Goal: Task Accomplishment & Management: Complete application form

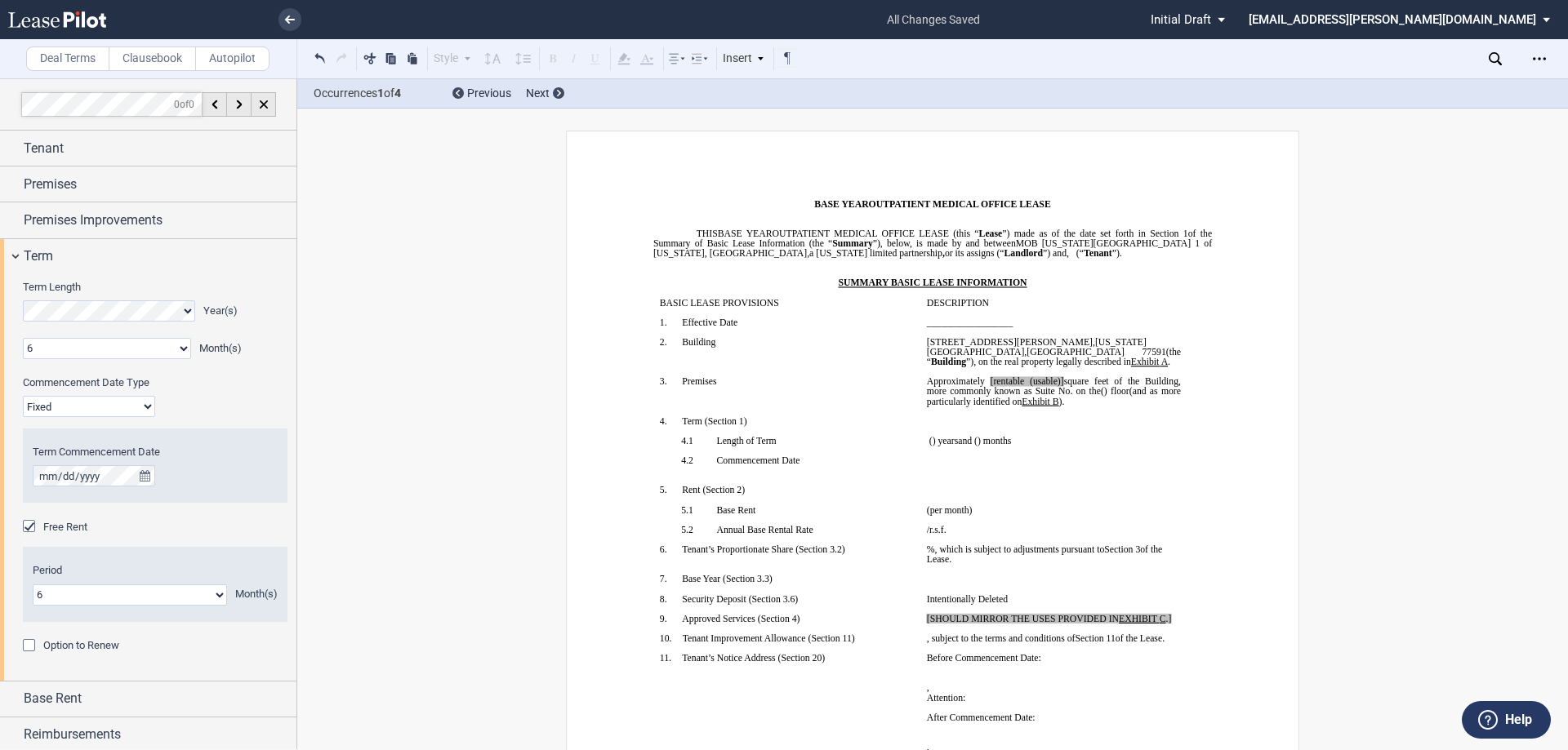
select select "number:6"
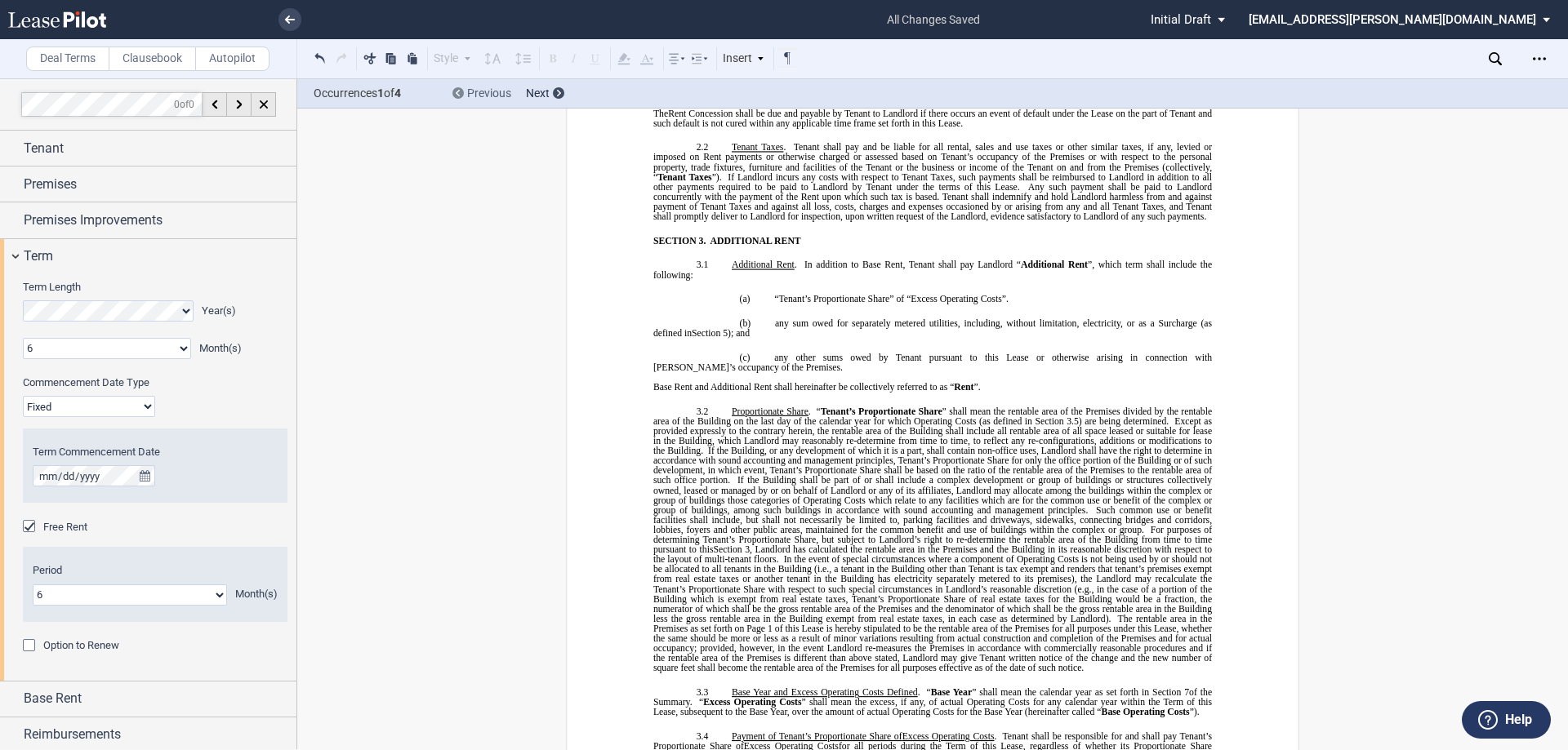
scroll to position [112, 0]
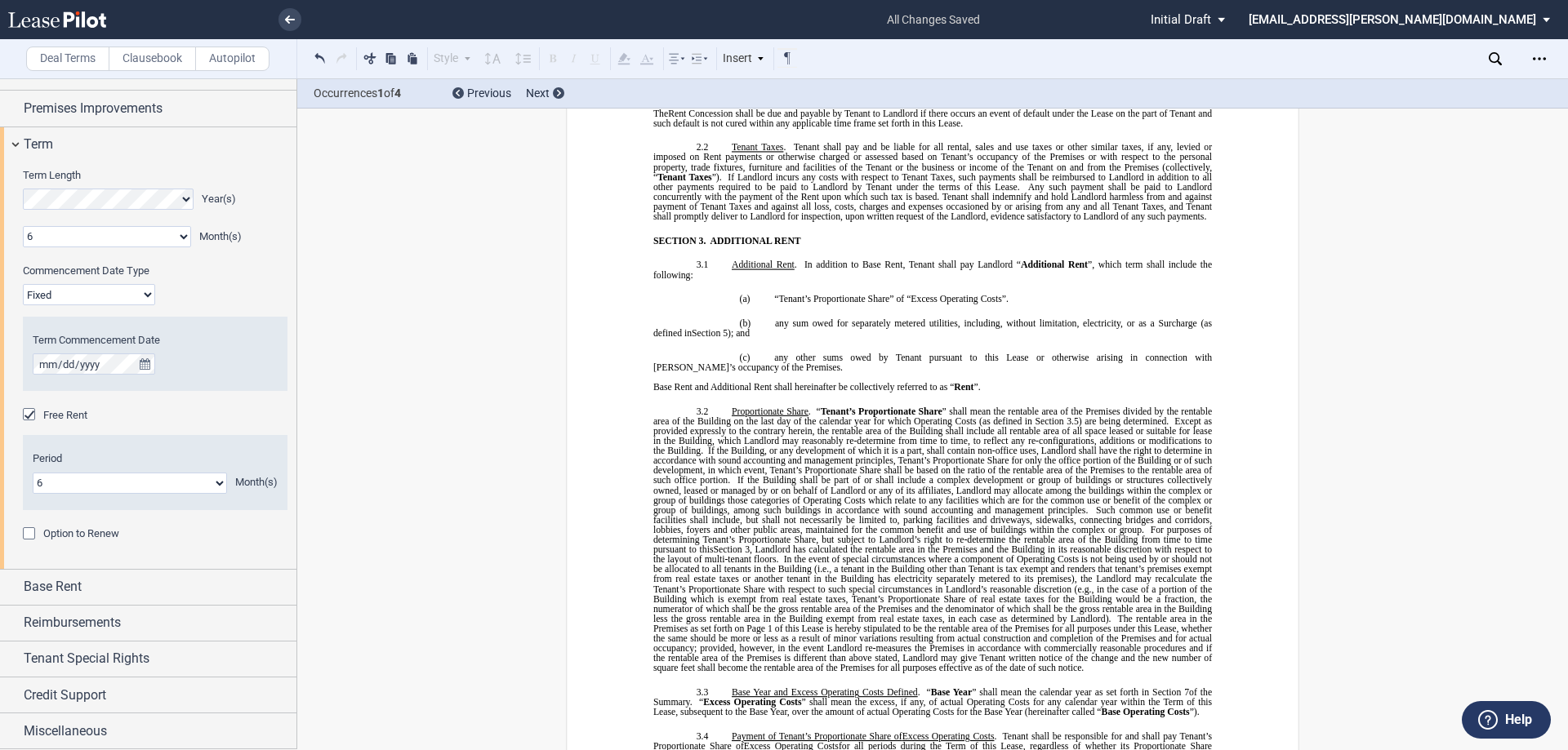
click at [159, 488] on select "1 2 3 4 5 6 7 8 9 10 11" at bounding box center [129, 483] width 194 height 21
click at [32, 472] on select "1 2 3 4 5 6 7 8 9 10 11" at bounding box center [129, 483] width 194 height 21
click at [186, 477] on select "1 2 3 4 5 6 7 8 9 10 11" at bounding box center [129, 483] width 194 height 21
select select "number:6"
click at [32, 472] on select "1 2 3 4 5 6 7 8 9 10 11" at bounding box center [129, 483] width 194 height 21
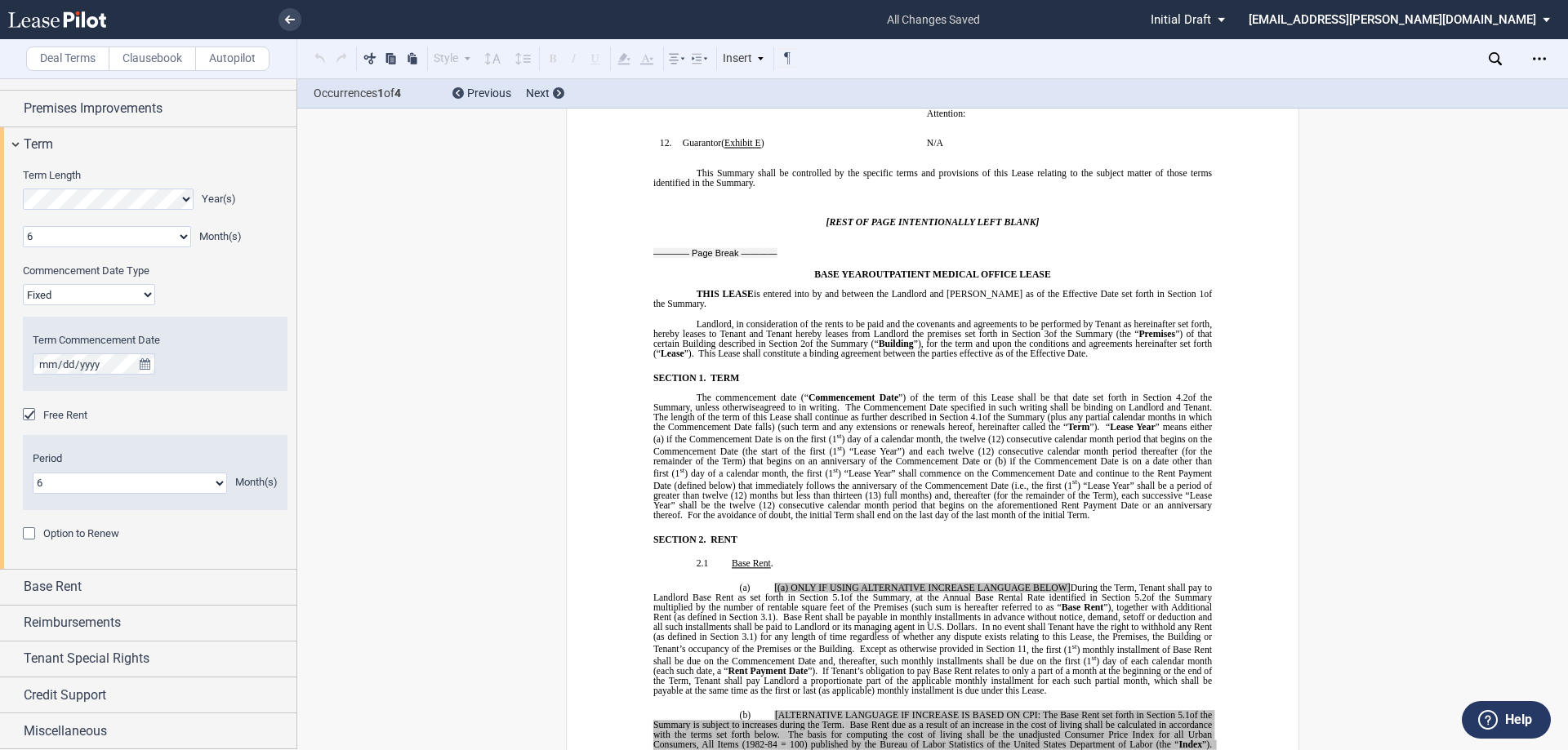
scroll to position [666, 0]
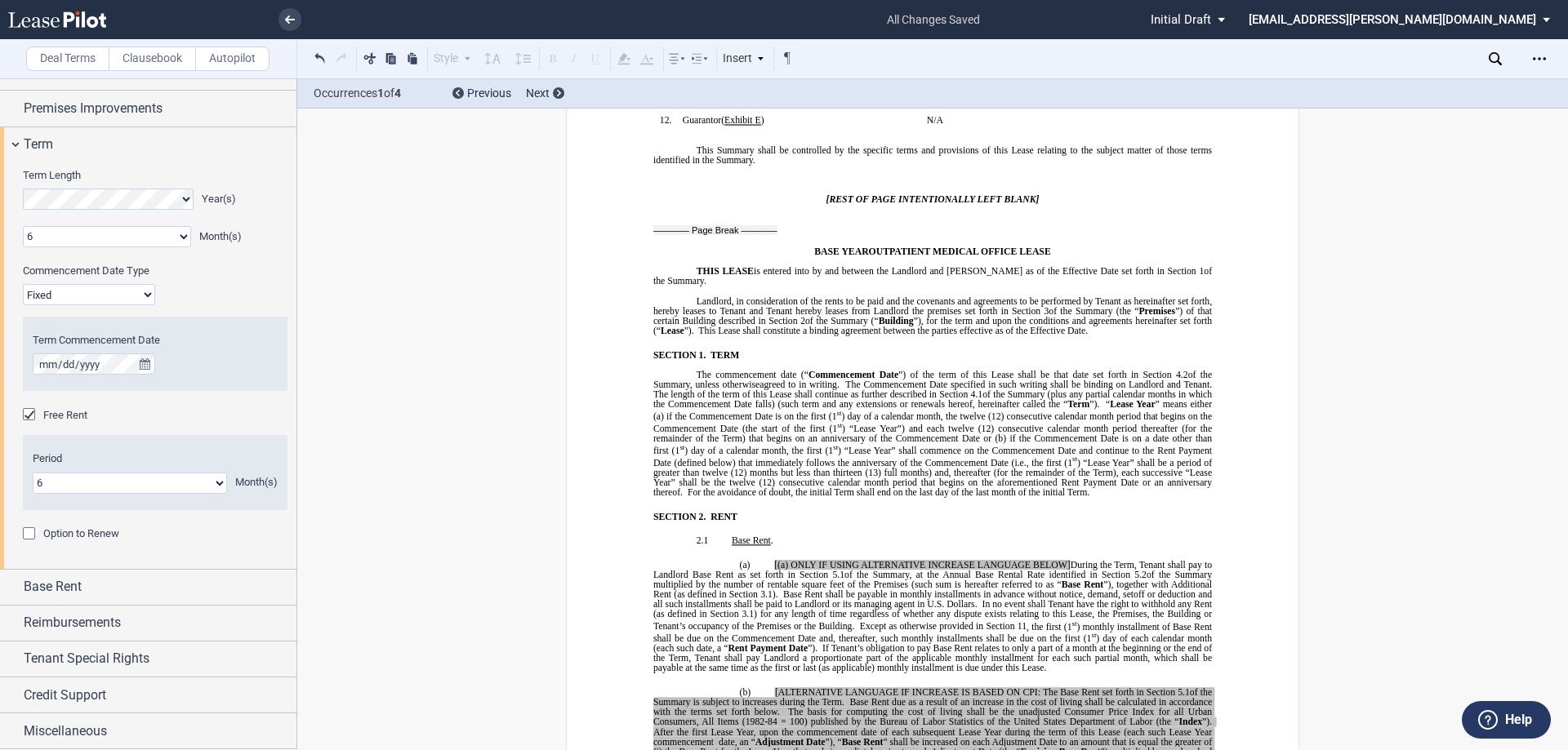
click at [39, 417] on div "Free Rent" at bounding box center [30, 415] width 16 height 16
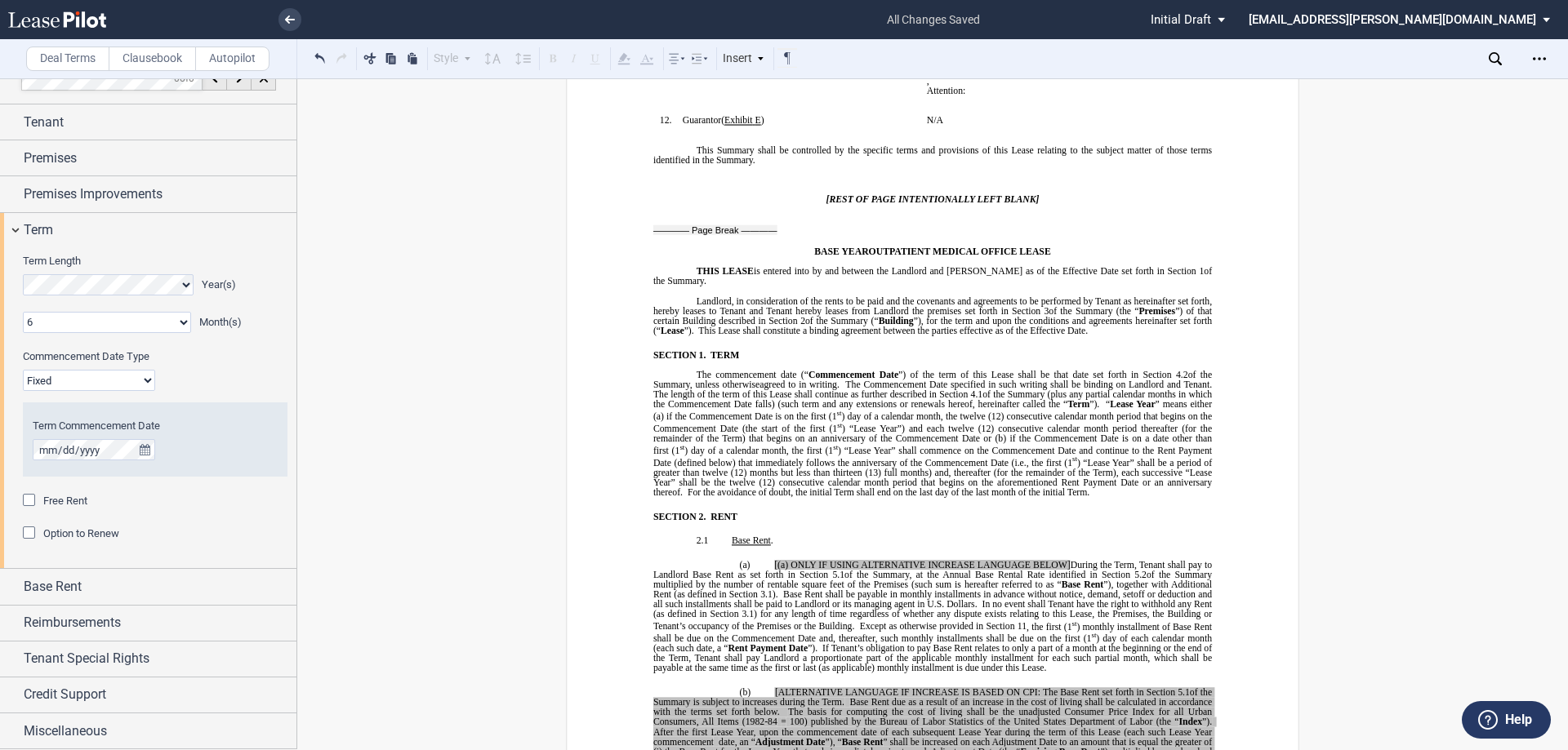
scroll to position [26, 0]
click at [74, 494] on span "Free Rent" at bounding box center [66, 500] width 44 height 12
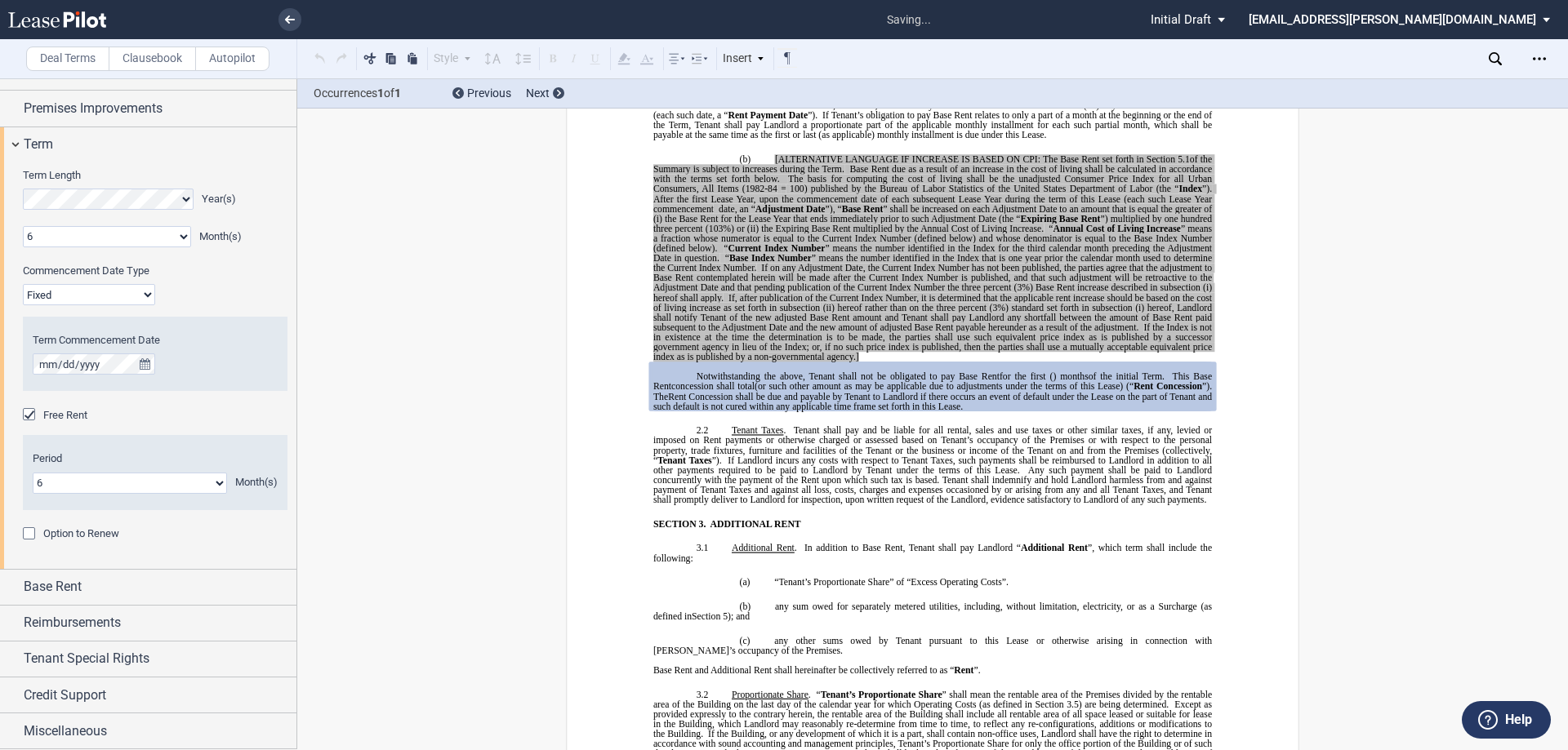
scroll to position [1221, 0]
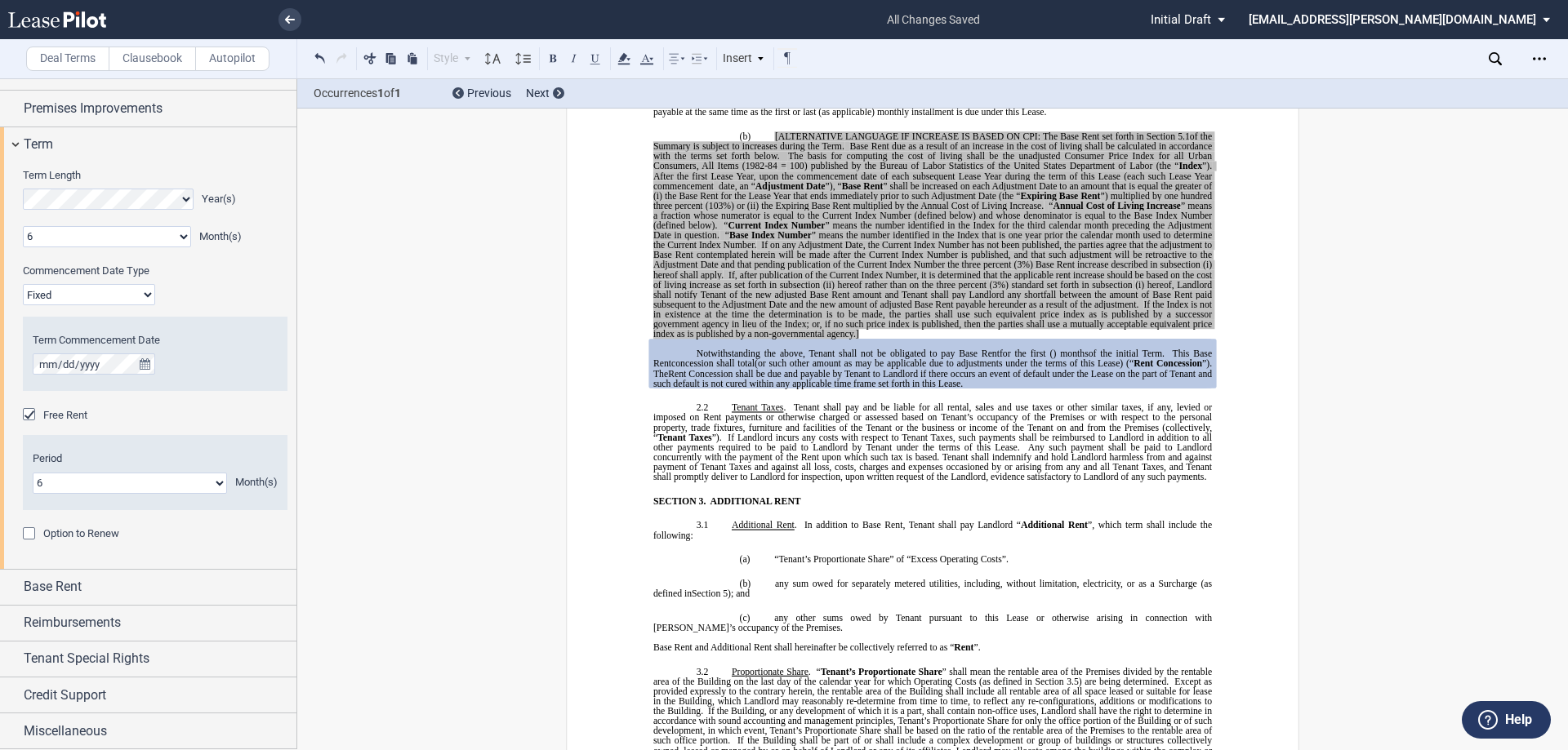
click at [943, 356] on span "Notwithstanding the above, Tenant shall not be obligated to pay Base Rent" at bounding box center [847, 354] width 303 height 10
click at [783, 360] on span "concession shall total ﻿ ﻿ (or such other amount as may be applicable due to ad…" at bounding box center [902, 364] width 462 height 10
click at [786, 360] on span "(or such other amount as may be applicable due to adjustments under the terms o…" at bounding box center [943, 364] width 378 height 10
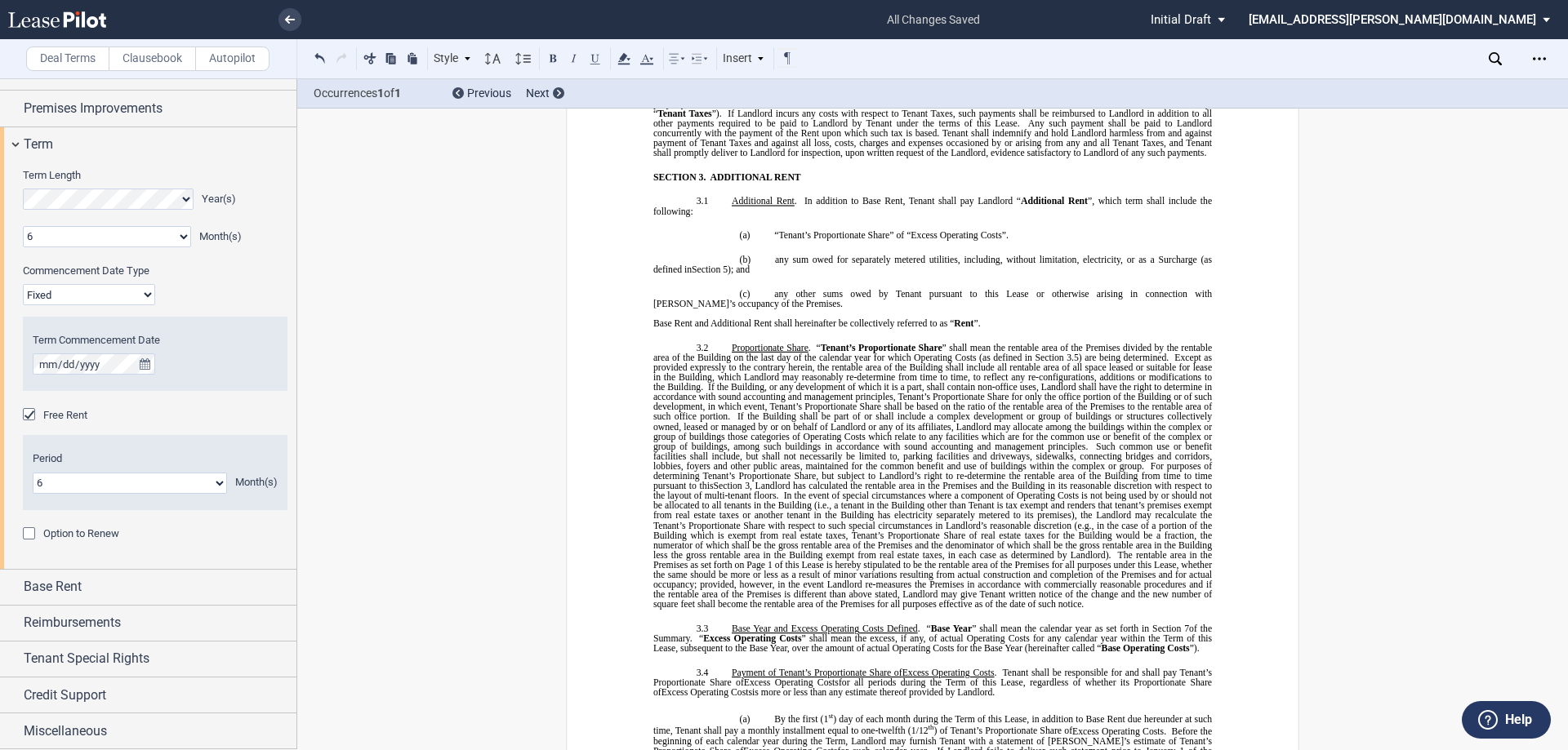
scroll to position [1385, 0]
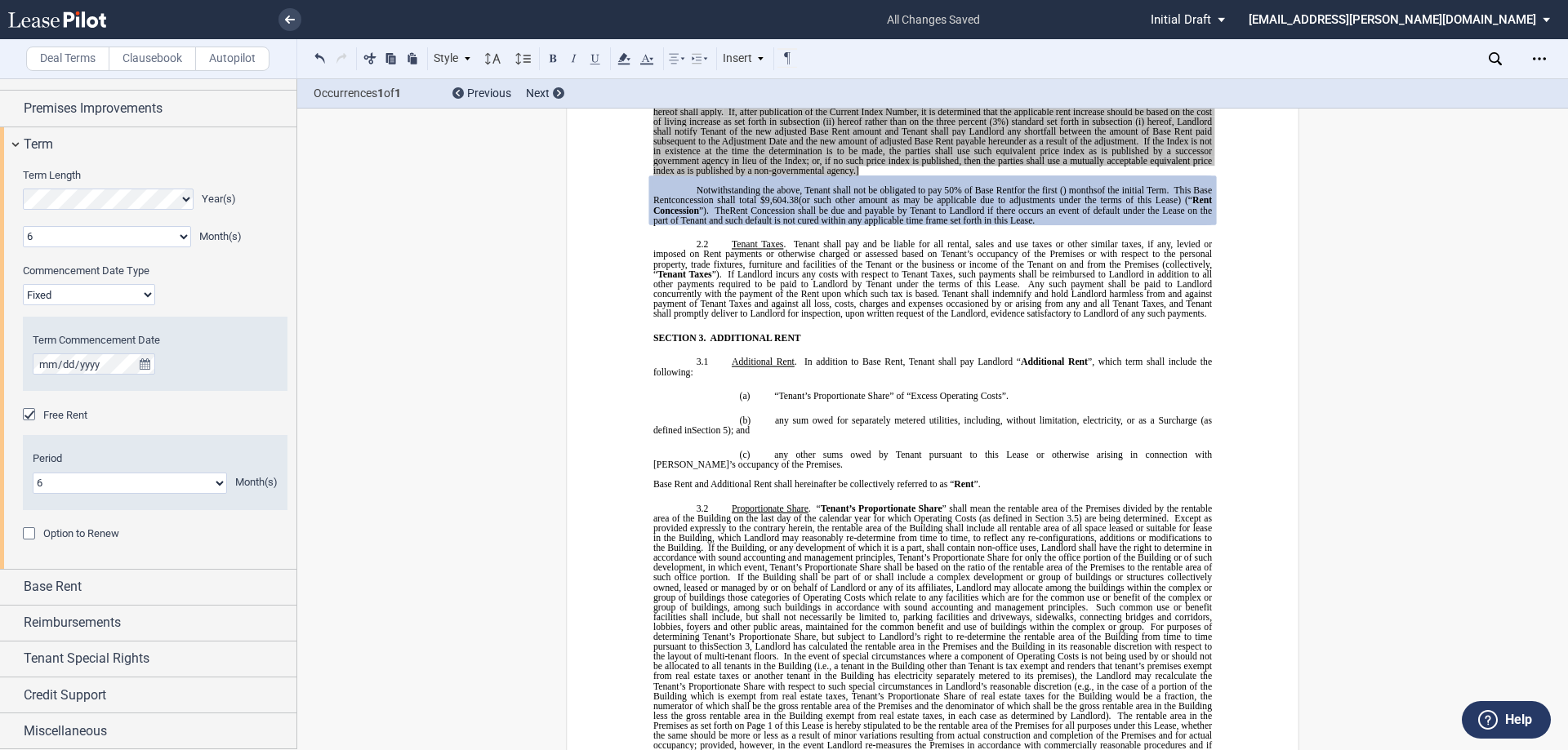
click at [831, 296] on span "Any such payment shall be paid to Landlord concurrently with the payment of the…" at bounding box center [934, 298] width 561 height 39
click at [80, 134] on div "Term" at bounding box center [148, 144] width 297 height 35
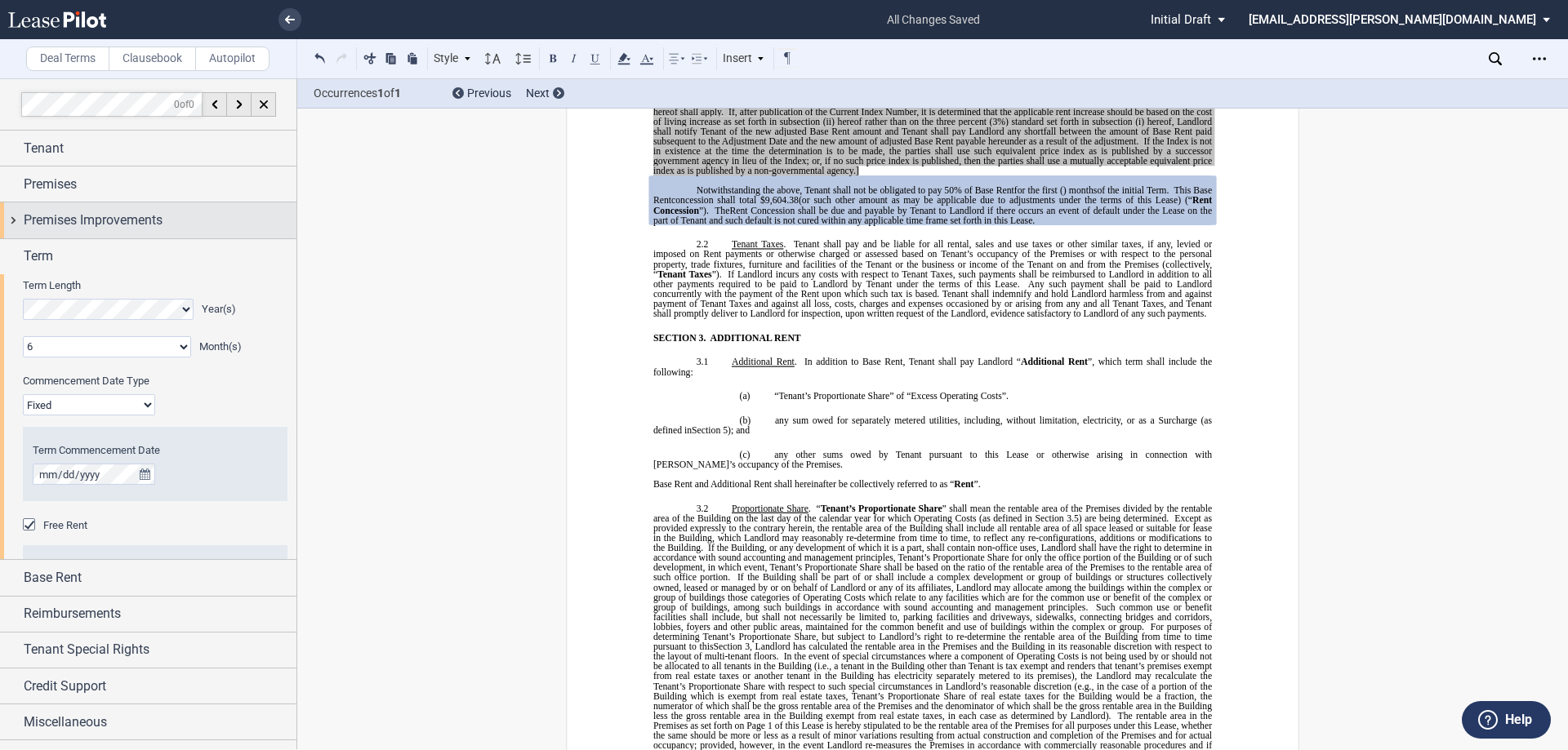
scroll to position [0, 0]
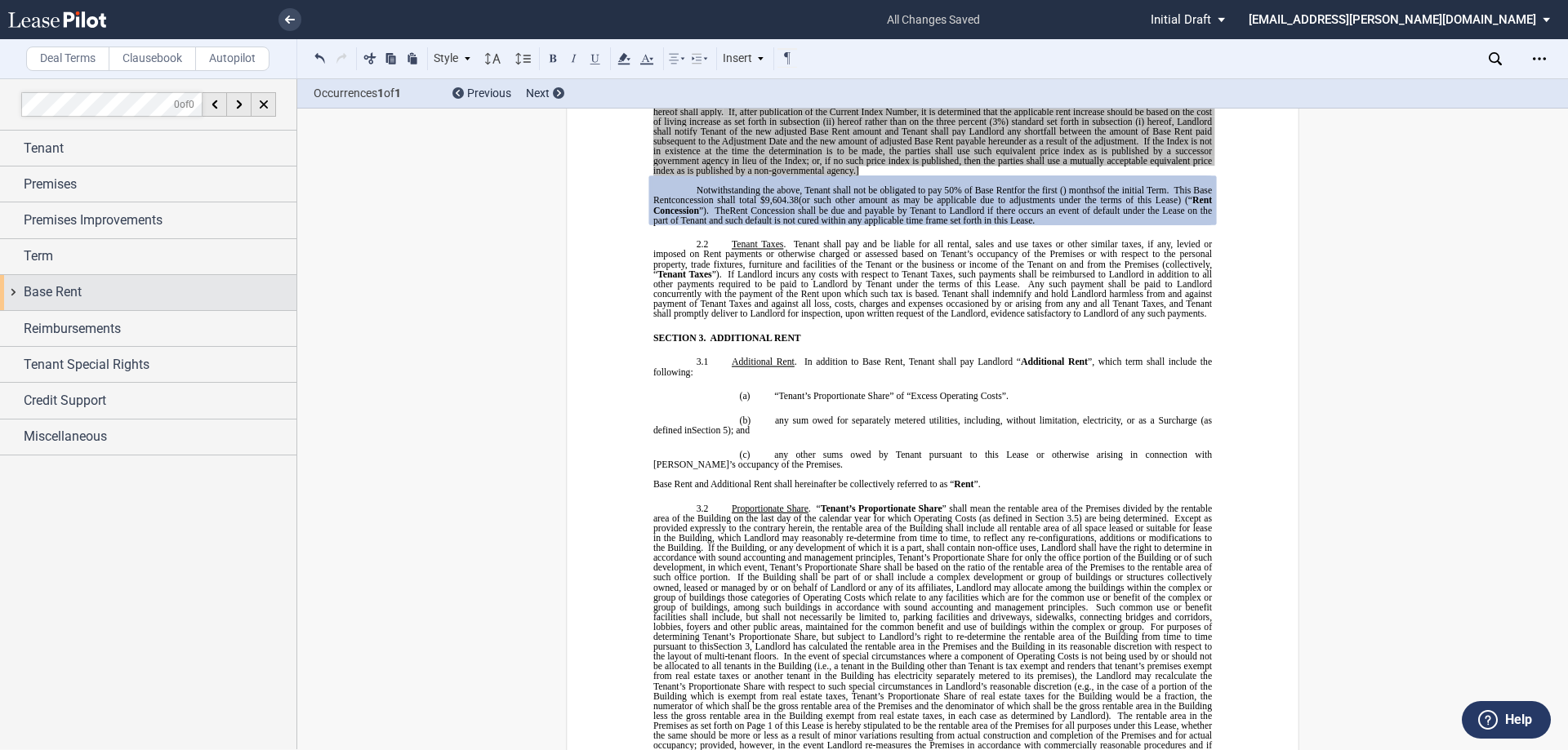
click at [71, 277] on div "Base Rent" at bounding box center [148, 292] width 297 height 35
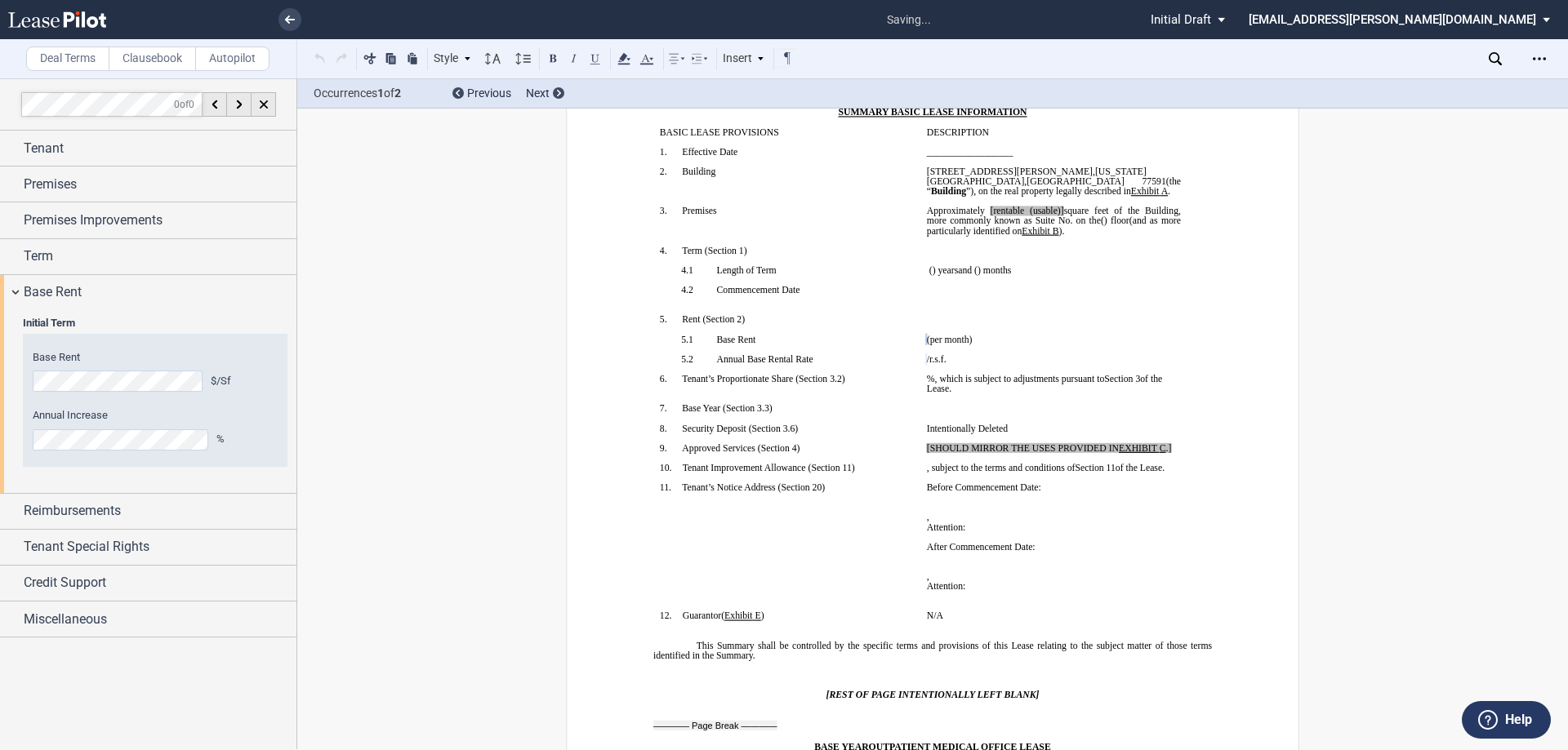
scroll to position [147, 0]
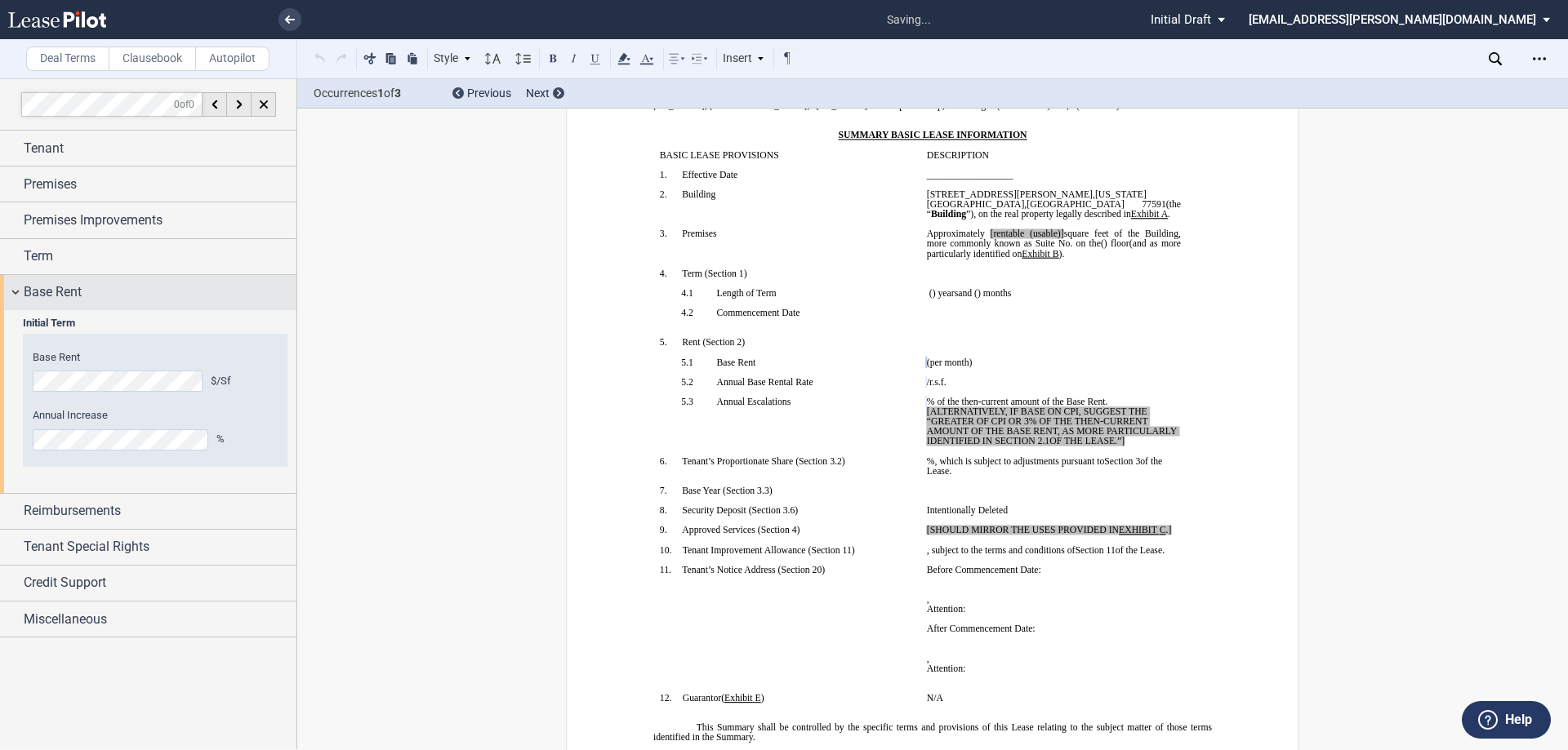
click at [72, 292] on span "Base Rent" at bounding box center [52, 292] width 58 height 20
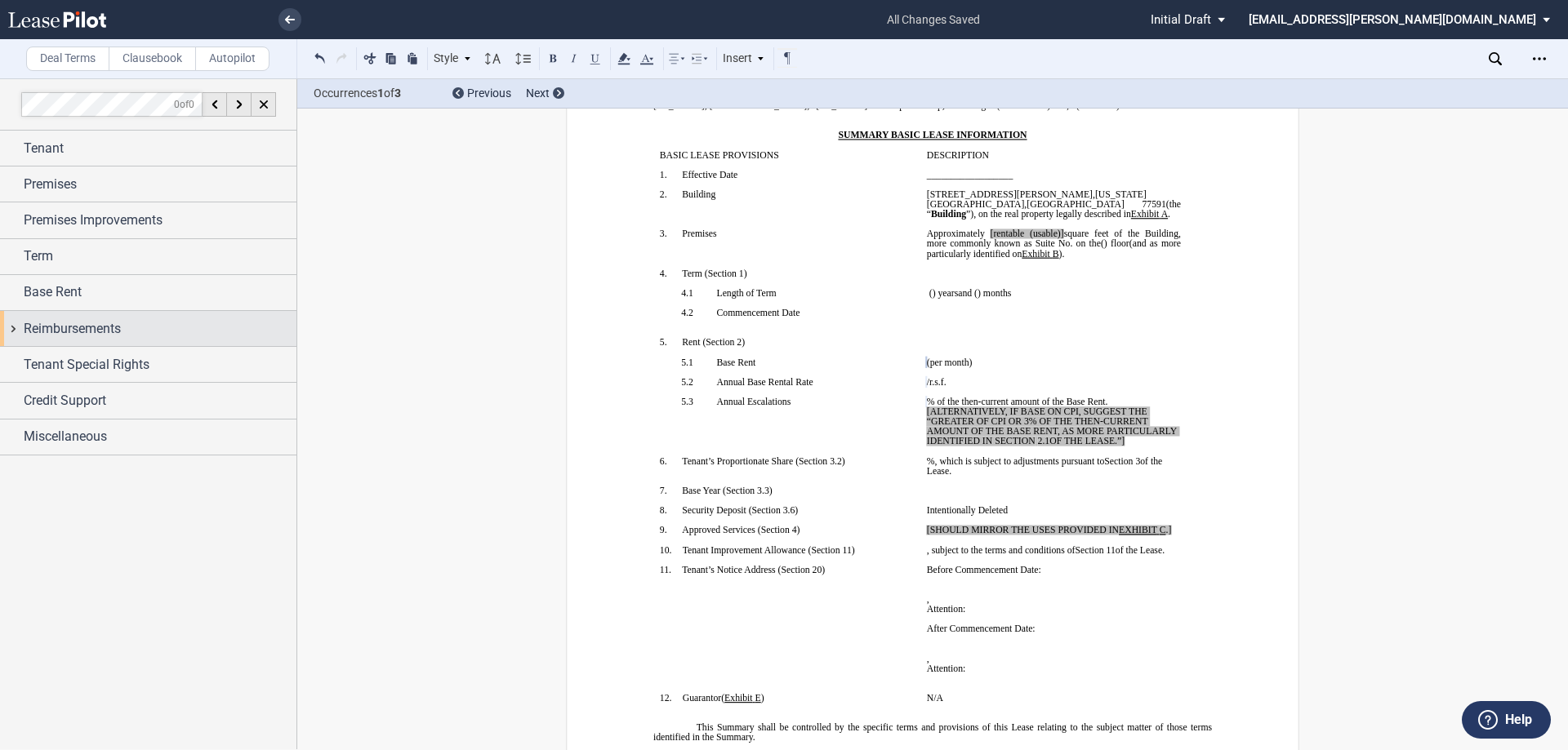
click at [124, 320] on div "Reimbursements" at bounding box center [160, 329] width 273 height 20
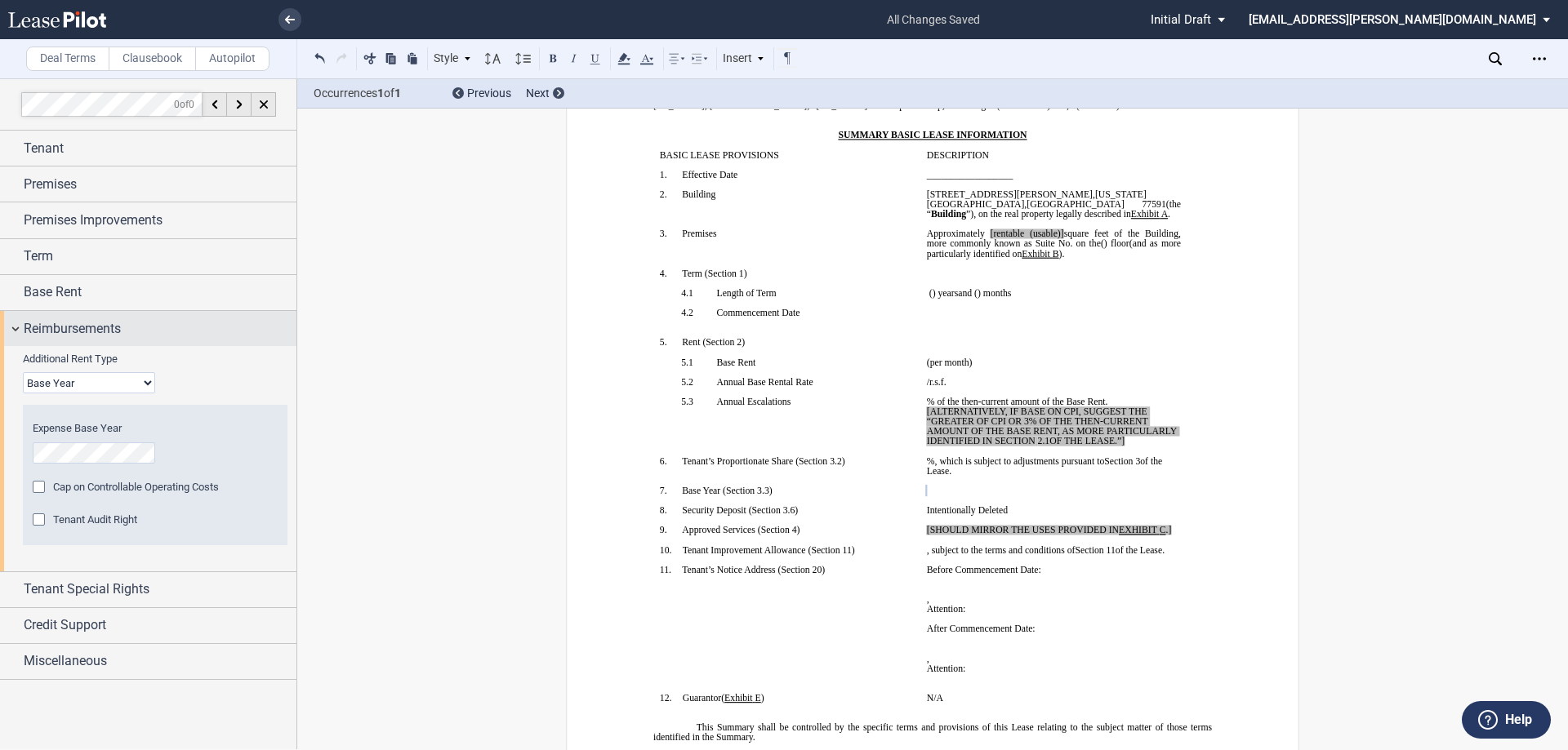
click at [46, 335] on span "Reimbursements" at bounding box center [72, 329] width 97 height 20
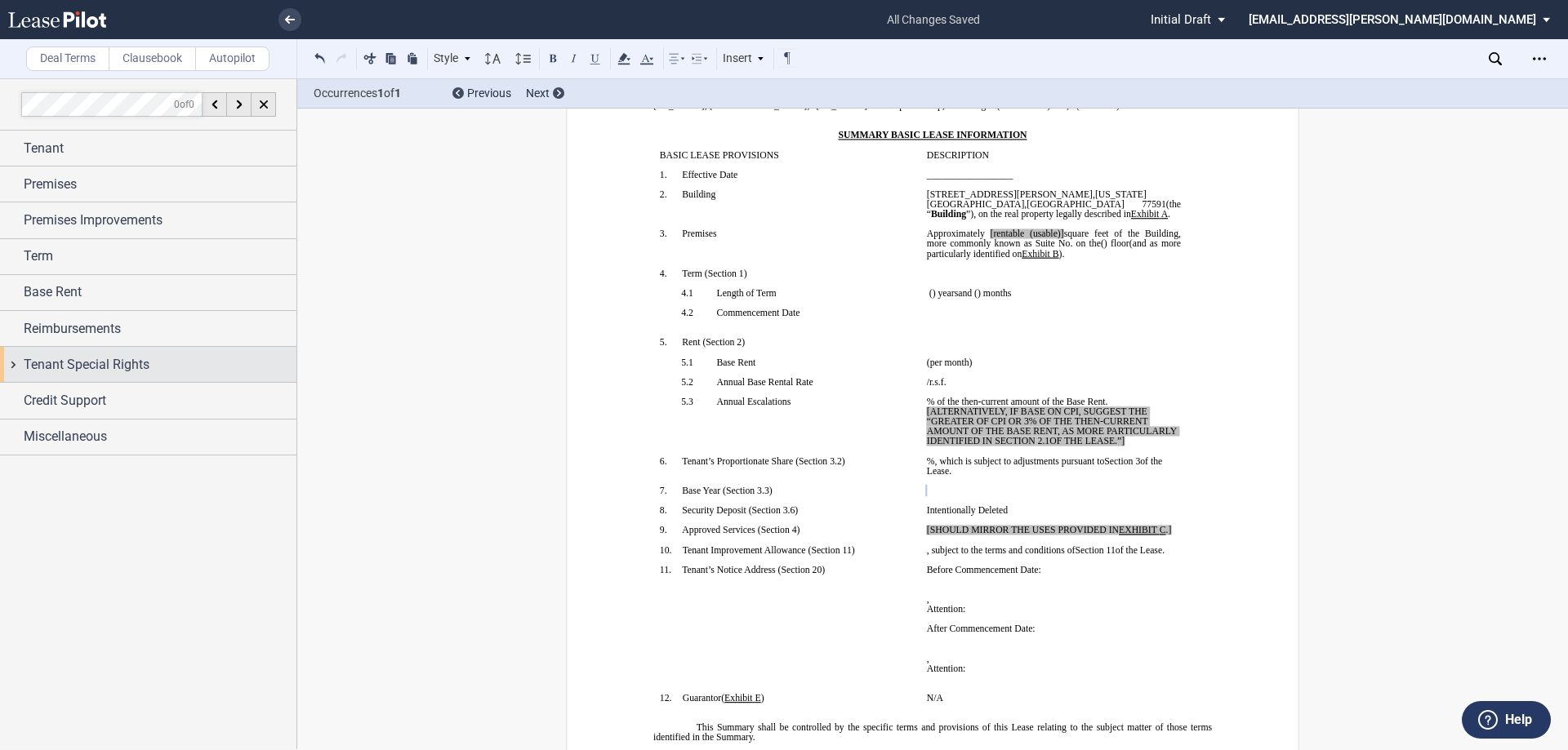
click at [74, 370] on span "Tenant Special Rights" at bounding box center [87, 365] width 126 height 20
click at [67, 358] on span "Tenant Special Rights" at bounding box center [87, 365] width 126 height 20
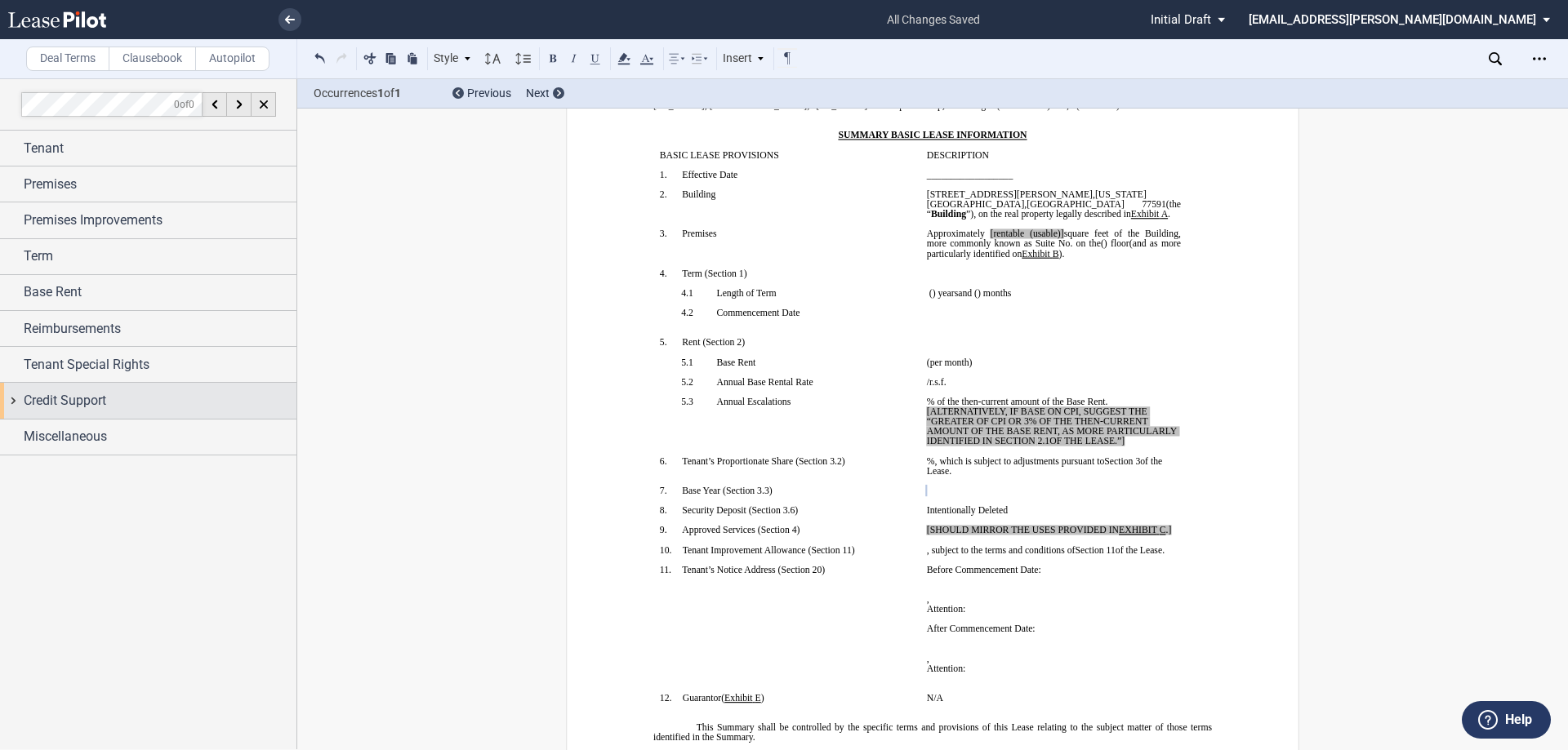
click at [66, 399] on span "Credit Support" at bounding box center [65, 400] width 83 height 20
click at [73, 459] on span "Guarantor" at bounding box center [67, 464] width 46 height 12
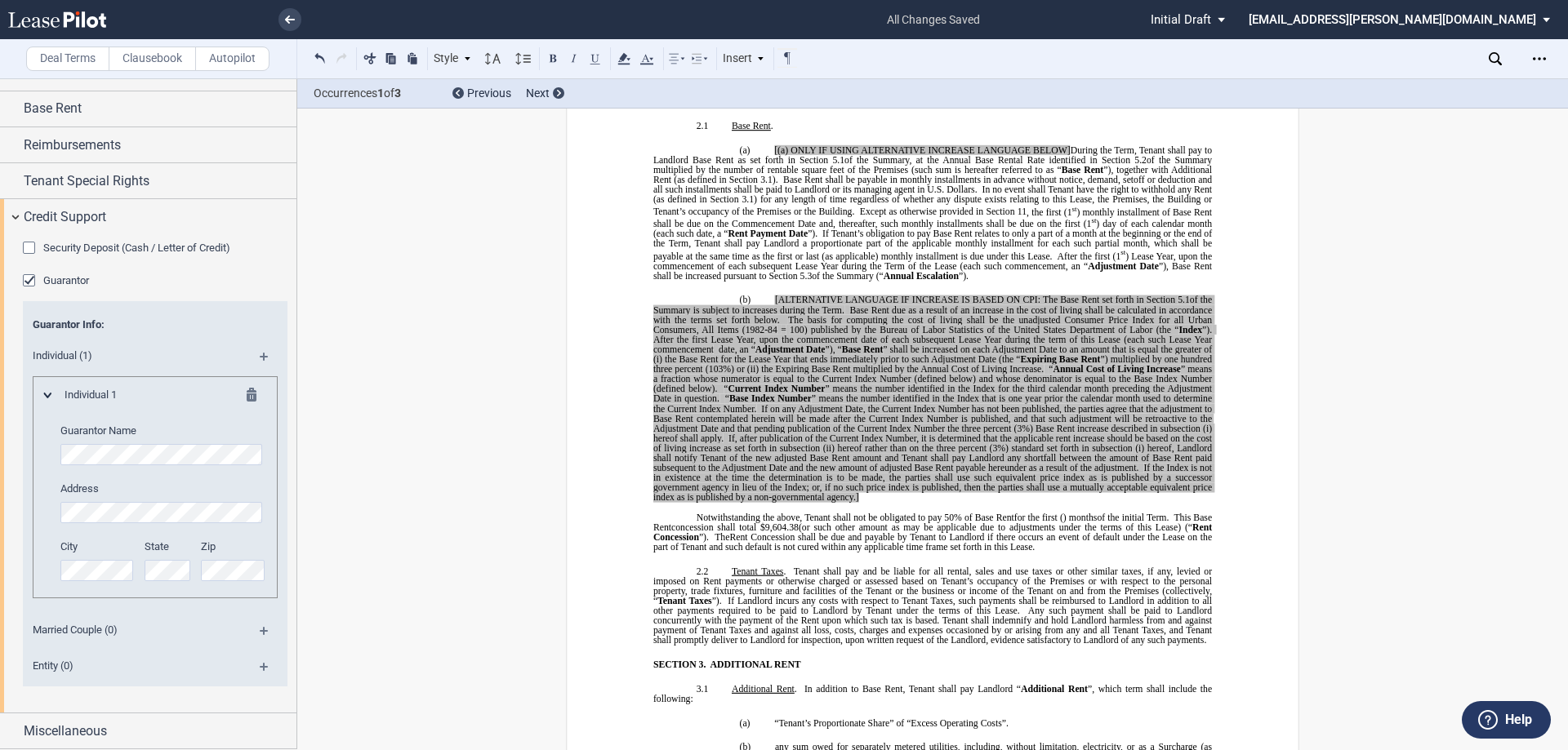
scroll to position [588, 0]
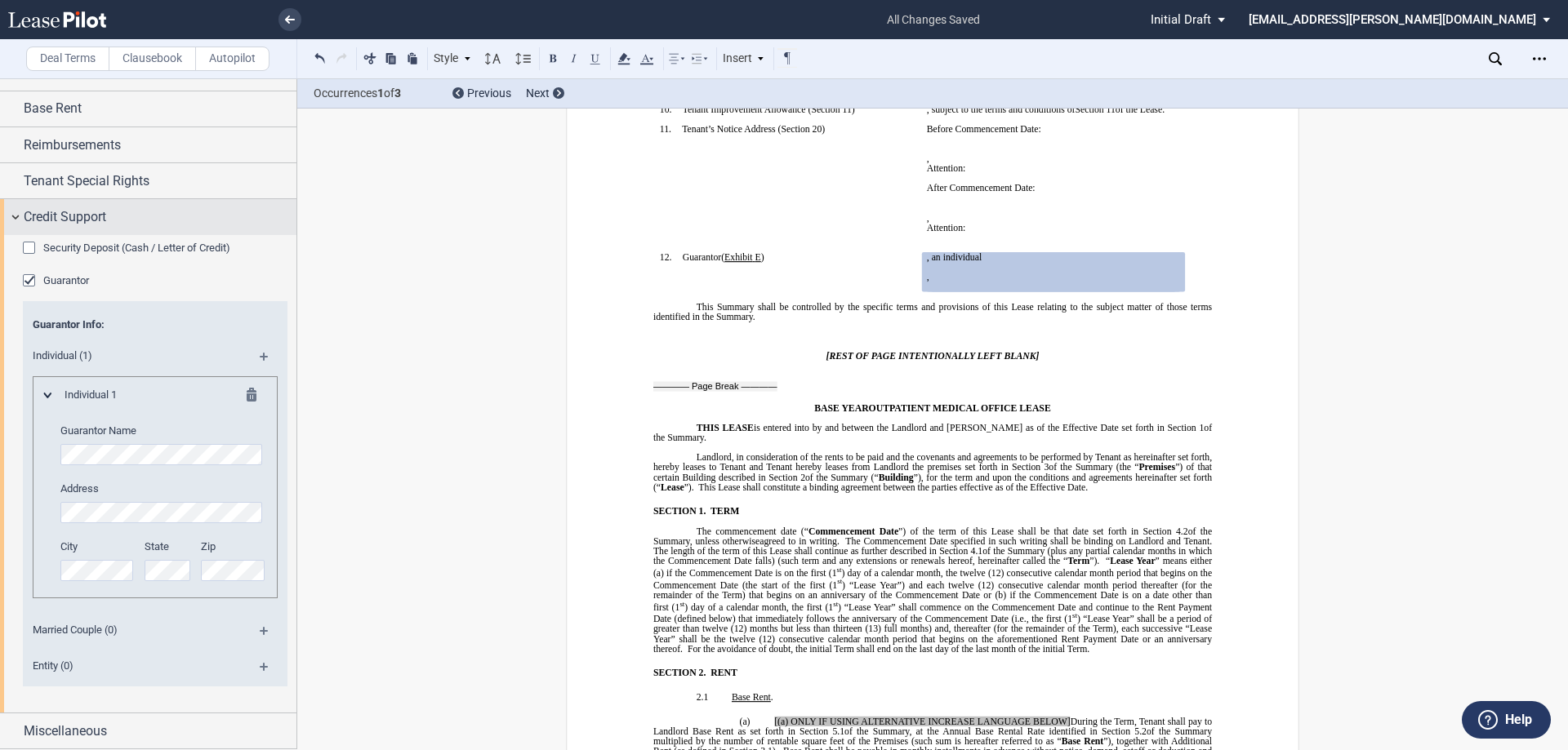
click at [84, 210] on span "Credit Support" at bounding box center [65, 217] width 83 height 20
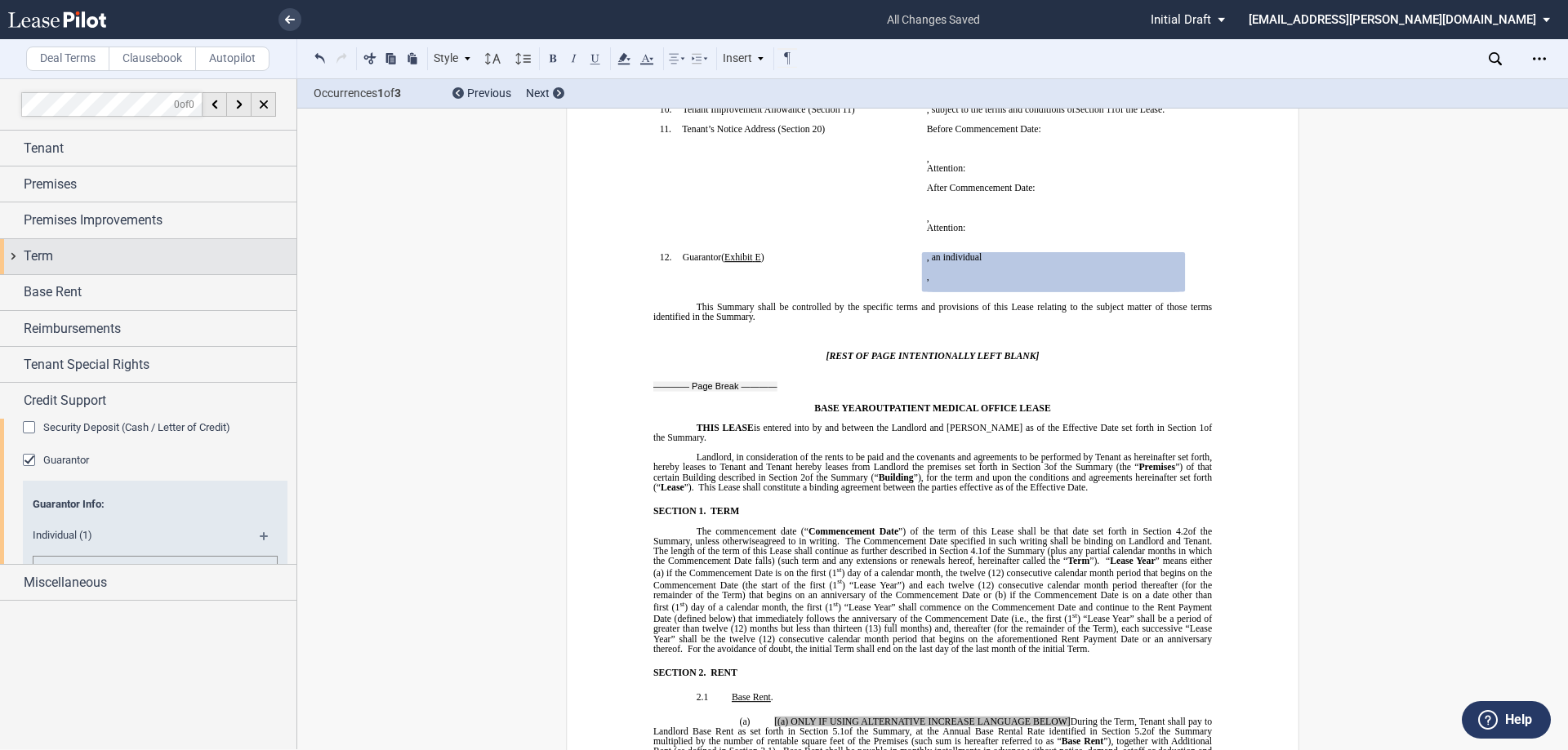
scroll to position [0, 0]
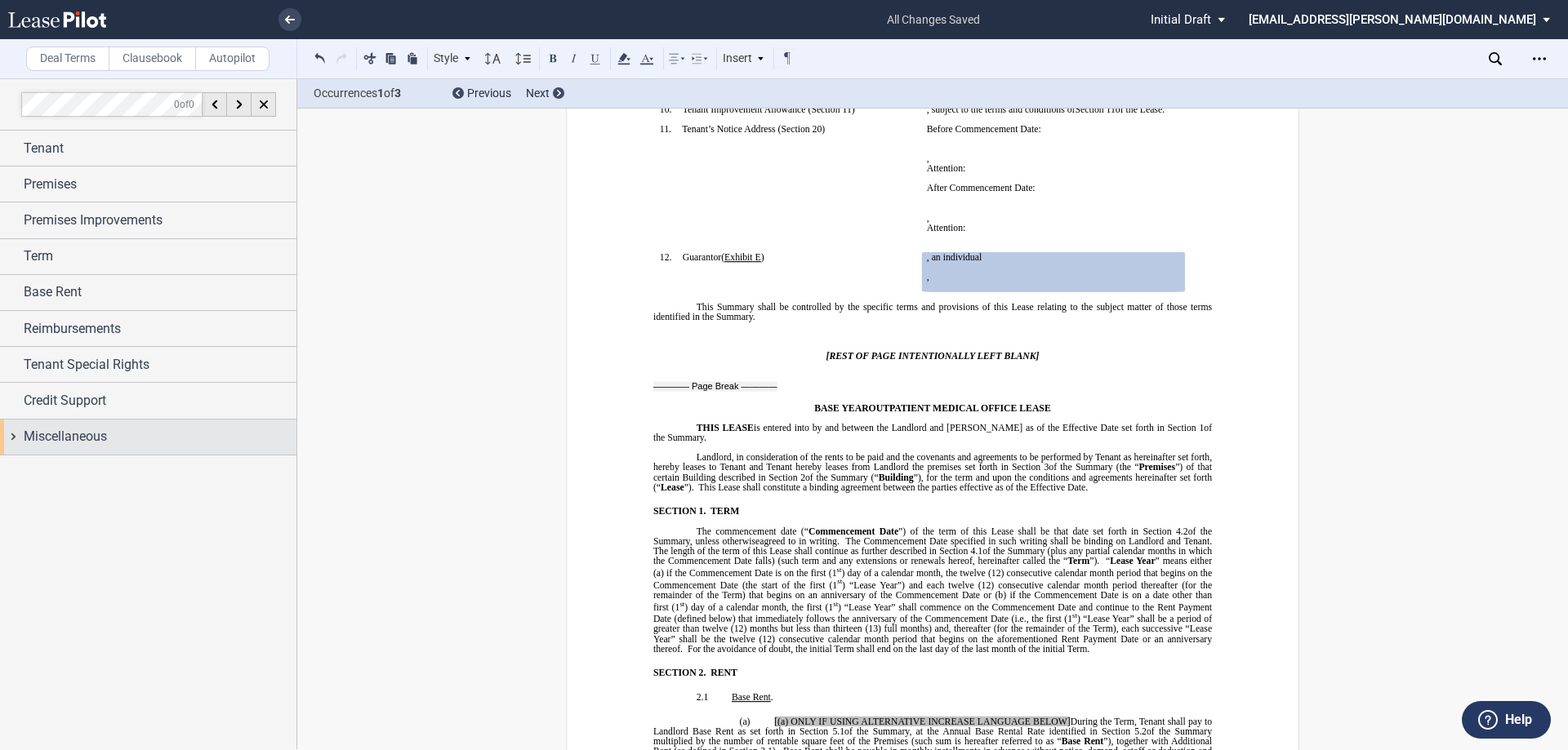
click at [84, 439] on span "Miscellaneous" at bounding box center [66, 436] width 84 height 20
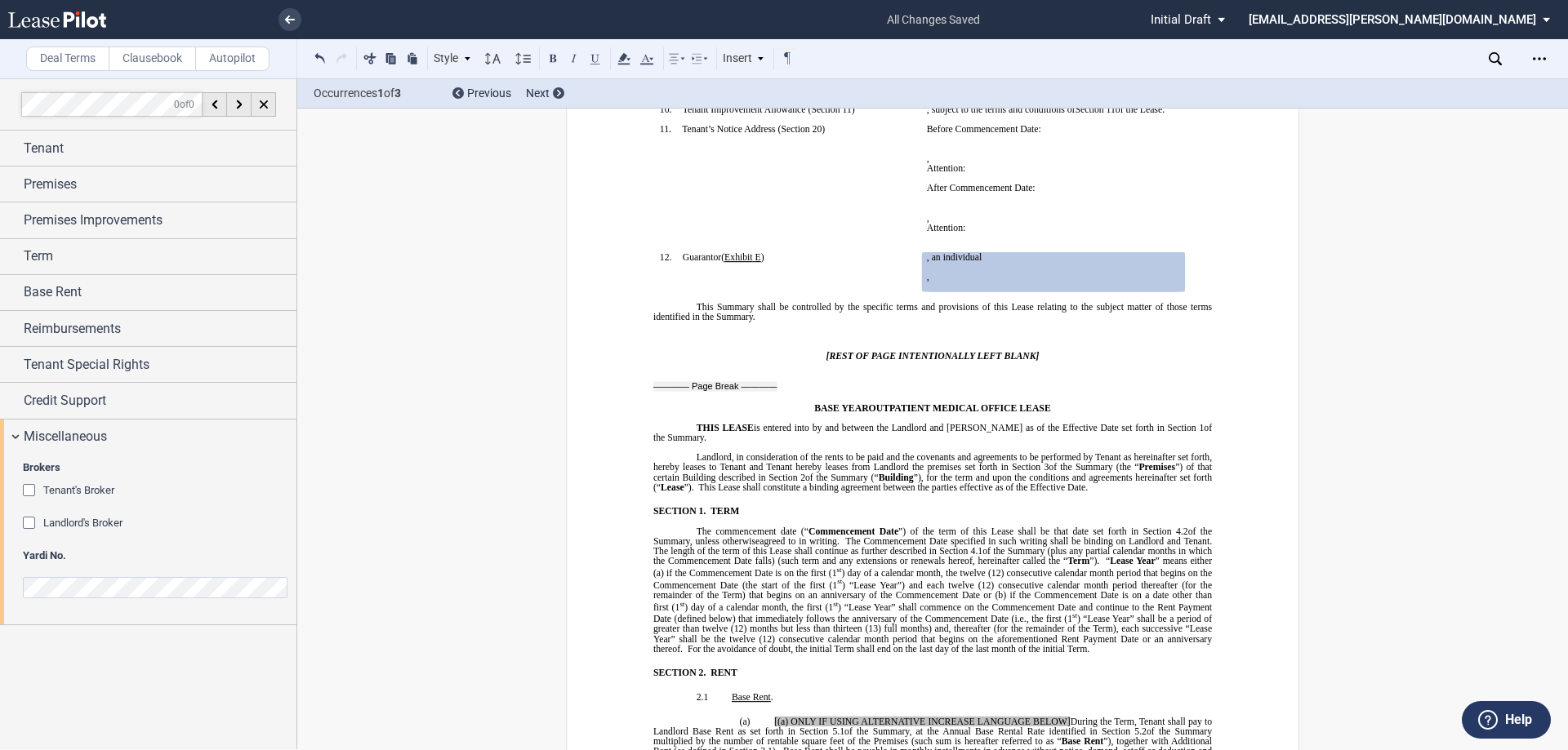
click at [64, 521] on span "Landlord's Broker" at bounding box center [83, 523] width 79 height 12
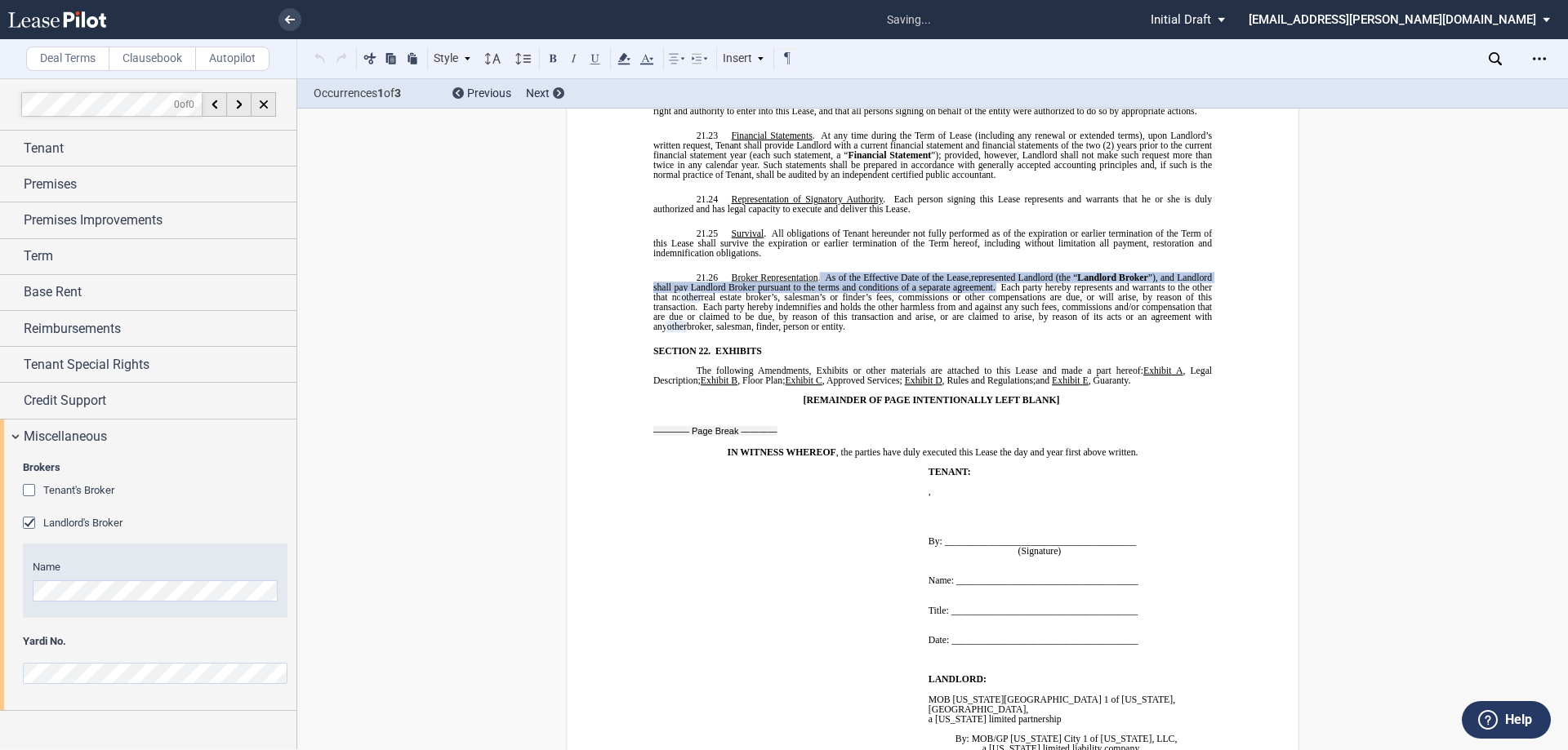
scroll to position [13651, 0]
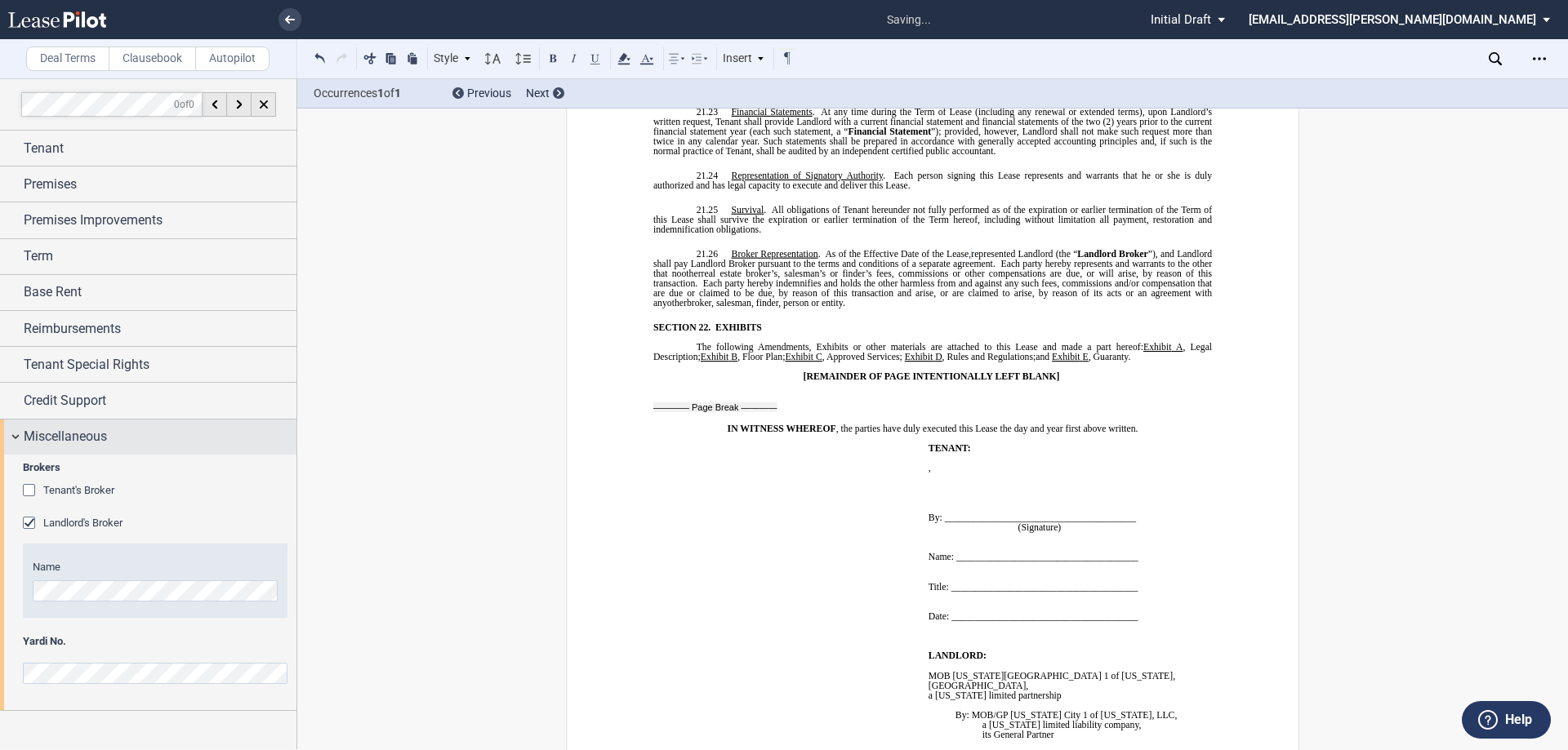
click at [114, 440] on div "Miscellaneous" at bounding box center [160, 436] width 273 height 20
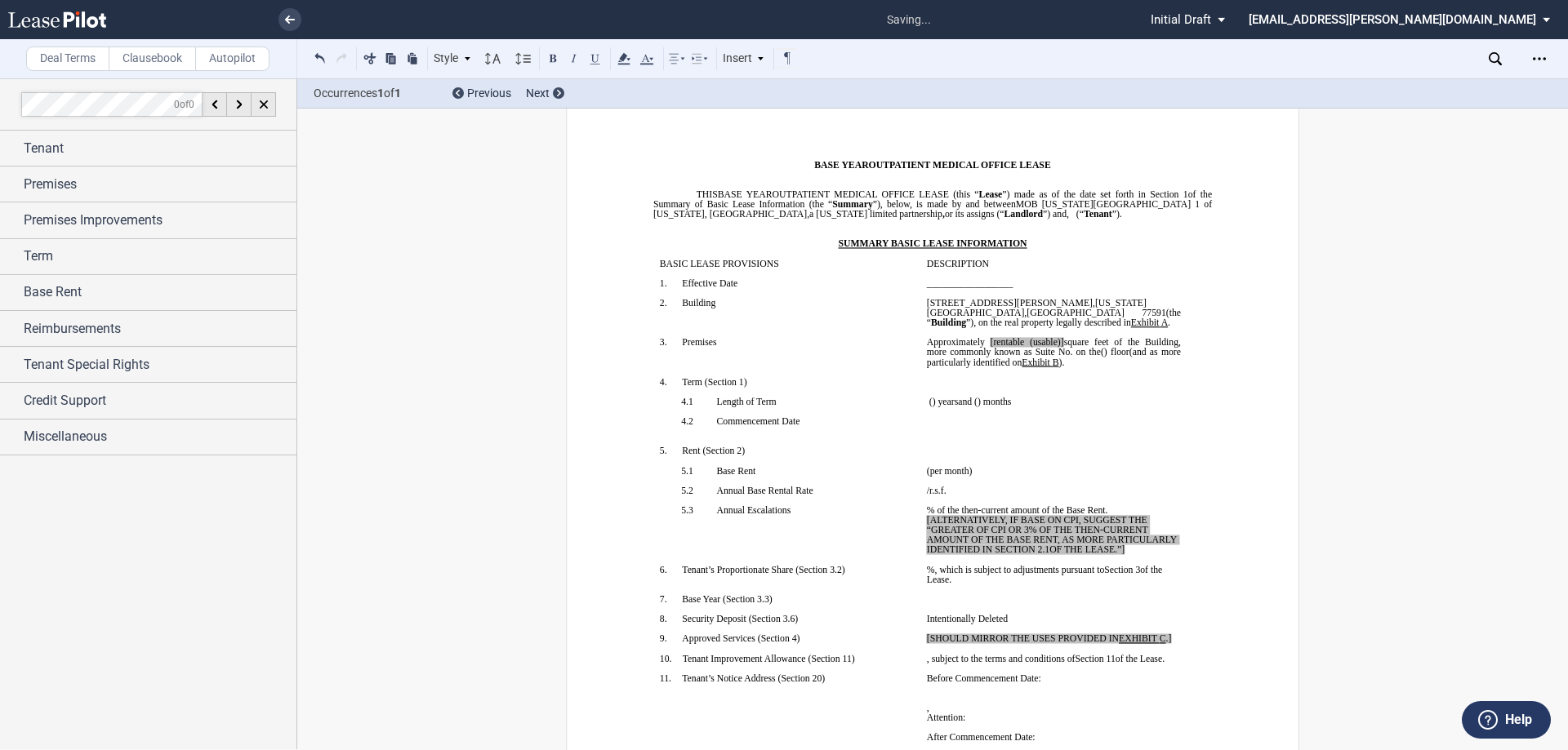
scroll to position [0, 0]
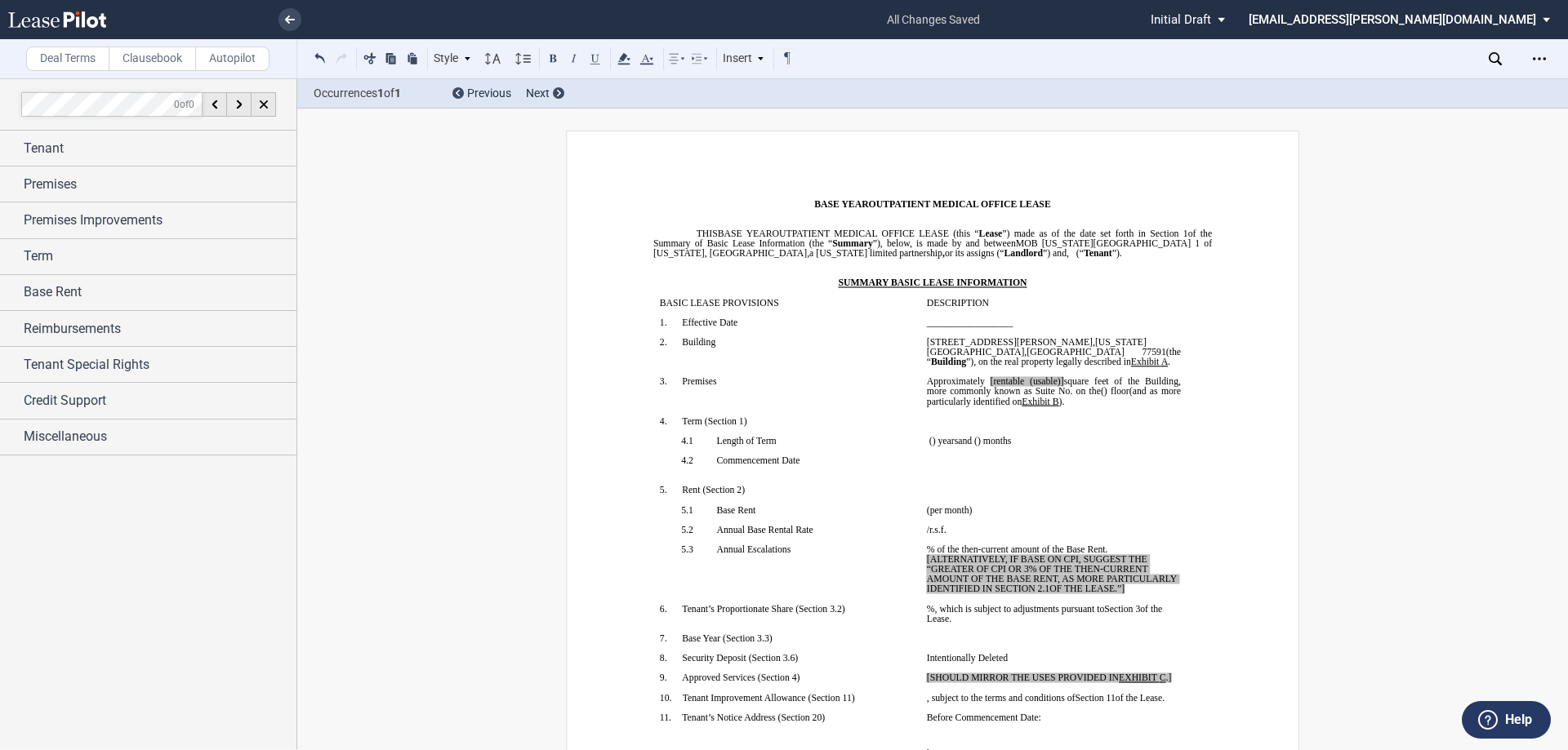
click at [1057, 384] on span "[rentable (usable)]" at bounding box center [1027, 381] width 73 height 10
click at [1055, 385] on span "rentable (usable)]" at bounding box center [1020, 381] width 67 height 10
drag, startPoint x: 1089, startPoint y: 379, endPoint x: 1053, endPoint y: 384, distance: 36.3
click at [1053, 384] on span "Approximately ﻿ ﻿ ﻿ rentable (usable)] square feet of the Building, more common…" at bounding box center [1055, 386] width 257 height 20
drag, startPoint x: 1039, startPoint y: 377, endPoint x: 869, endPoint y: 266, distance: 203.0
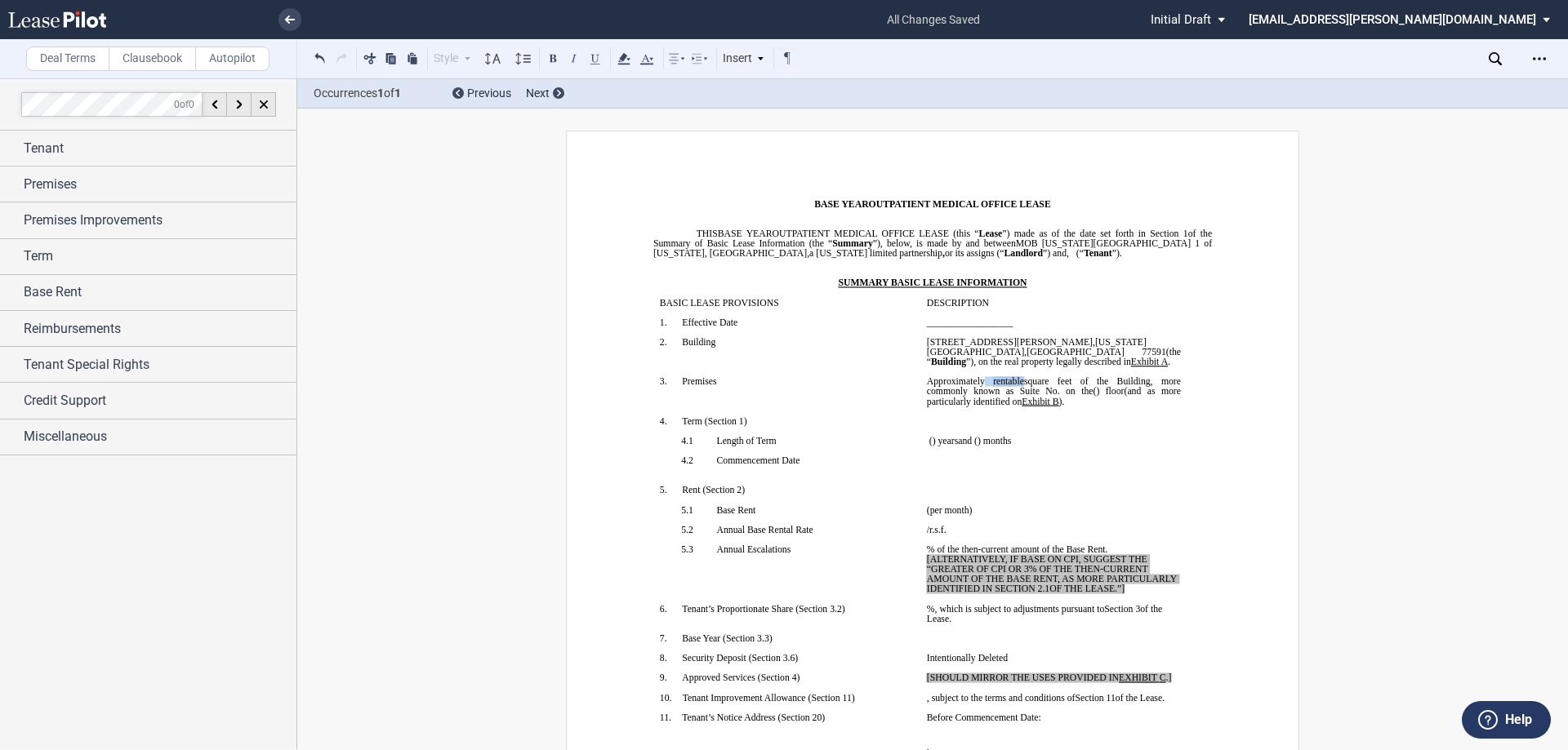
click at [1008, 378] on span "Approximately ﻿ ﻿ ﻿ rentable square feet of the Building, more commonly known a…" at bounding box center [1055, 386] width 257 height 20
click at [627, 61] on icon at bounding box center [624, 59] width 20 height 20
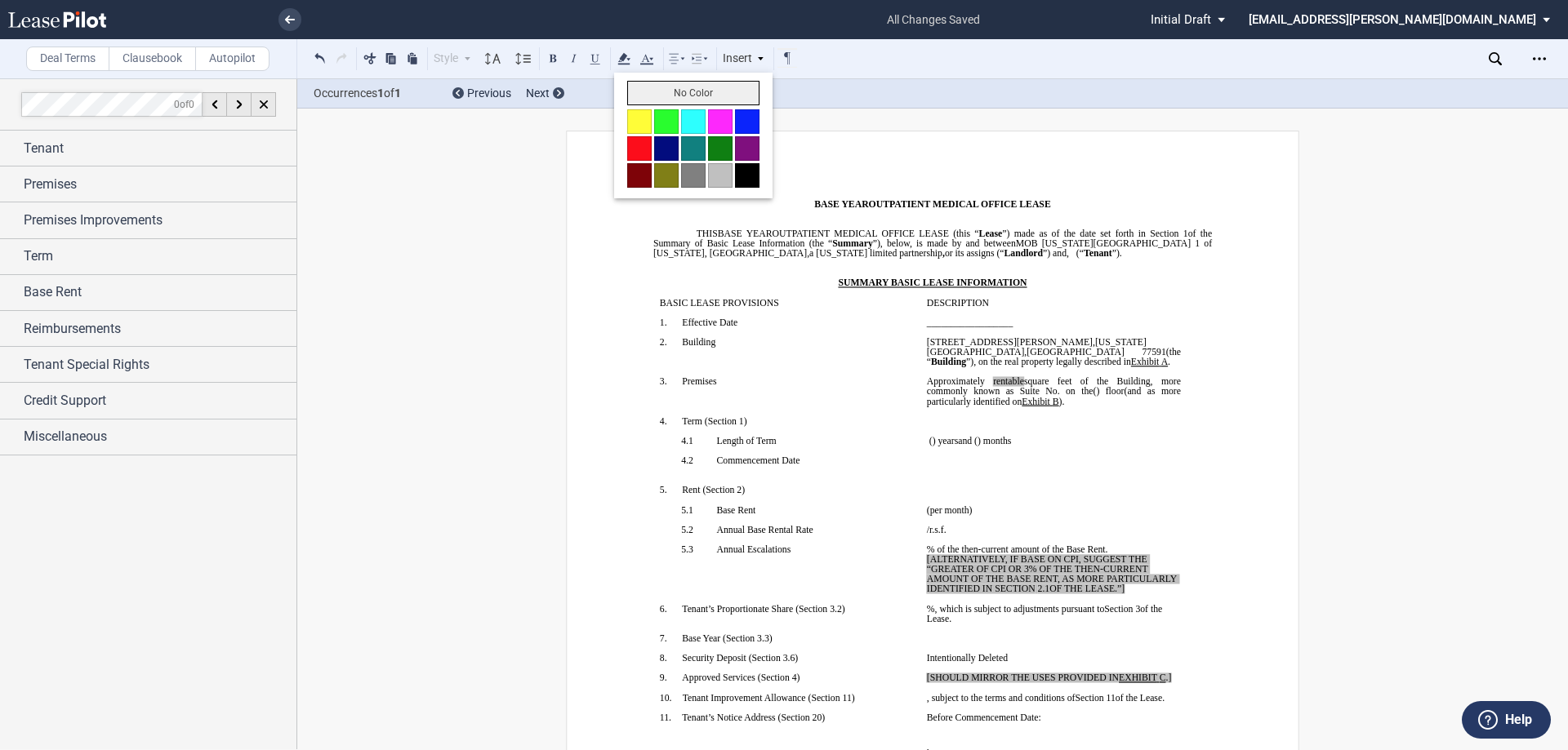
click at [721, 89] on button "No Color" at bounding box center [692, 93] width 132 height 25
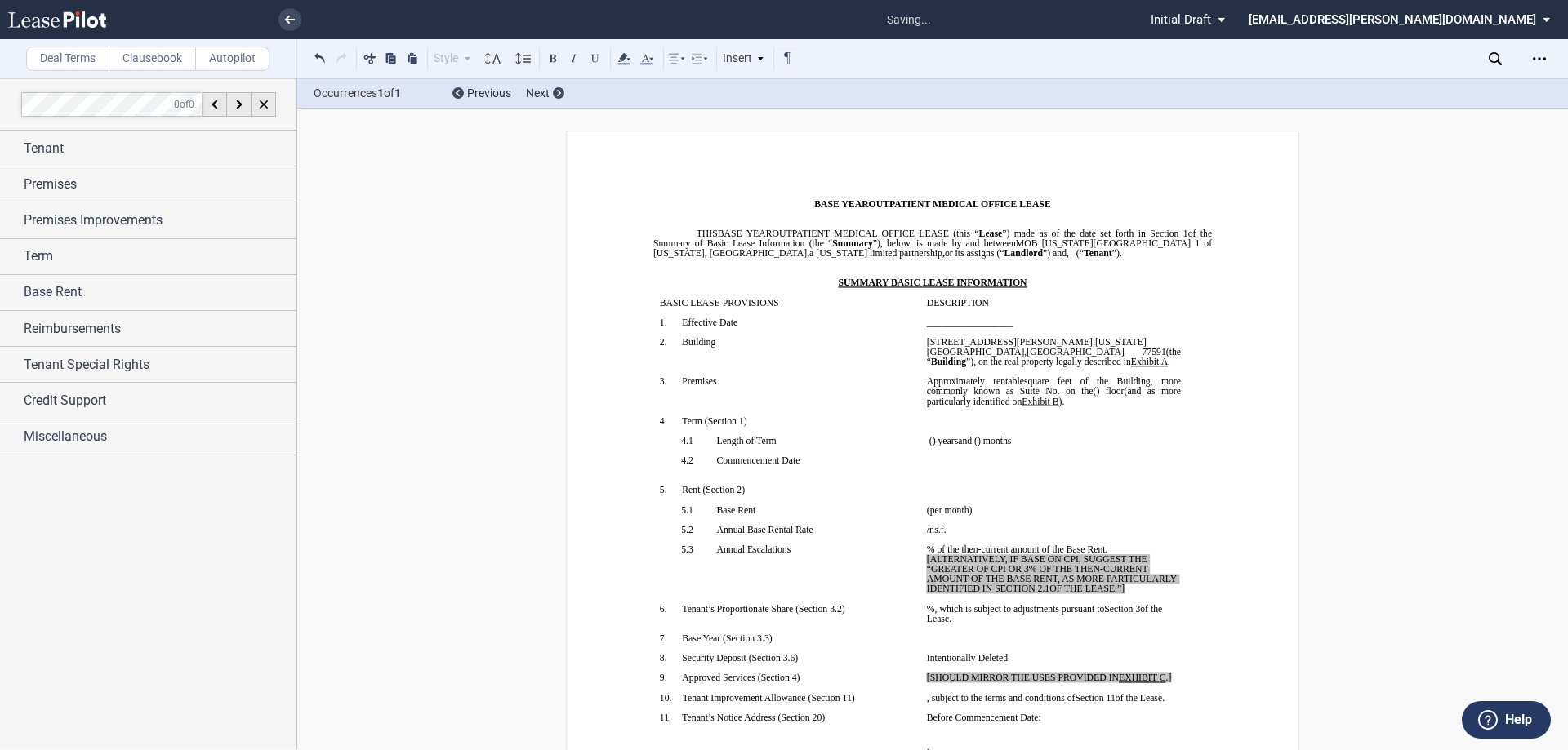
click at [1002, 337] on td "__________________" at bounding box center [1054, 327] width 267 height 20
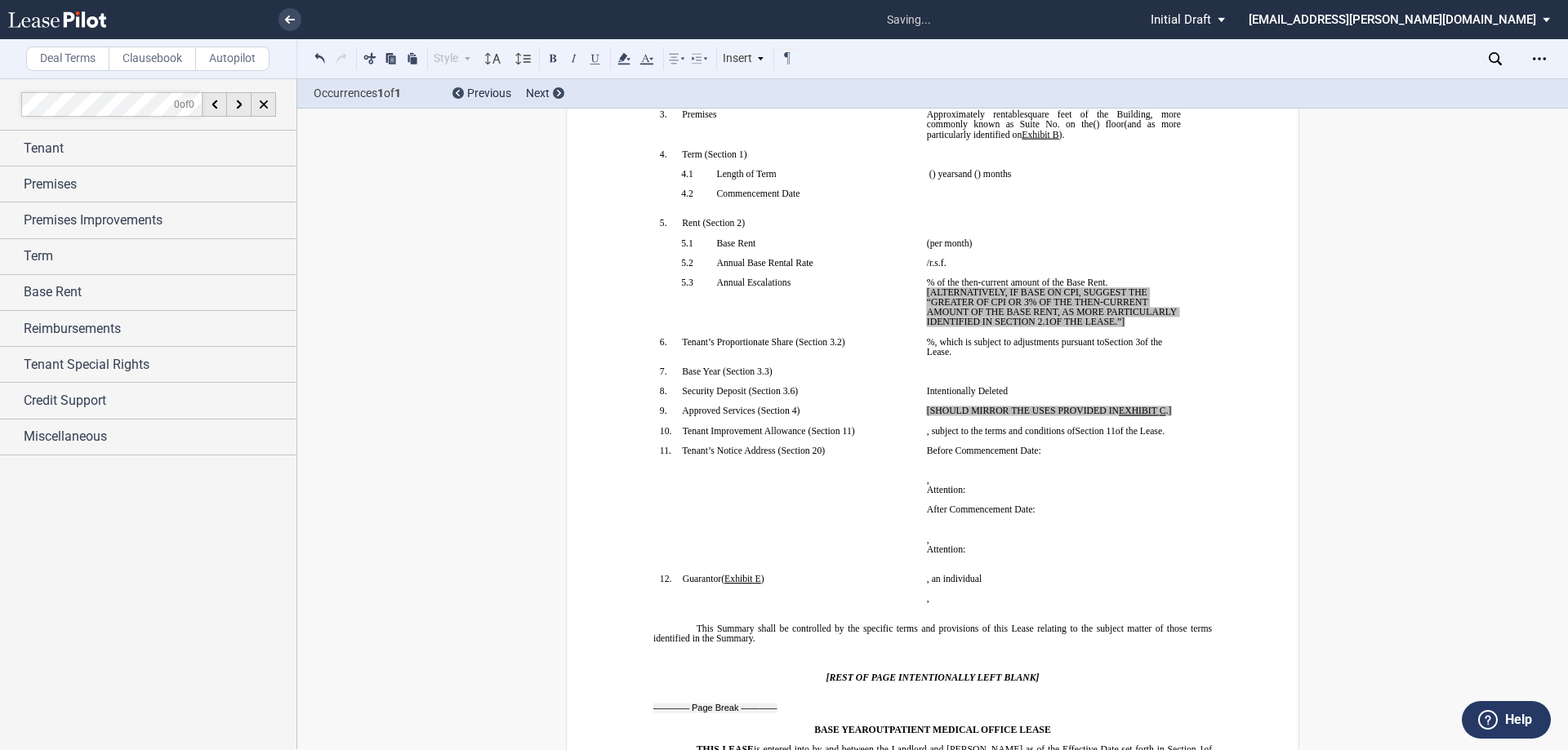
scroll to position [326, 0]
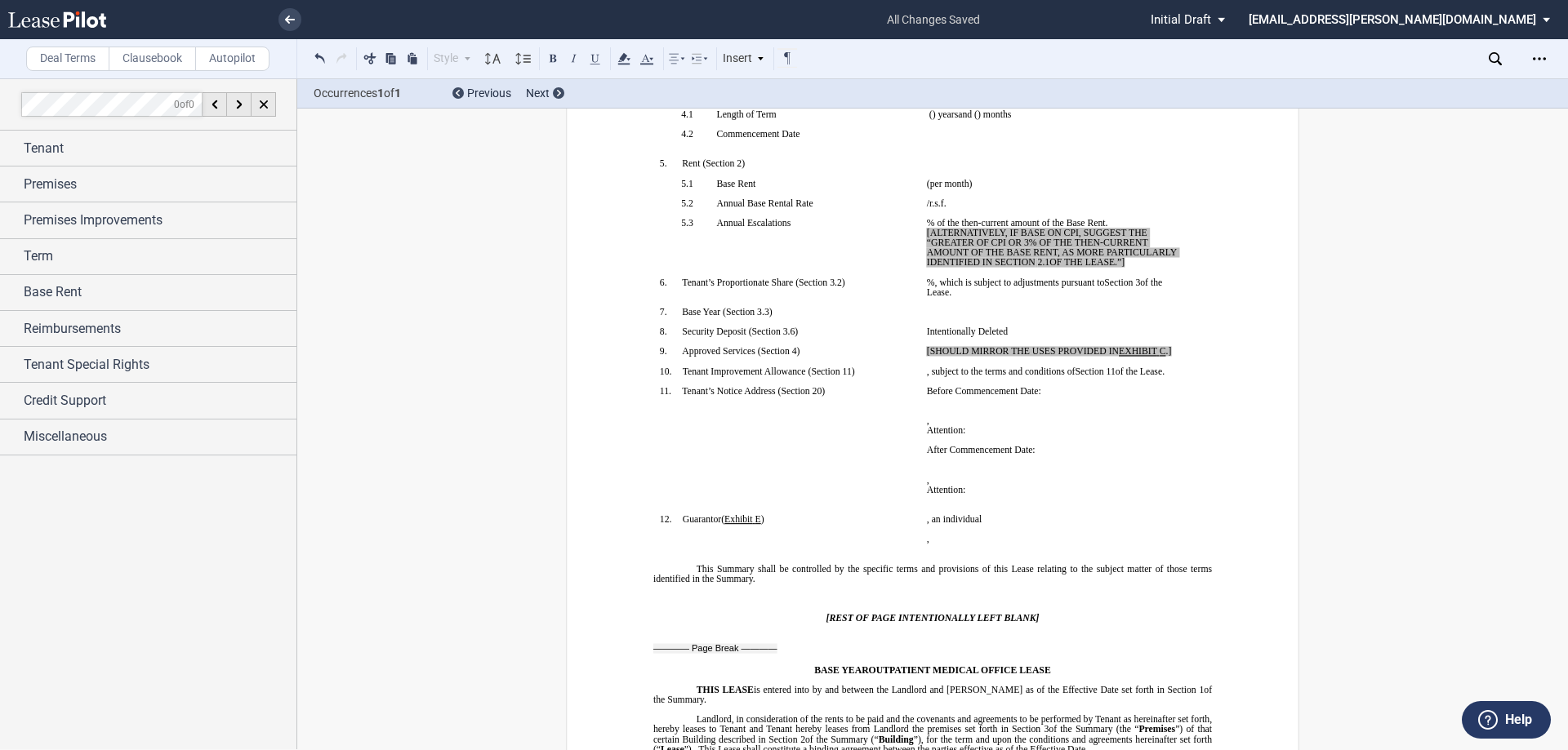
drag, startPoint x: 1134, startPoint y: 264, endPoint x: 921, endPoint y: 238, distance: 214.6
click at [927, 238] on p "﻿ ﻿ % of the then-current amount of the Base Rent. [ALTERNATIVELY, IF BASE ON C…" at bounding box center [1054, 242] width 254 height 49
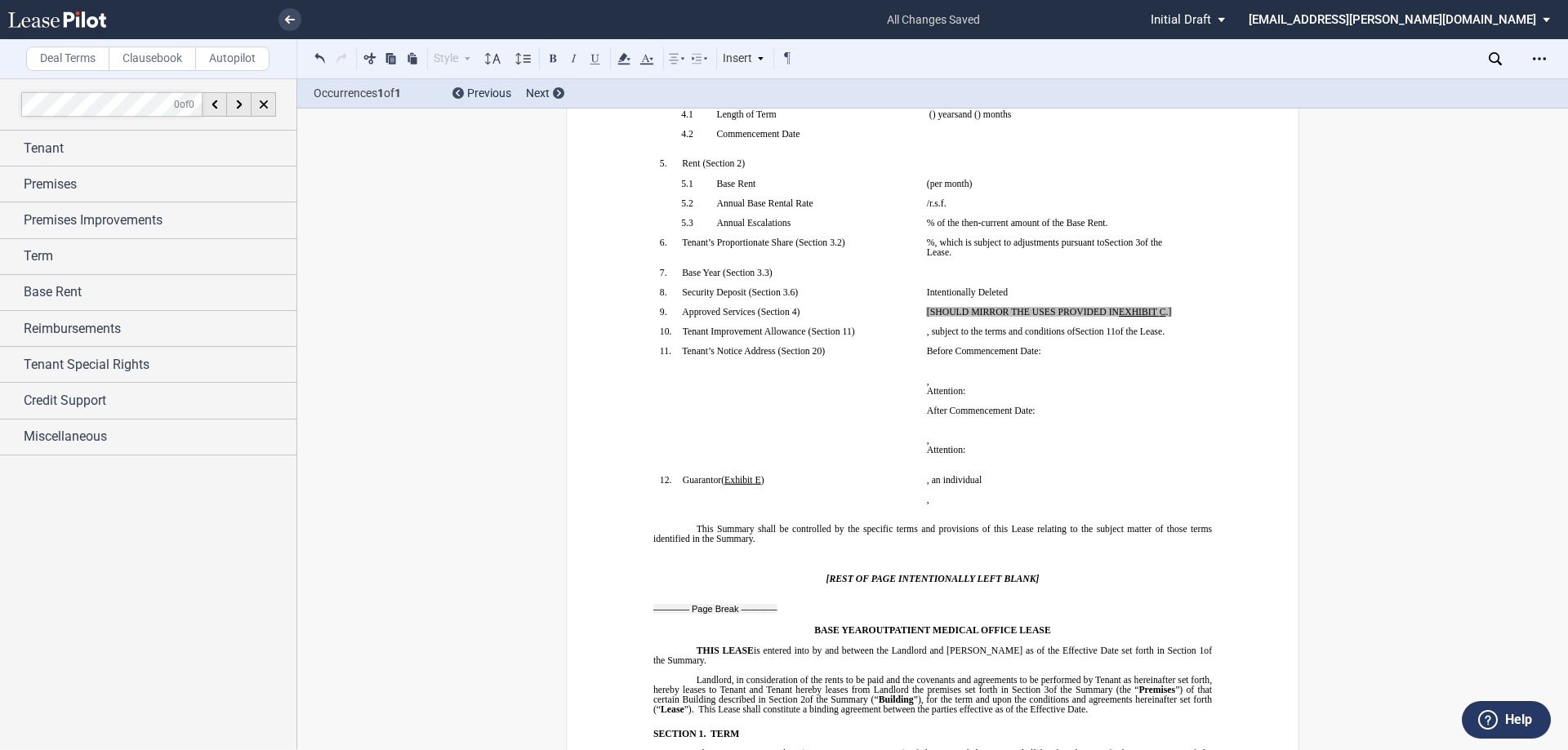
drag, startPoint x: 1277, startPoint y: 309, endPoint x: 1198, endPoint y: 330, distance: 81.7
drag, startPoint x: 1169, startPoint y: 311, endPoint x: 1088, endPoint y: 323, distance: 81.9
click at [927, 310] on span "[SHOULD MIRROR THE USES PROVIDED IN EXHIBIT ﻿ C ﻿ .]" at bounding box center [1049, 312] width 244 height 10
drag, startPoint x: 1027, startPoint y: 316, endPoint x: 916, endPoint y: 310, distance: 111.2
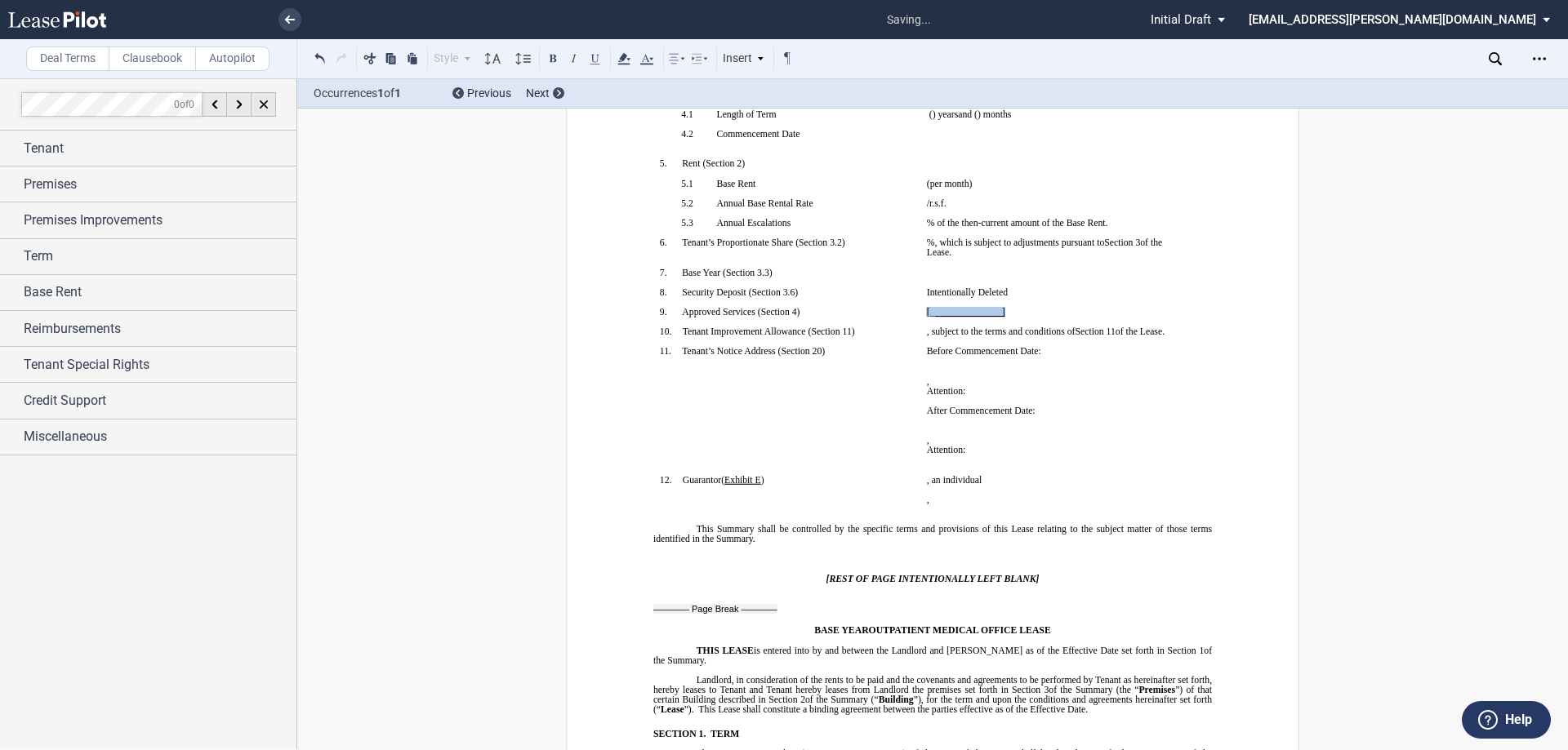
click at [920, 310] on td "[﻿_ ﻿ ﻿_ ﻿_____________] ﻿" at bounding box center [1054, 317] width 267 height 20
click at [625, 61] on icon at bounding box center [624, 59] width 20 height 20
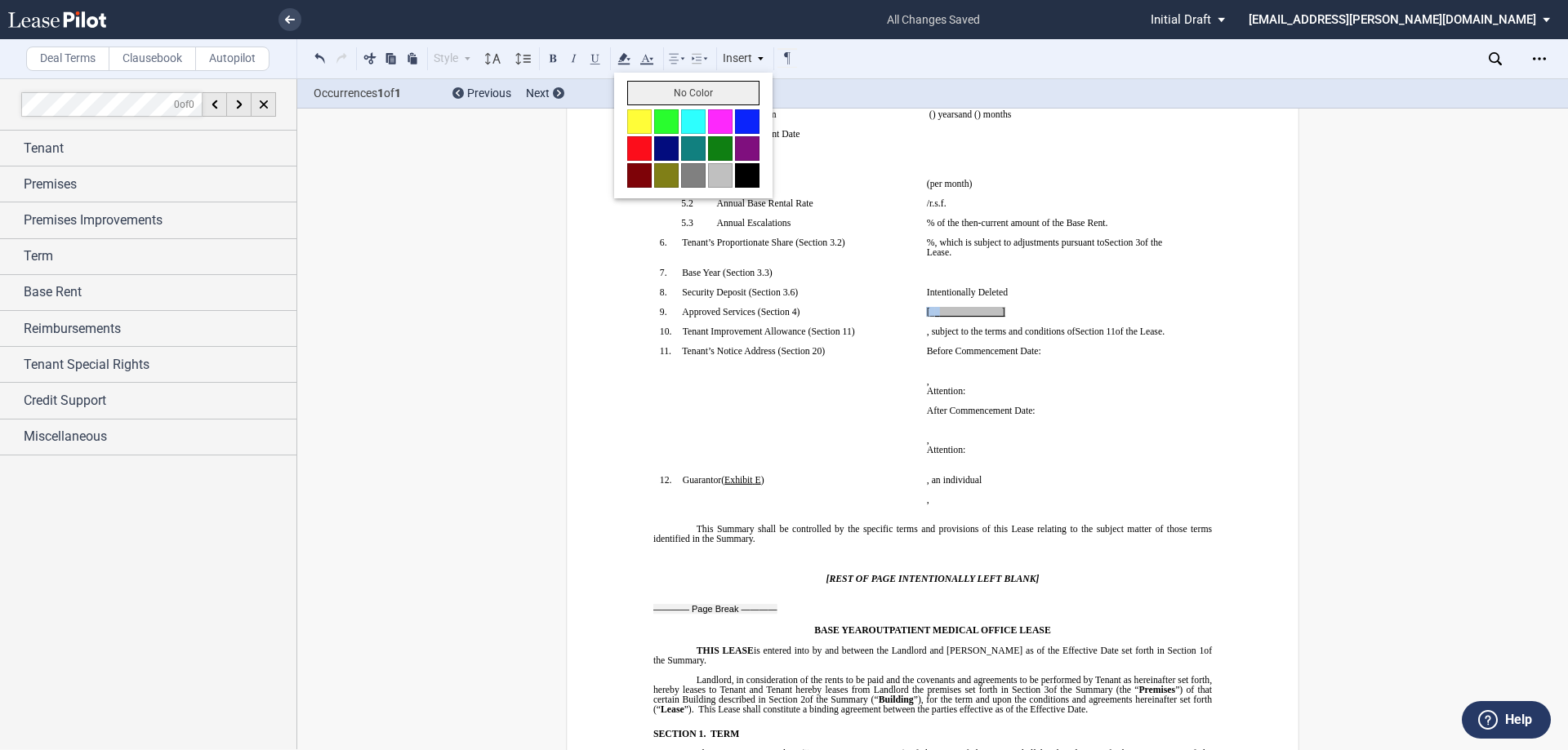
click at [679, 98] on button "No Color" at bounding box center [692, 93] width 132 height 25
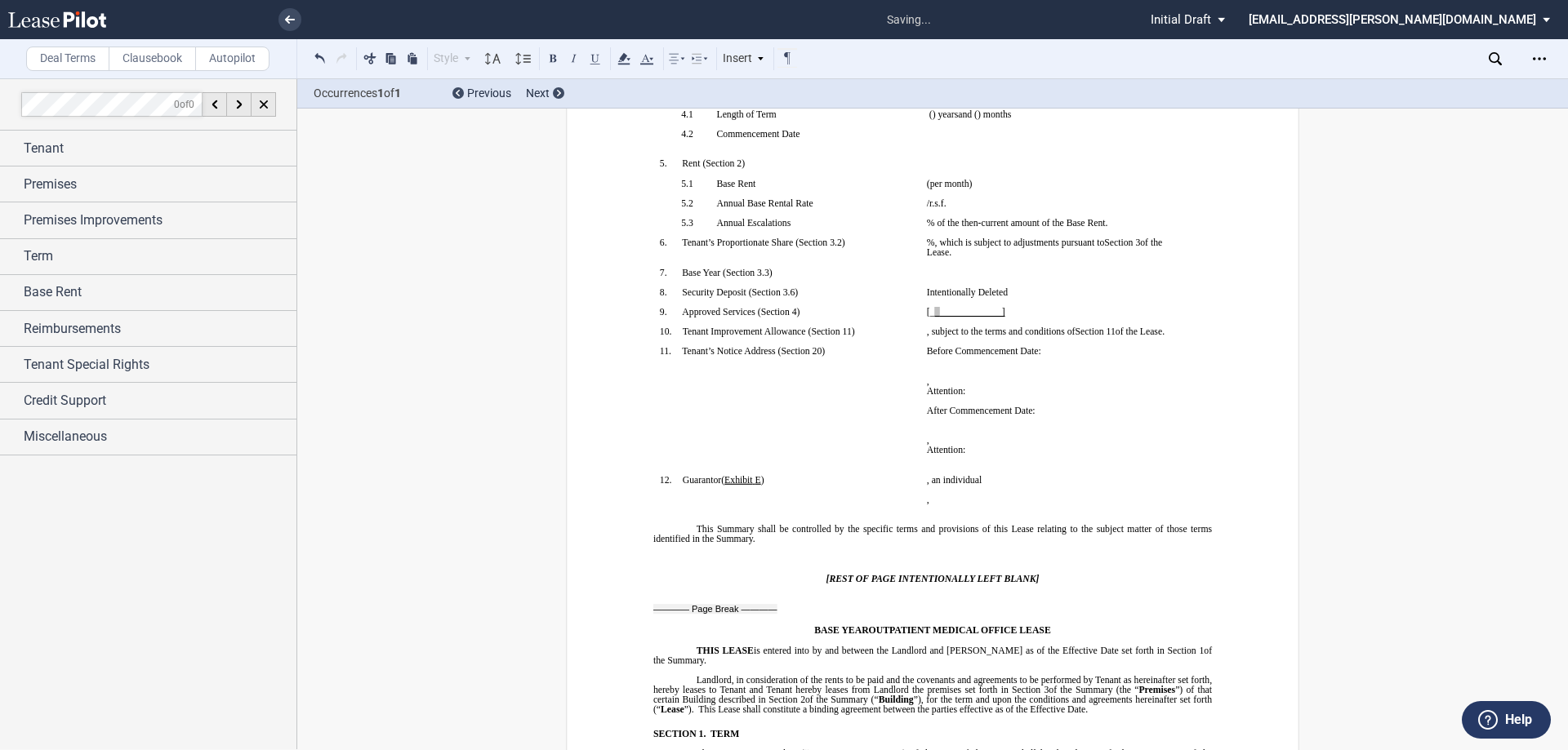
click at [994, 280] on p "﻿" at bounding box center [1054, 282] width 254 height 10
drag, startPoint x: 1045, startPoint y: 356, endPoint x: 1055, endPoint y: 356, distance: 10.0
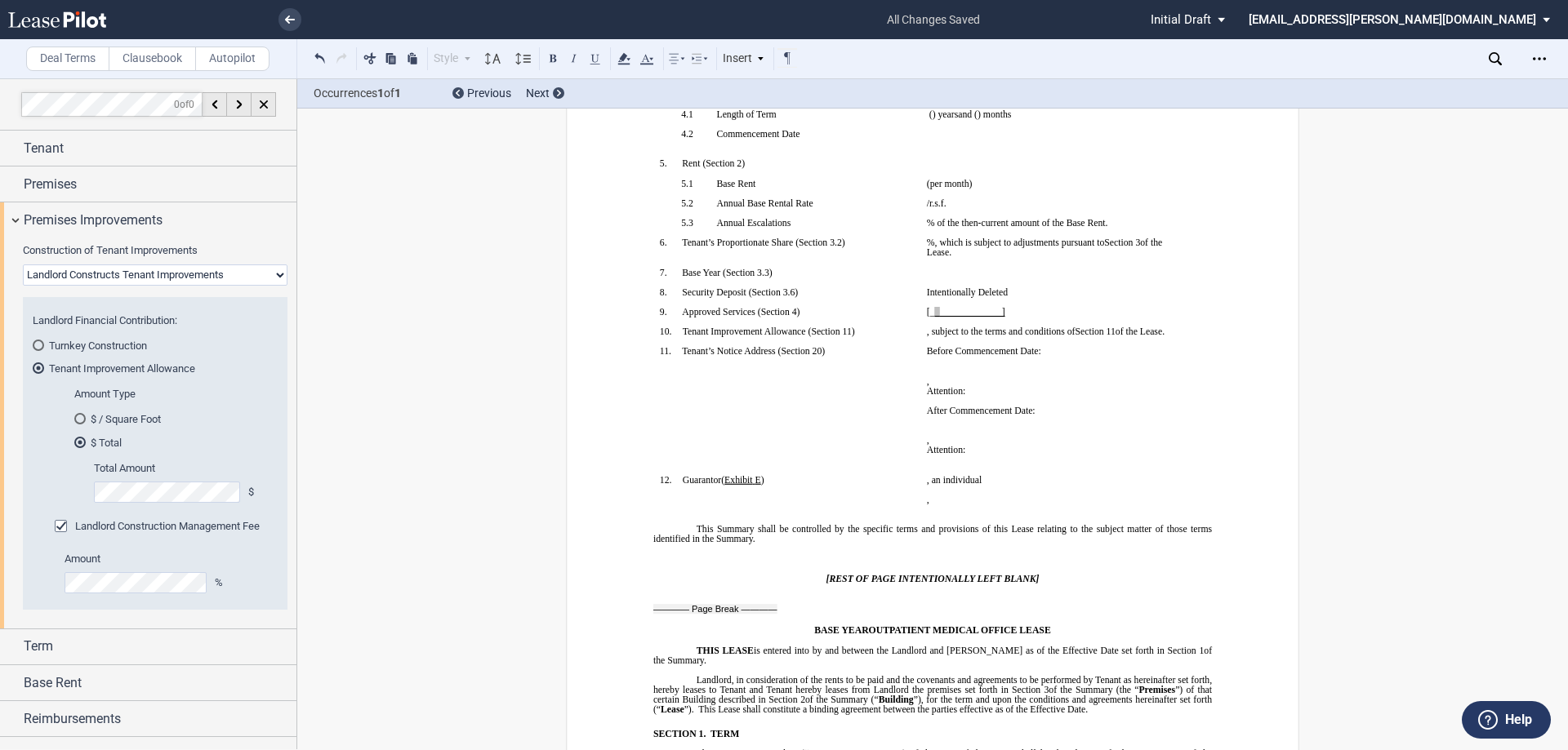
click at [973, 308] on span "﻿_____________]" at bounding box center [971, 312] width 66 height 10
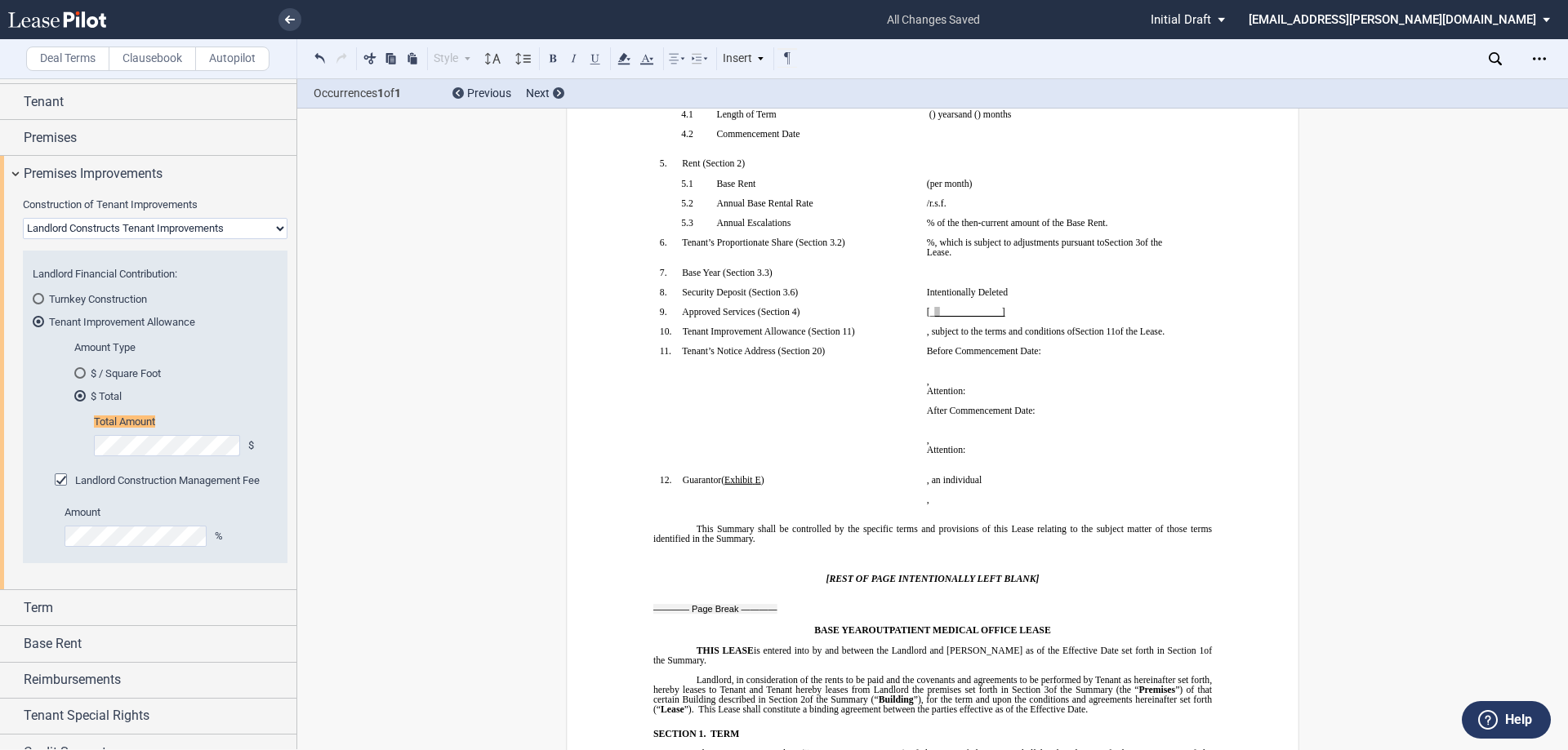
scroll to position [54, 0]
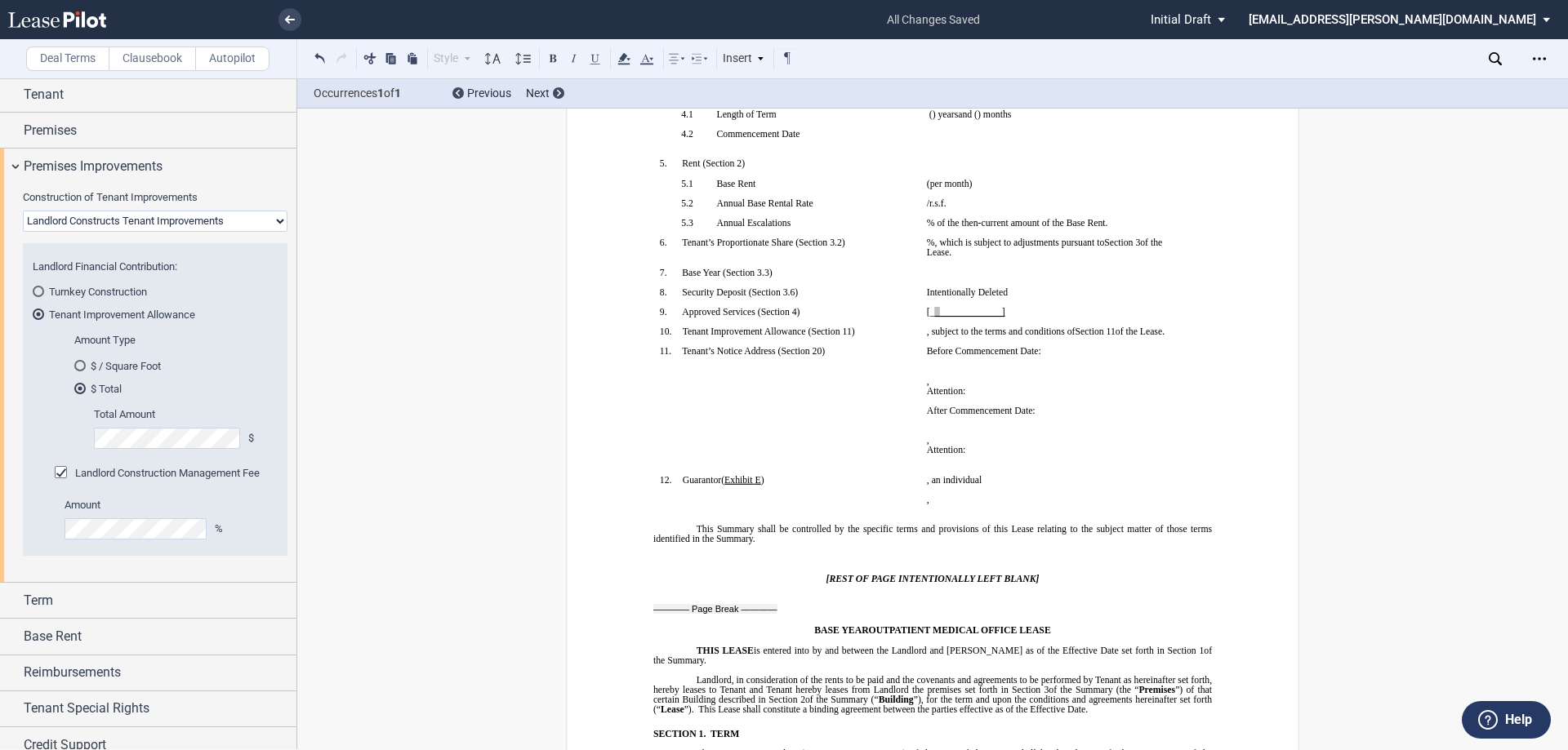
click at [101, 361] on md-radio-button "$ / Square Foot" at bounding box center [170, 365] width 193 height 14
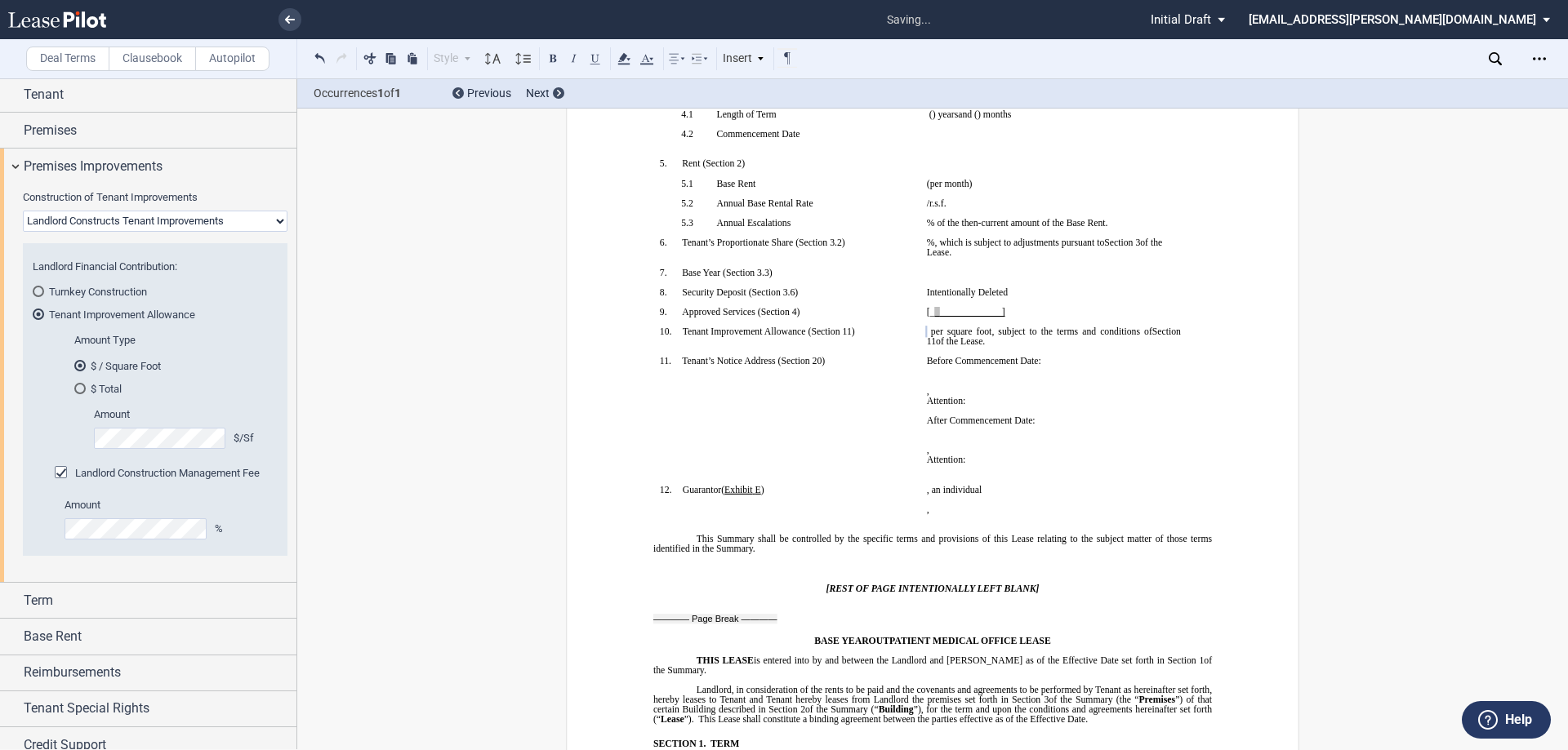
click at [257, 475] on span "Landlord Construction Management Fee" at bounding box center [167, 472] width 184 height 12
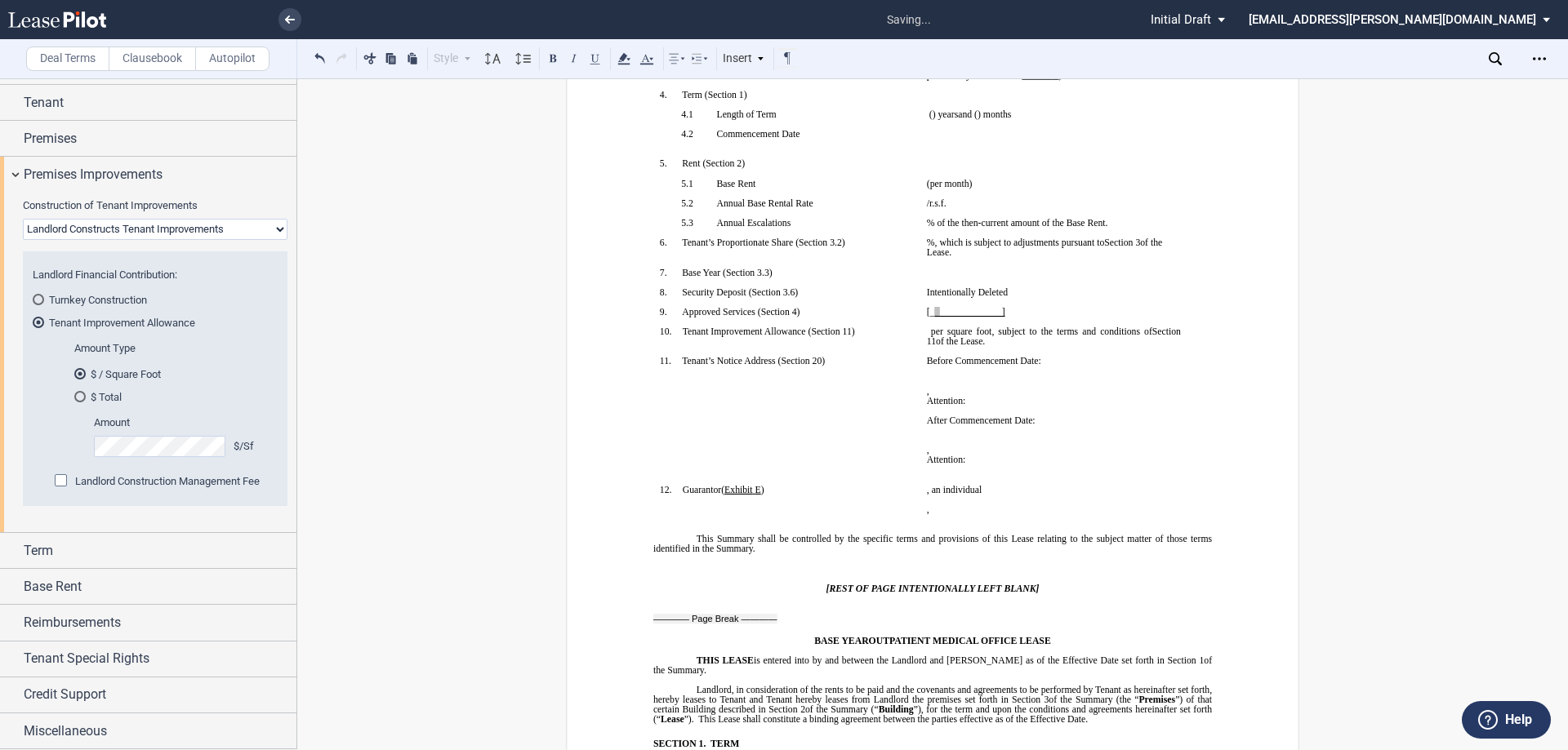
scroll to position [46, 0]
click at [243, 398] on md-radio-button "$ Total" at bounding box center [170, 396] width 193 height 14
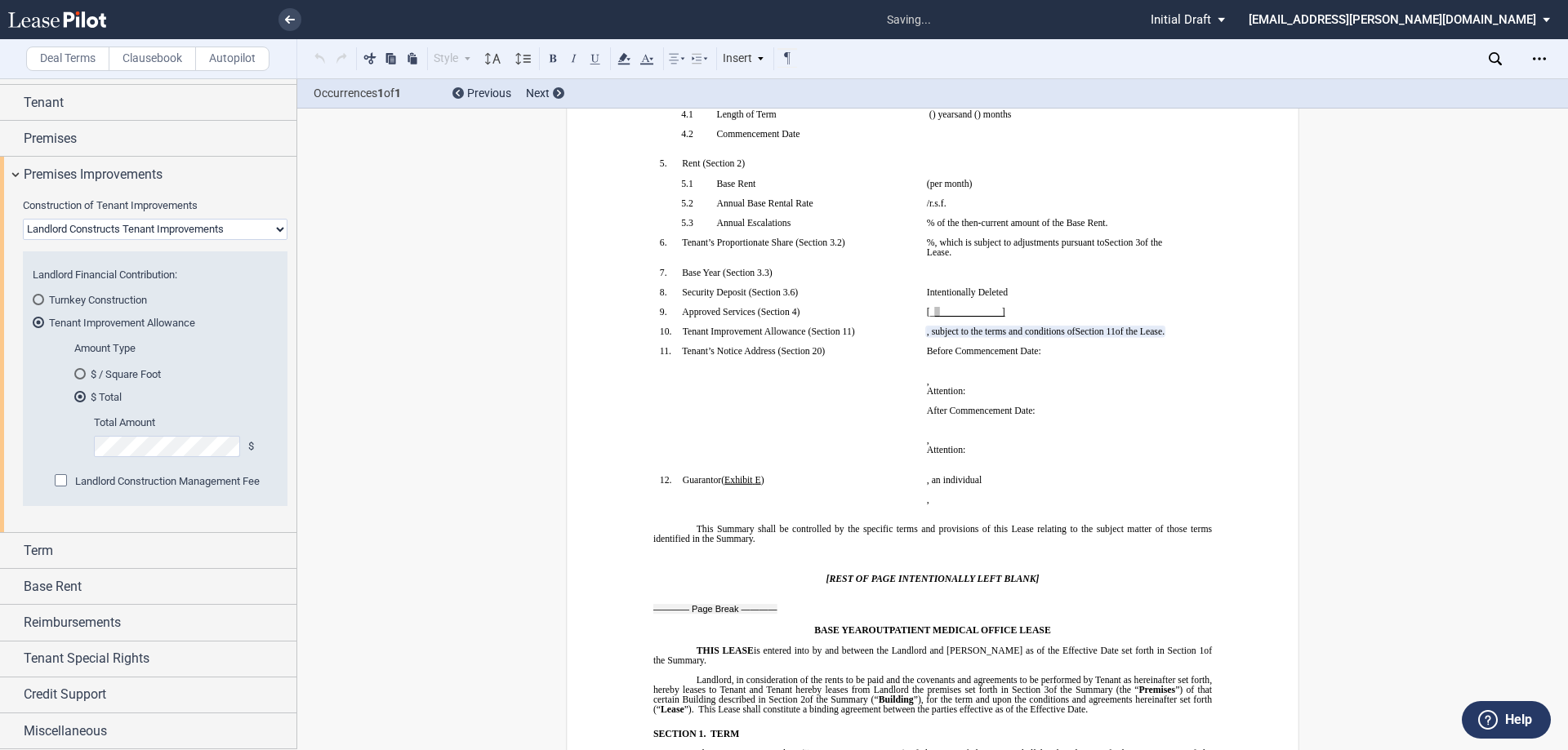
click at [205, 424] on label "Total Amount" at bounding box center [176, 422] width 165 height 14
click at [976, 322] on p "﻿" at bounding box center [1054, 321] width 254 height 10
click at [151, 435] on div "Total Amount $" at bounding box center [176, 436] width 165 height 42
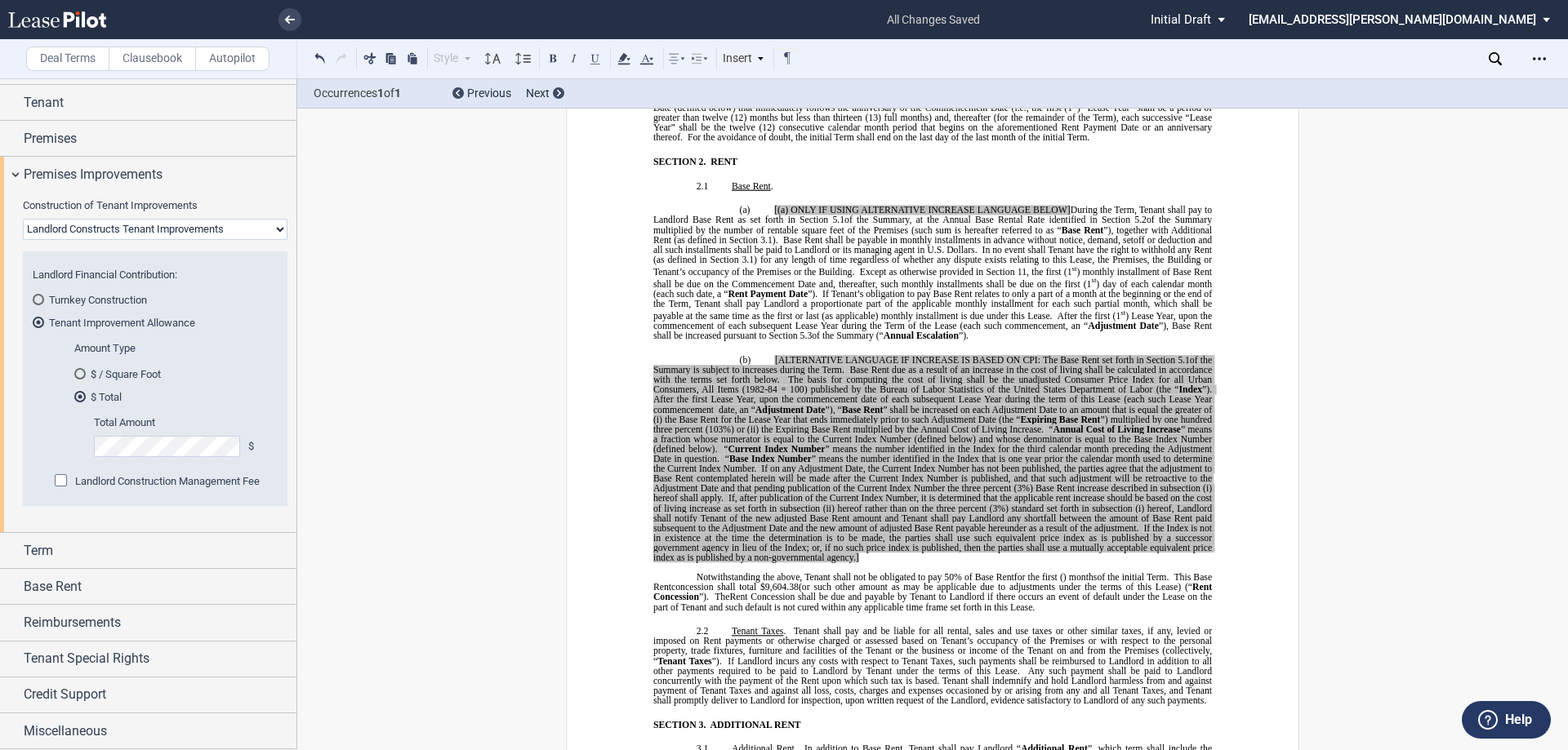
scroll to position [1061, 0]
drag, startPoint x: 1074, startPoint y: 211, endPoint x: 725, endPoint y: 205, distance: 349.1
click at [725, 205] on p "(a) [(a) ONLY IF USING ALTERNATIVE INCREASE LANGUAGE BELOW] During the Term, Te…" at bounding box center [932, 273] width 558 height 136
click at [1077, 227] on span "Base Rent" at bounding box center [1082, 229] width 43 height 10
drag, startPoint x: 1074, startPoint y: 207, endPoint x: 798, endPoint y: 199, distance: 276.1
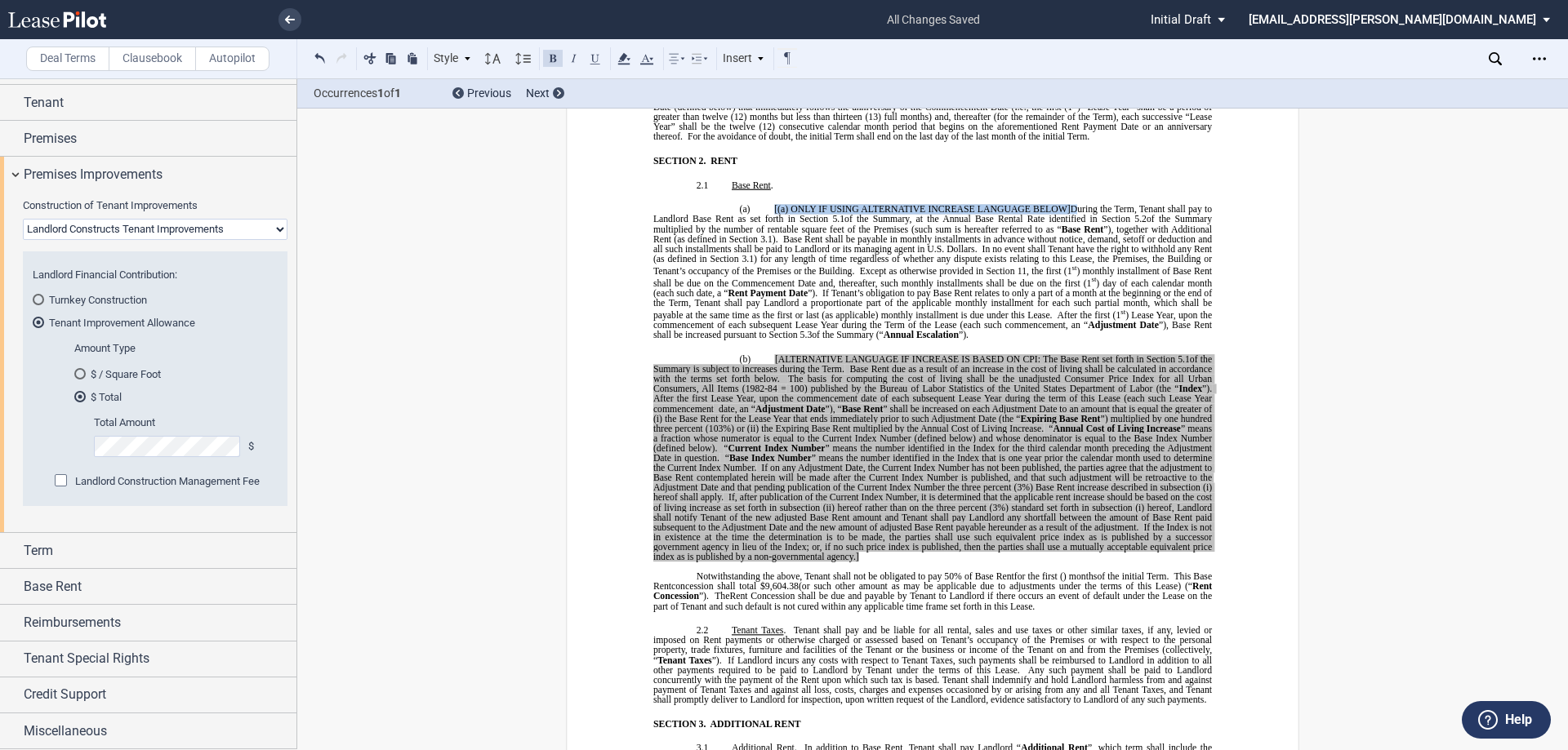
click at [767, 209] on p "(a) [(a) ONLY IF USING ALTERNATIVE INCREASE LANGUAGE BELOW] During the Term, Te…" at bounding box center [932, 273] width 558 height 136
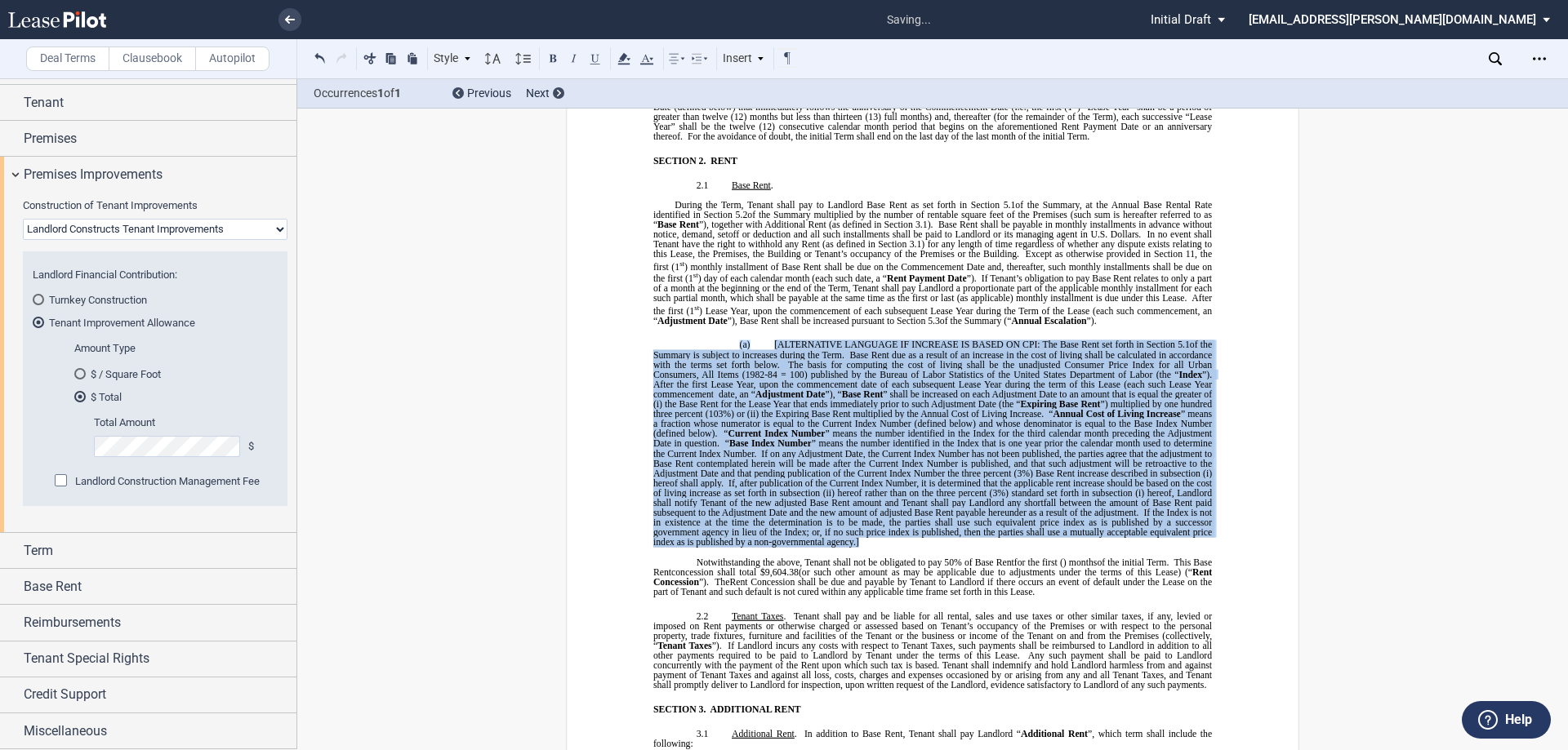
drag, startPoint x: 880, startPoint y: 543, endPoint x: 634, endPoint y: 332, distance: 324.1
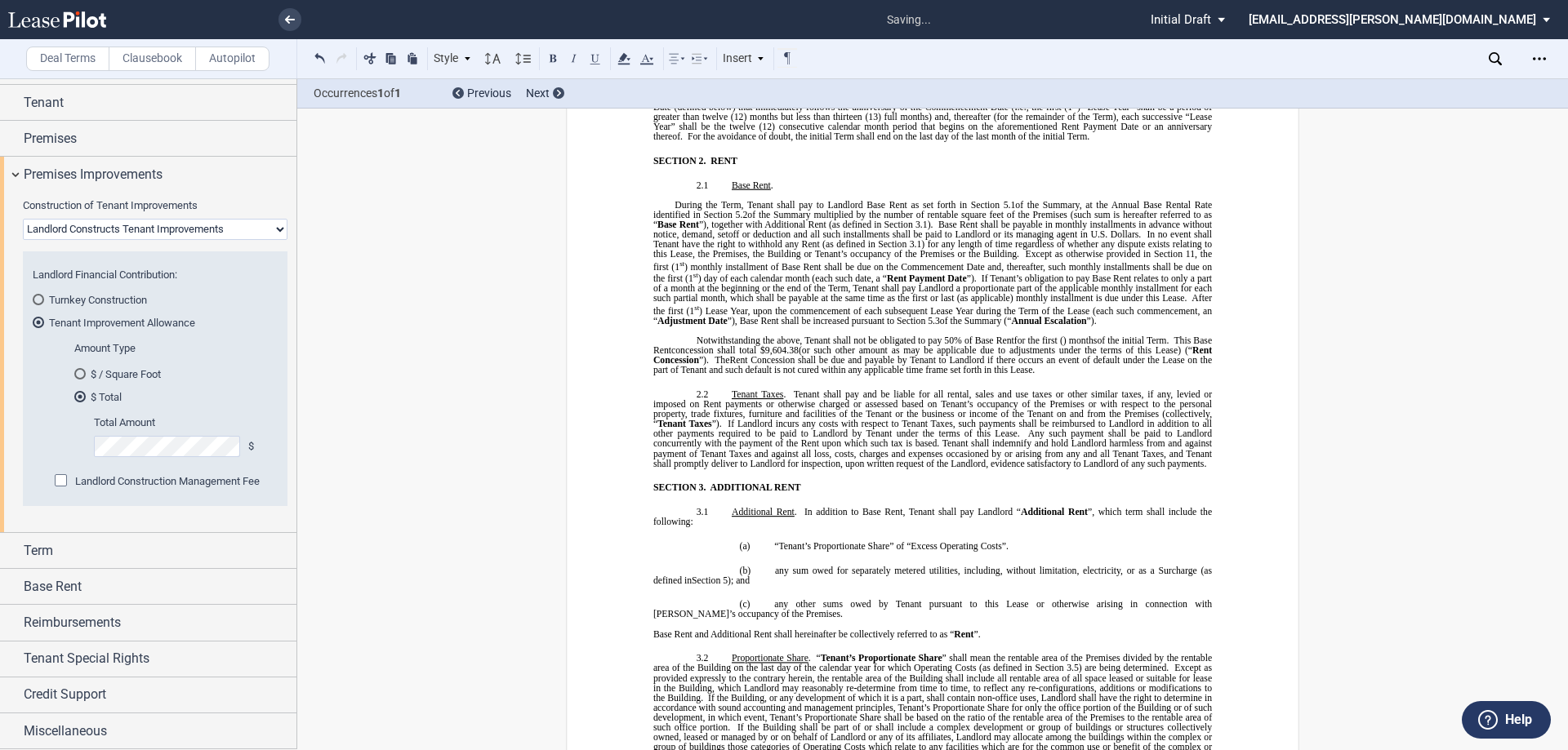
click at [682, 203] on span "During the Term, Tenant shall pay to Landlord Base Rent as set forth in Section" at bounding box center [837, 204] width 325 height 10
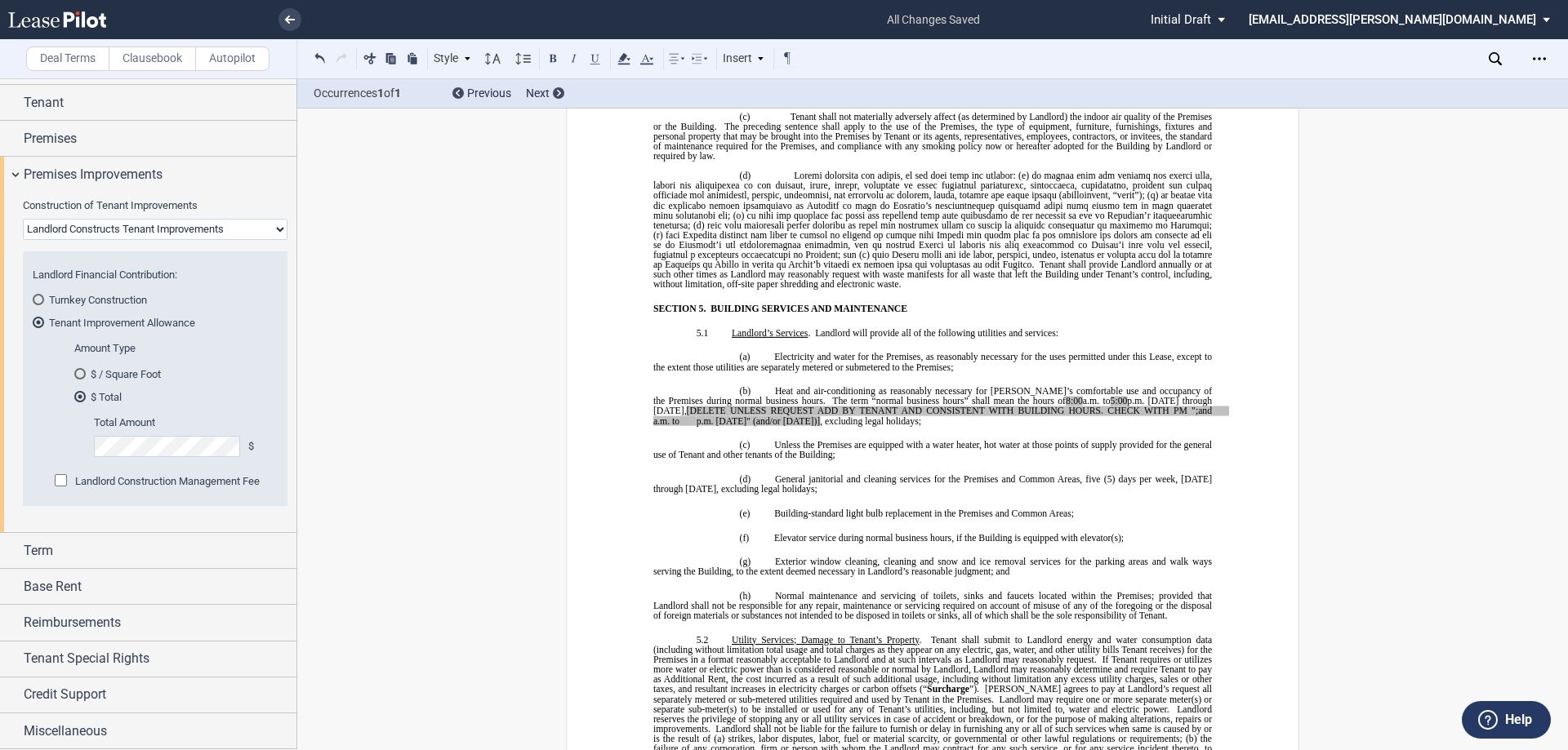
scroll to position [4570, 0]
click at [1066, 400] on span "8:00" at bounding box center [1074, 398] width 17 height 10
click at [1111, 397] on span "5:00" at bounding box center [1119, 398] width 17 height 10
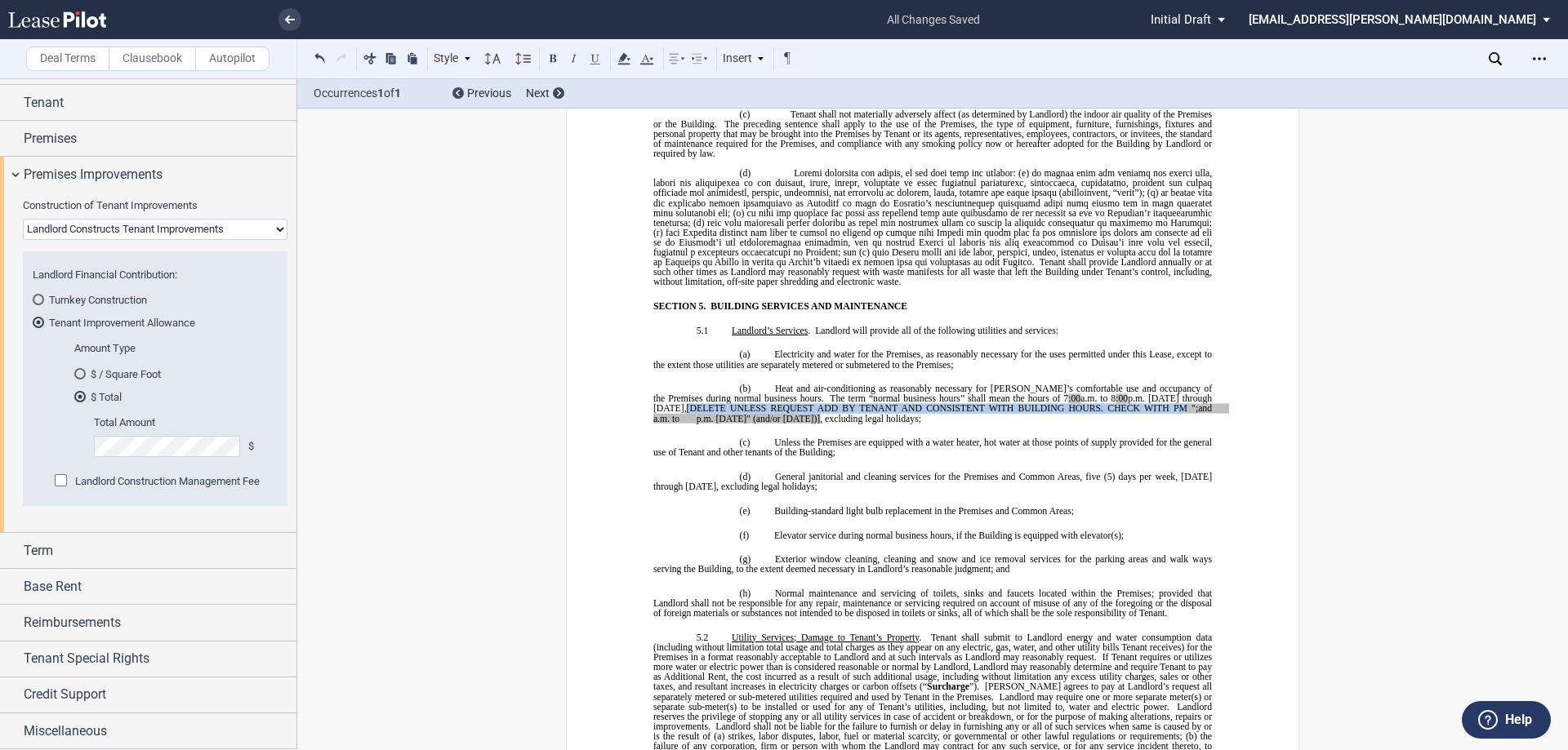
drag, startPoint x: 1132, startPoint y: 407, endPoint x: 602, endPoint y: 412, distance: 530.0
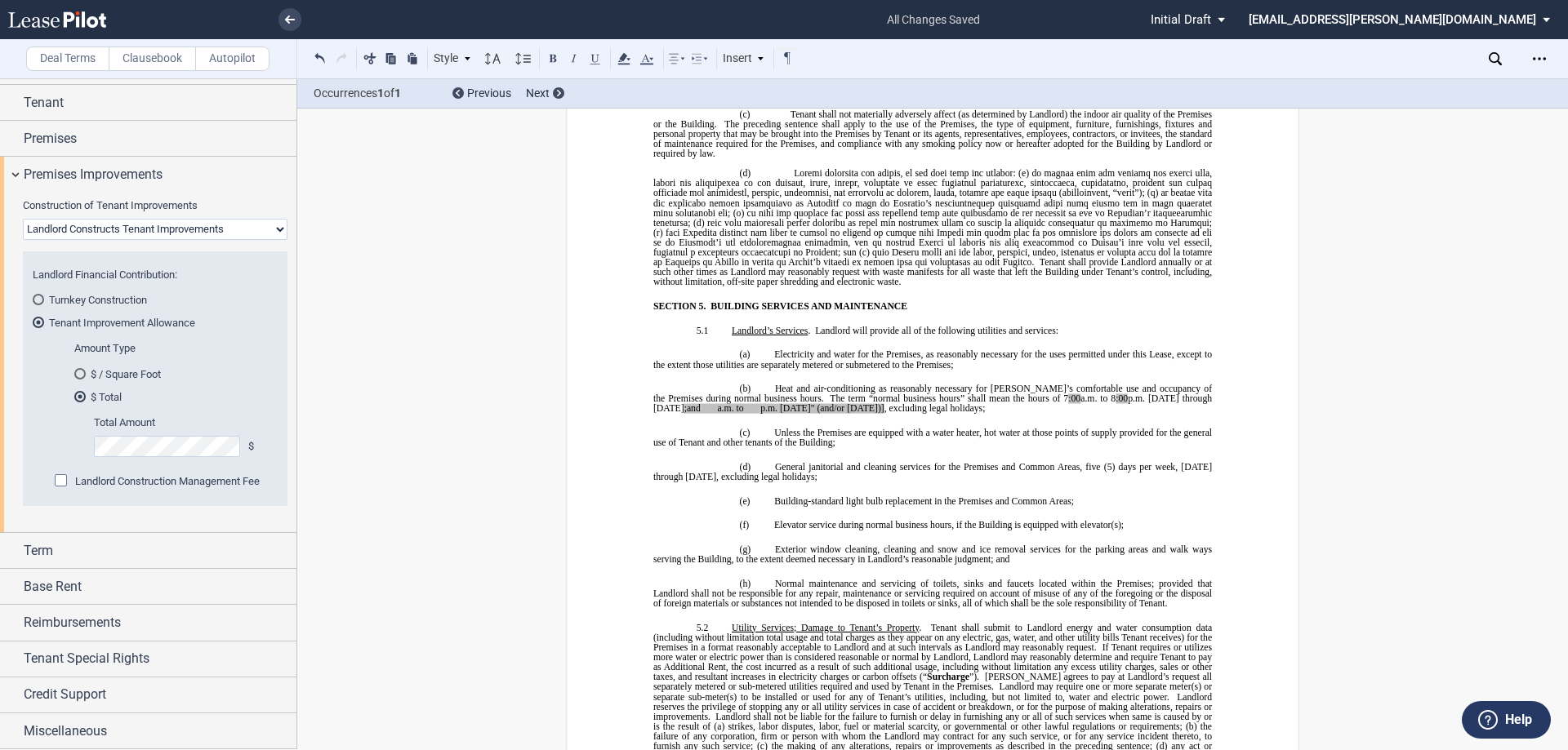
drag, startPoint x: 1194, startPoint y: 398, endPoint x: 1213, endPoint y: 404, distance: 19.9
click at [701, 403] on span ";and" at bounding box center [692, 408] width 16 height 10
drag, startPoint x: 1003, startPoint y: 397, endPoint x: 1043, endPoint y: 402, distance: 40.3
click at [1051, 400] on span "Heat and air-conditioning as reasonably necessary for [PERSON_NAME]’s comfortab…" at bounding box center [934, 398] width 561 height 29
click at [1008, 406] on p "(b) Heat and air-conditioning as reasonably necessary for [PERSON_NAME]’s comfo…" at bounding box center [932, 398] width 558 height 29
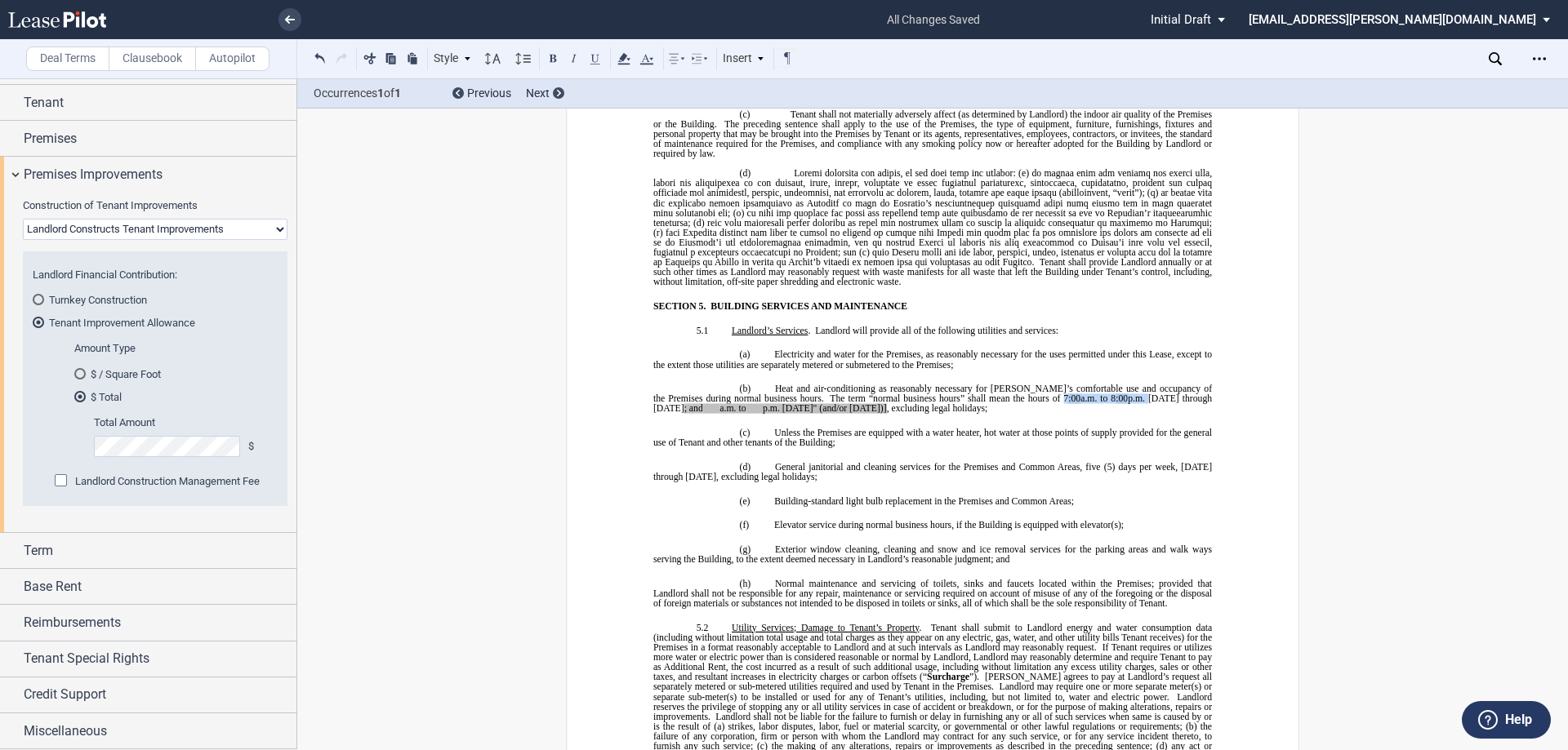
drag, startPoint x: 1006, startPoint y: 399, endPoint x: 1093, endPoint y: 399, distance: 87.0
click at [1093, 399] on span "Heat and air-conditioning as reasonably necessary for [PERSON_NAME]’s comfortab…" at bounding box center [934, 398] width 561 height 29
copy span "7 :00 a.m. to 8 :00 p.m."
click at [686, 399] on span "Heat and air-conditioning as reasonably necessary for [PERSON_NAME]’s comfortab…" at bounding box center [934, 394] width 561 height 20
drag, startPoint x: 644, startPoint y: 409, endPoint x: 710, endPoint y: 411, distance: 66.0
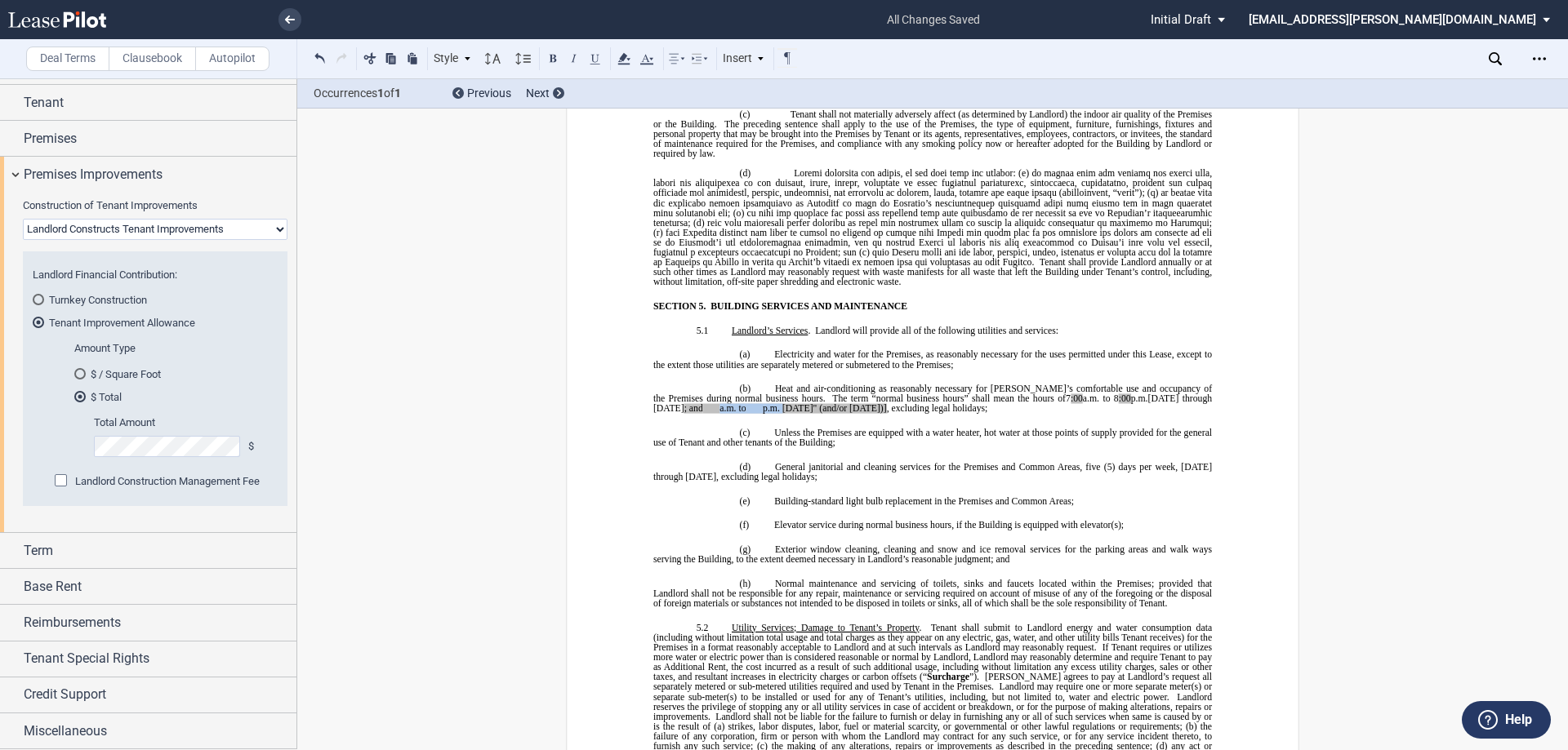
click at [720, 403] on span at bounding box center [711, 408] width 17 height 10
click at [725, 408] on span ":00" at bounding box center [730, 408] width 12 height 10
click at [770, 404] on span ":00" at bounding box center [776, 408] width 12 height 10
click at [800, 409] on span "[DATE]" (and/or [DATE])]" at bounding box center [852, 408] width 105 height 10
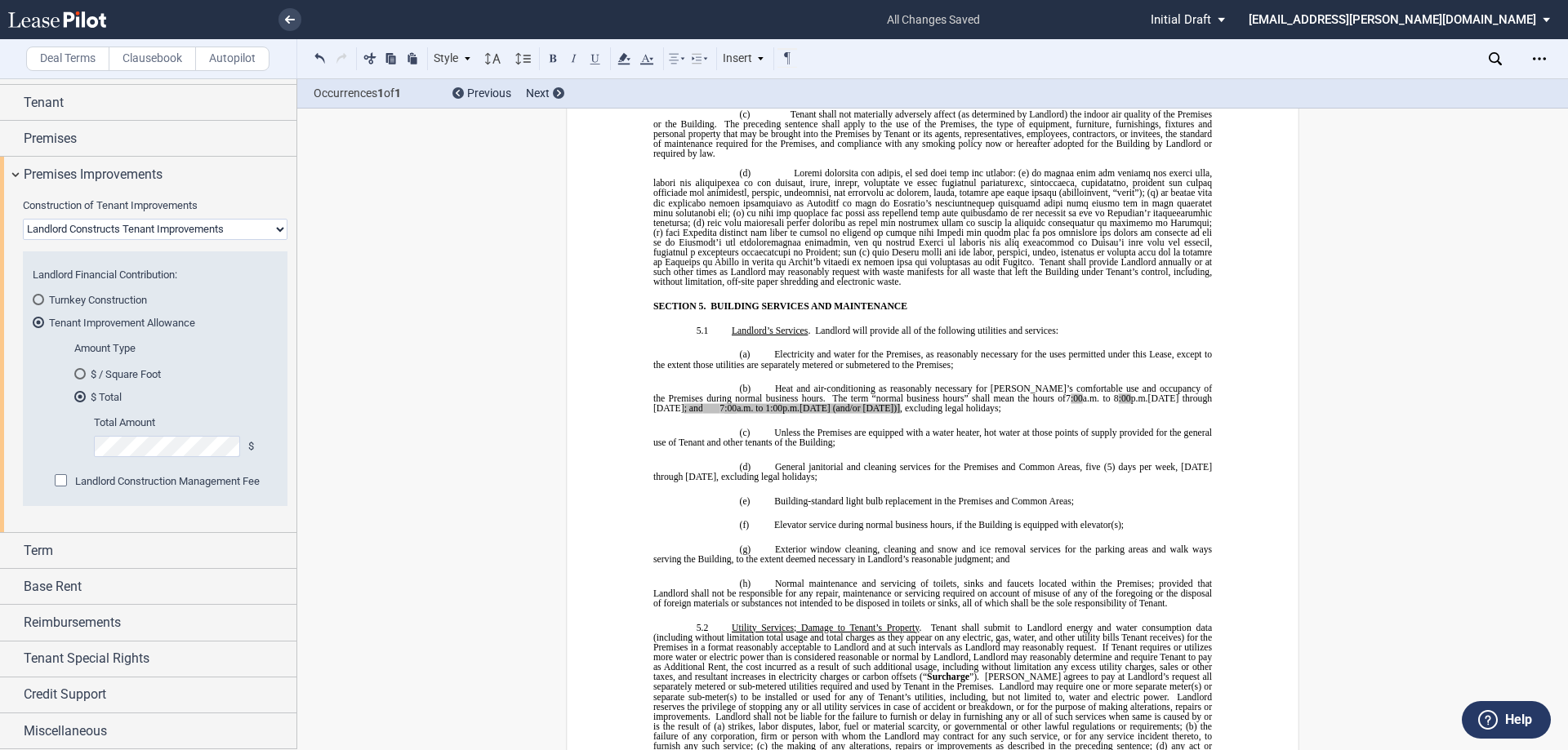
drag, startPoint x: 783, startPoint y: 407, endPoint x: 847, endPoint y: 408, distance: 64.0
click at [847, 408] on span "Heat and air-conditioning as reasonably necessary for [PERSON_NAME]’s comfortab…" at bounding box center [934, 398] width 561 height 29
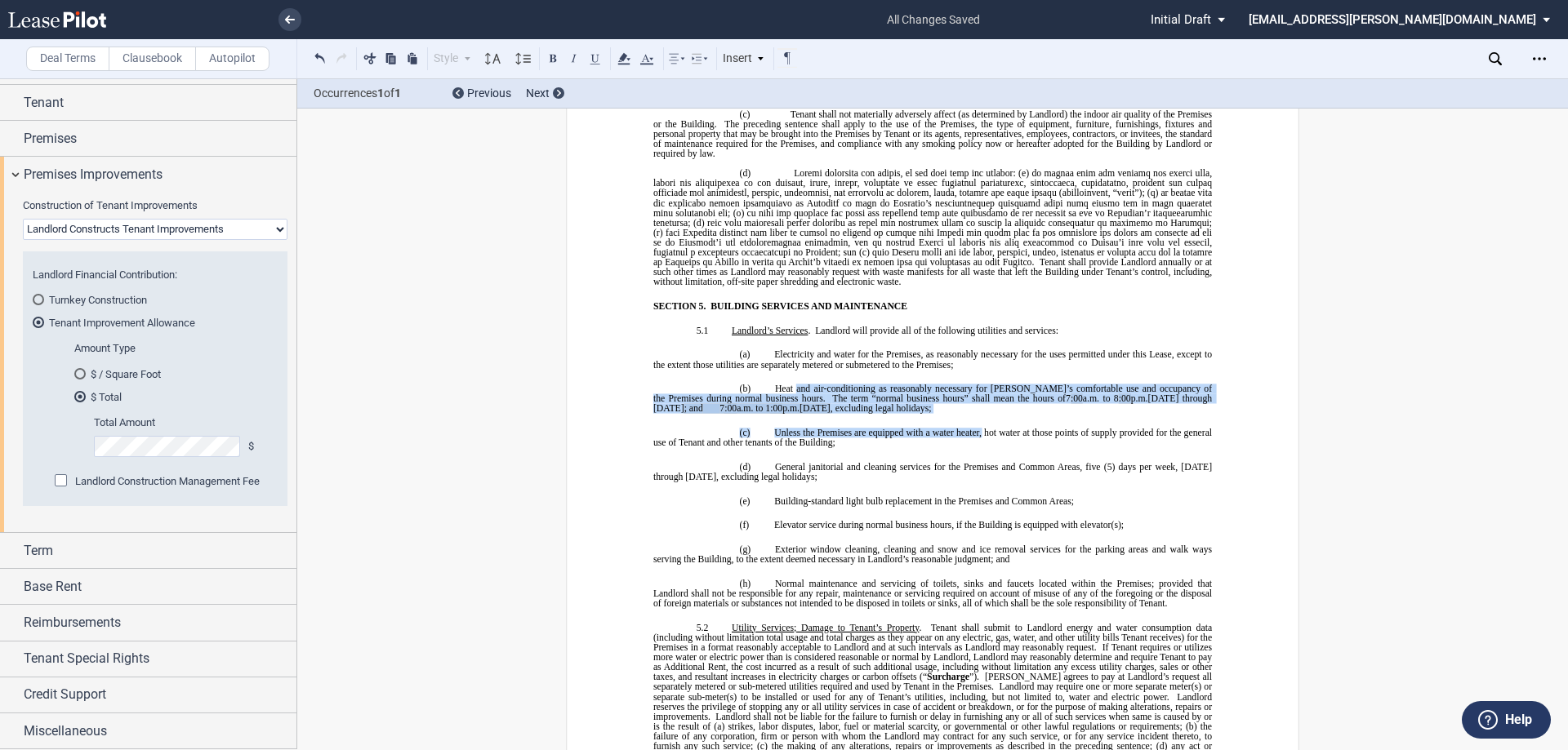
drag, startPoint x: 978, startPoint y: 419, endPoint x: 792, endPoint y: 386, distance: 188.9
click at [614, 56] on icon at bounding box center [624, 59] width 20 height 20
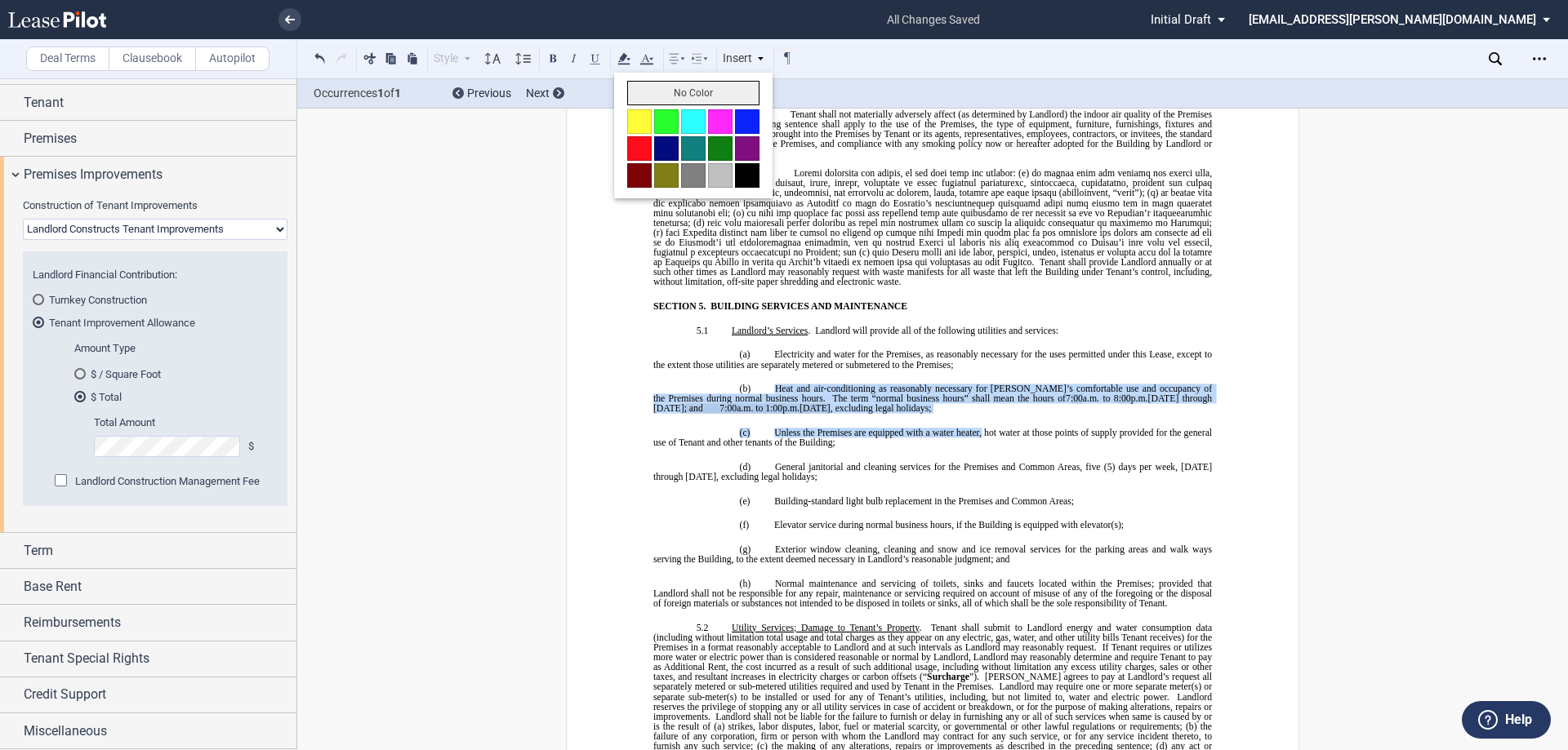
click at [677, 94] on button "No Color" at bounding box center [692, 93] width 132 height 25
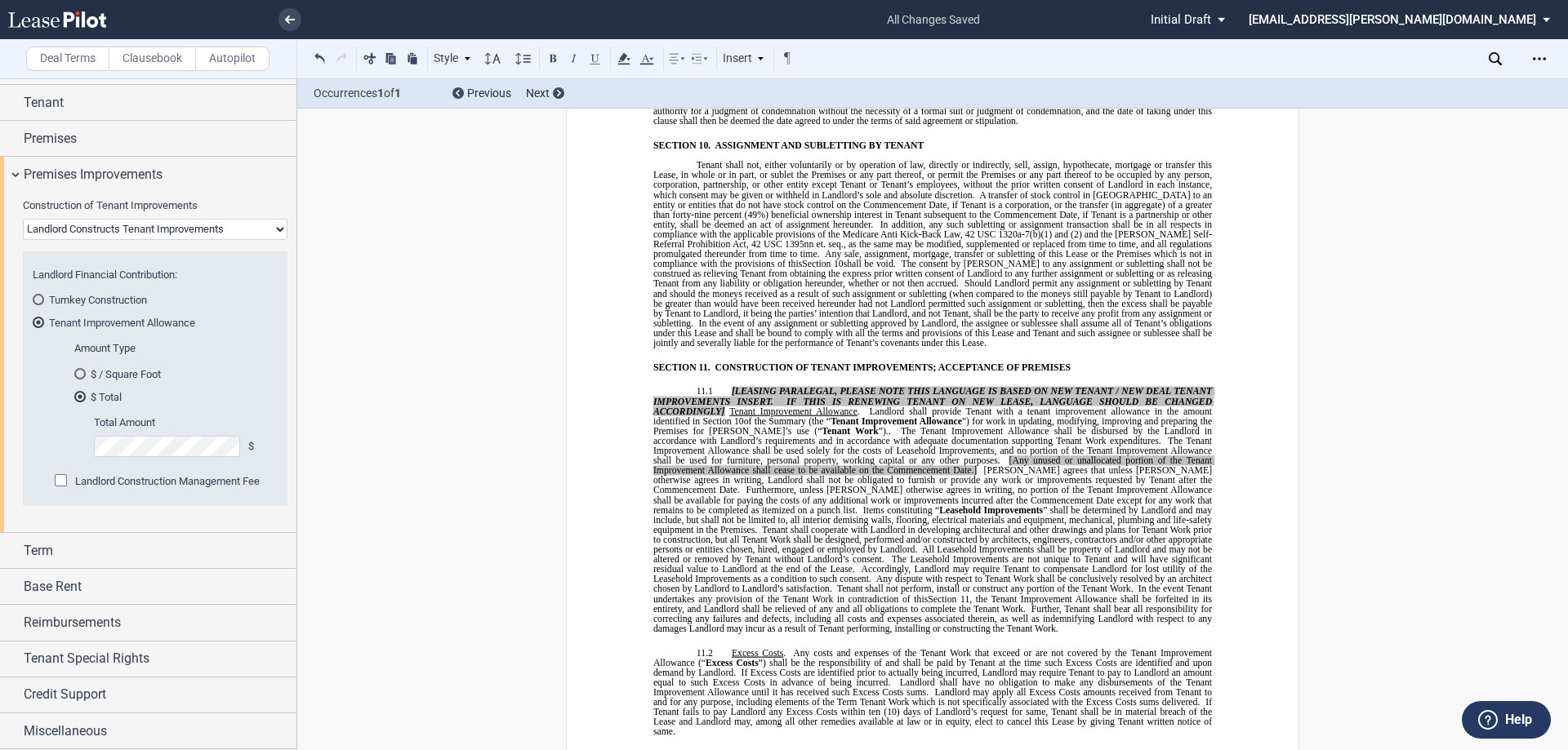
scroll to position [7590, 0]
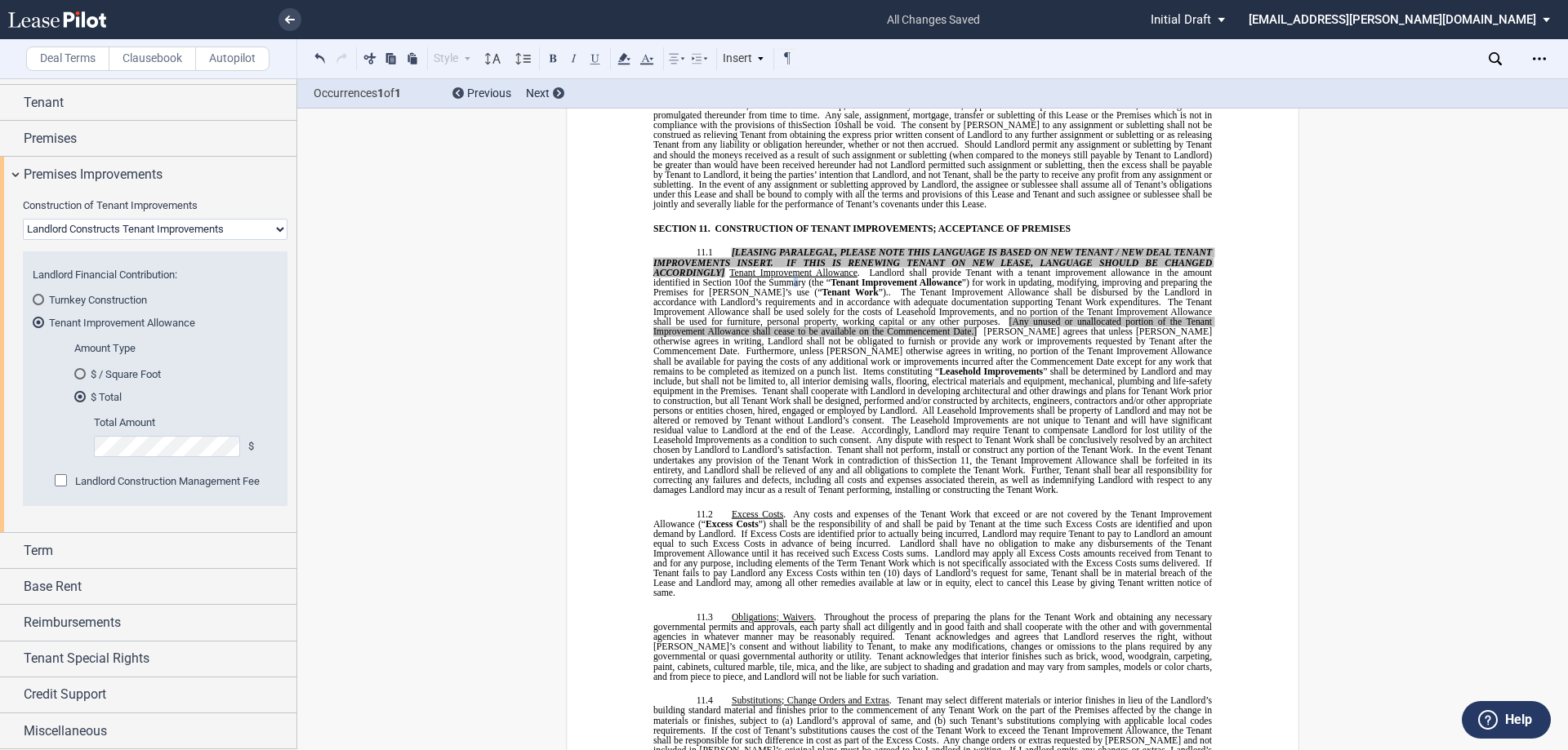
click at [787, 277] on span "of the Summary (the “" at bounding box center [786, 281] width 87 height 10
drag, startPoint x: 726, startPoint y: 242, endPoint x: 722, endPoint y: 220, distance: 22.4
click at [722, 247] on p "11.1 [LEASING PARALEGAL, PLEASE NOTE THIS LANGUAGE IS BASED ON NEW TENANT / NEW…" at bounding box center [932, 371] width 558 height 247
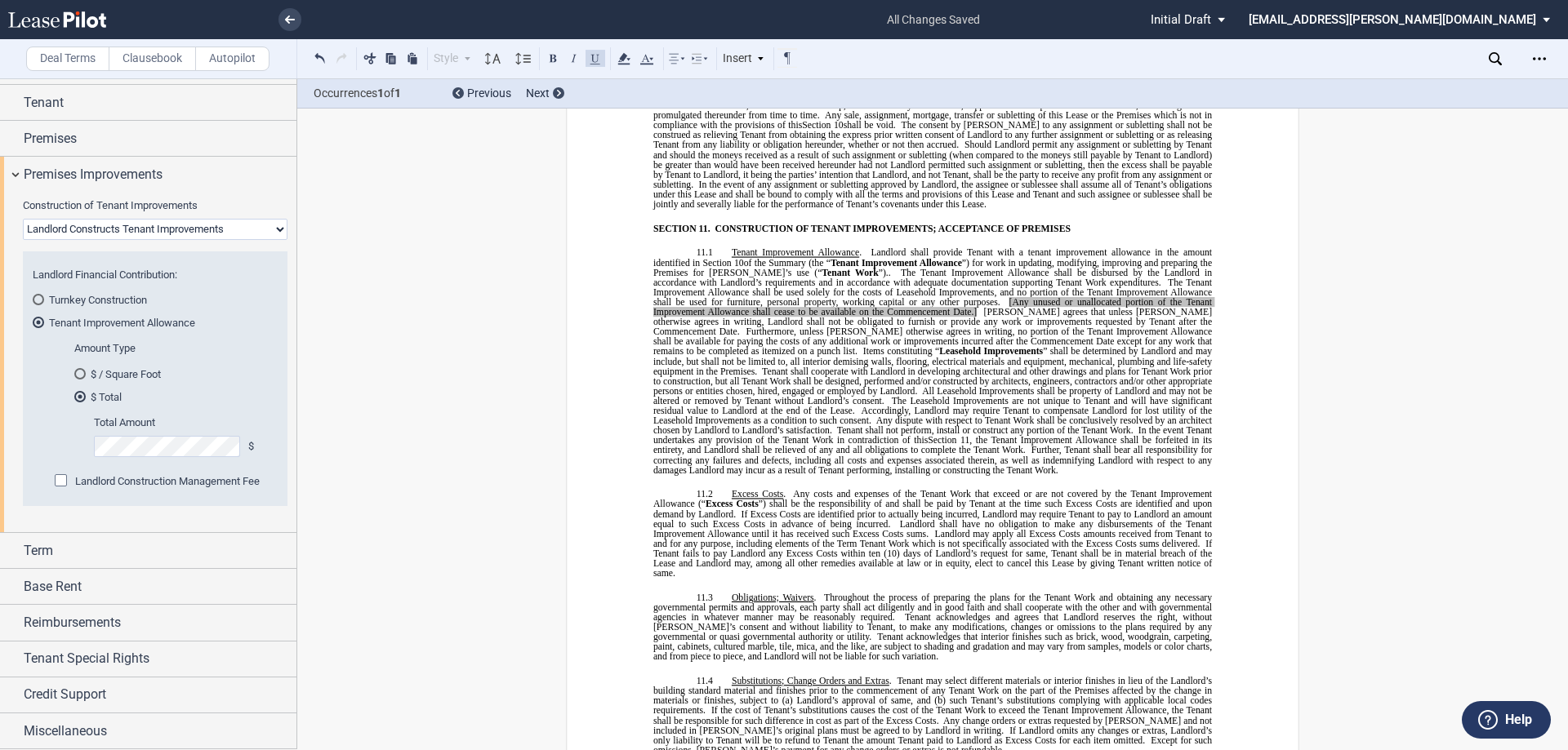
click at [922, 298] on span "[Any unused or unallocated portion of the Tenant Improvement Allowance shall ce…" at bounding box center [934, 307] width 561 height 20
drag, startPoint x: 766, startPoint y: 283, endPoint x: 871, endPoint y: 282, distance: 105.0
click at [871, 282] on span ". The Tenant Improvement Allowance shall be disbursed by the Landlord in accord…" at bounding box center [934, 371] width 561 height 207
click at [916, 271] on span ". The Tenant Improvement Allowance shall be disbursed by the Landlord in accord…" at bounding box center [935, 371] width 563 height 207
click at [918, 298] on span "Any unused or unallocated portion of the Tenant Improvement Allowance shall cea…" at bounding box center [934, 307] width 561 height 20
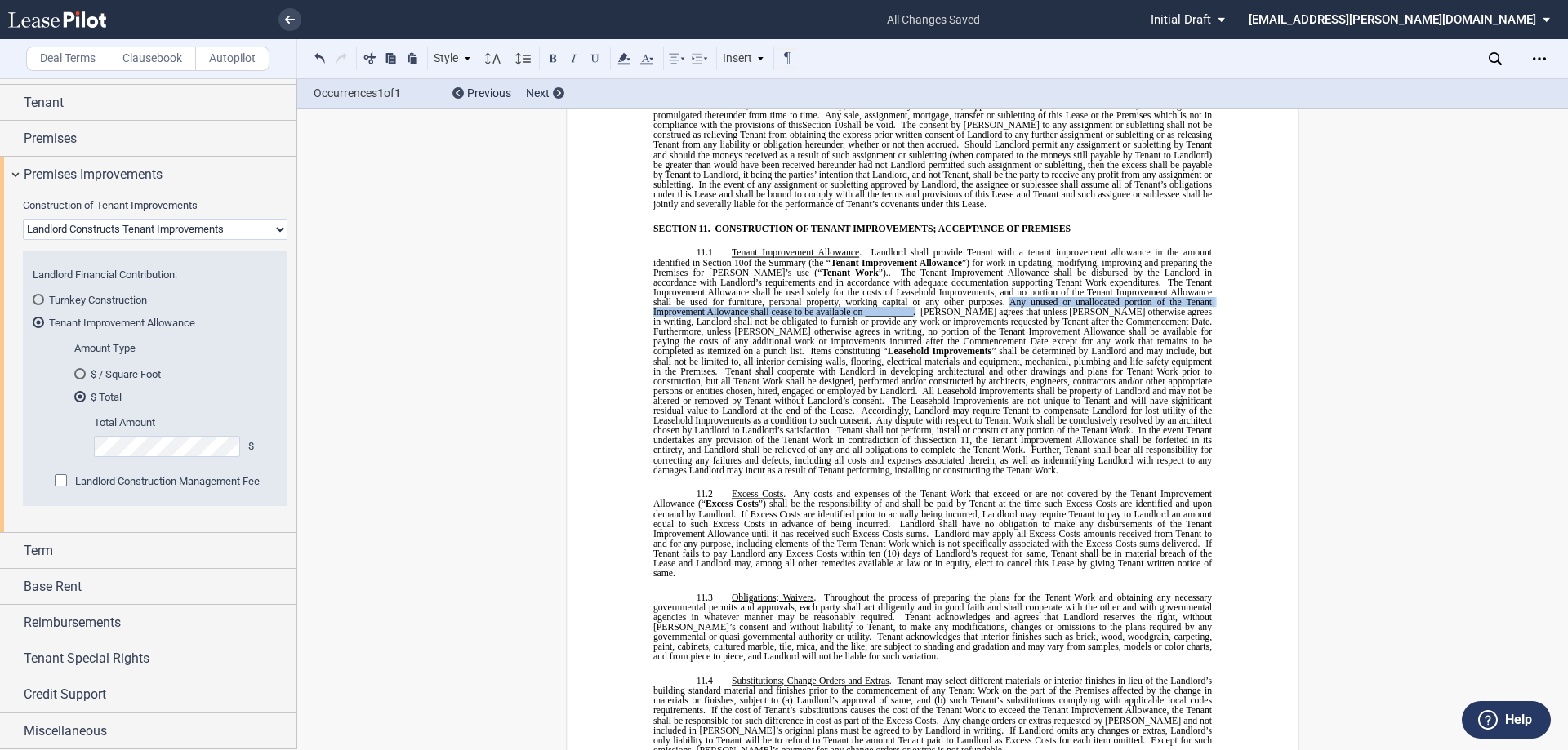
drag, startPoint x: 916, startPoint y: 273, endPoint x: 819, endPoint y: 283, distance: 97.5
click at [819, 283] on span ". The Tenant Improvement Allowance shall be disbursed by the Landlord in accord…" at bounding box center [935, 371] width 563 height 207
click at [627, 61] on icon at bounding box center [624, 59] width 20 height 20
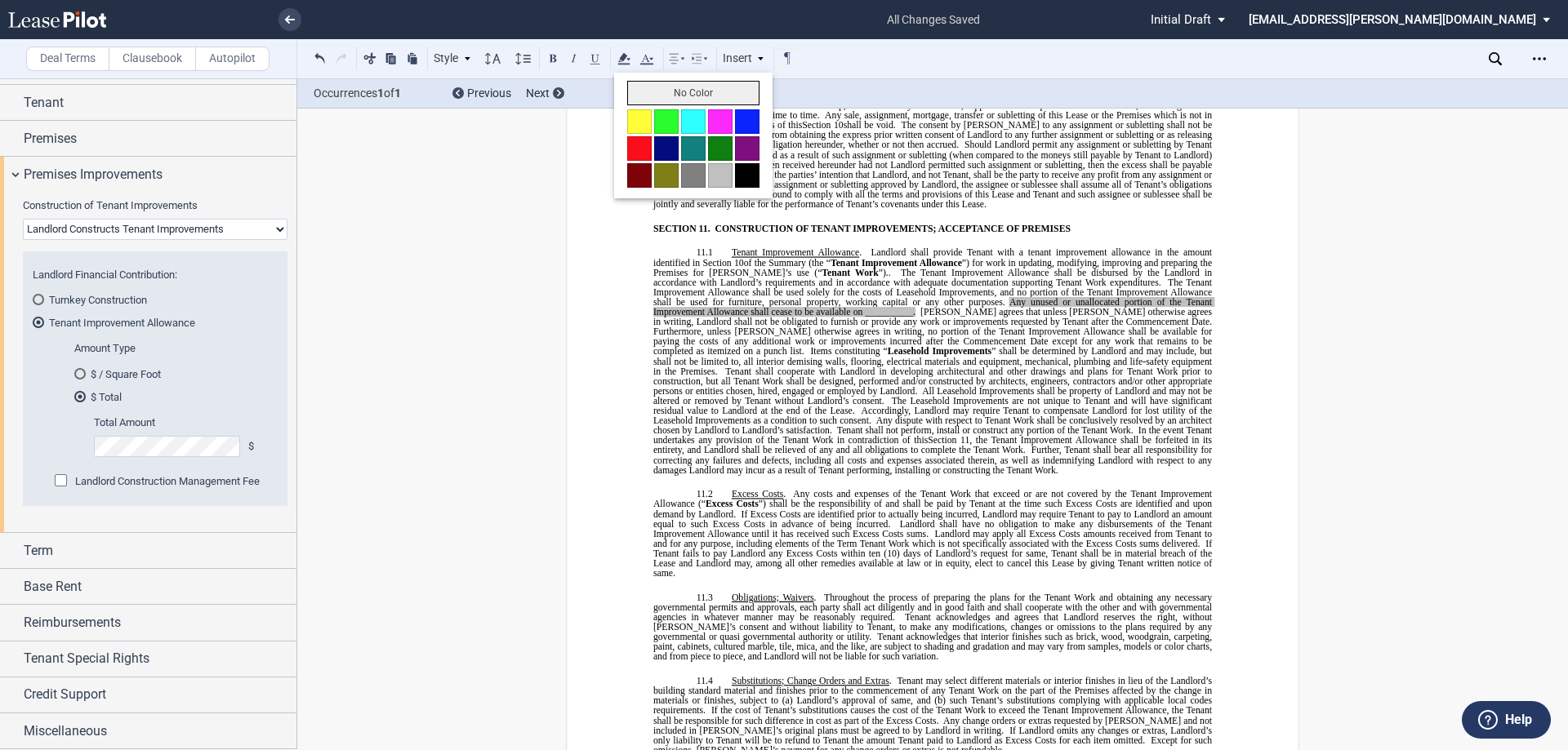
click at [717, 95] on button "No Color" at bounding box center [692, 93] width 132 height 25
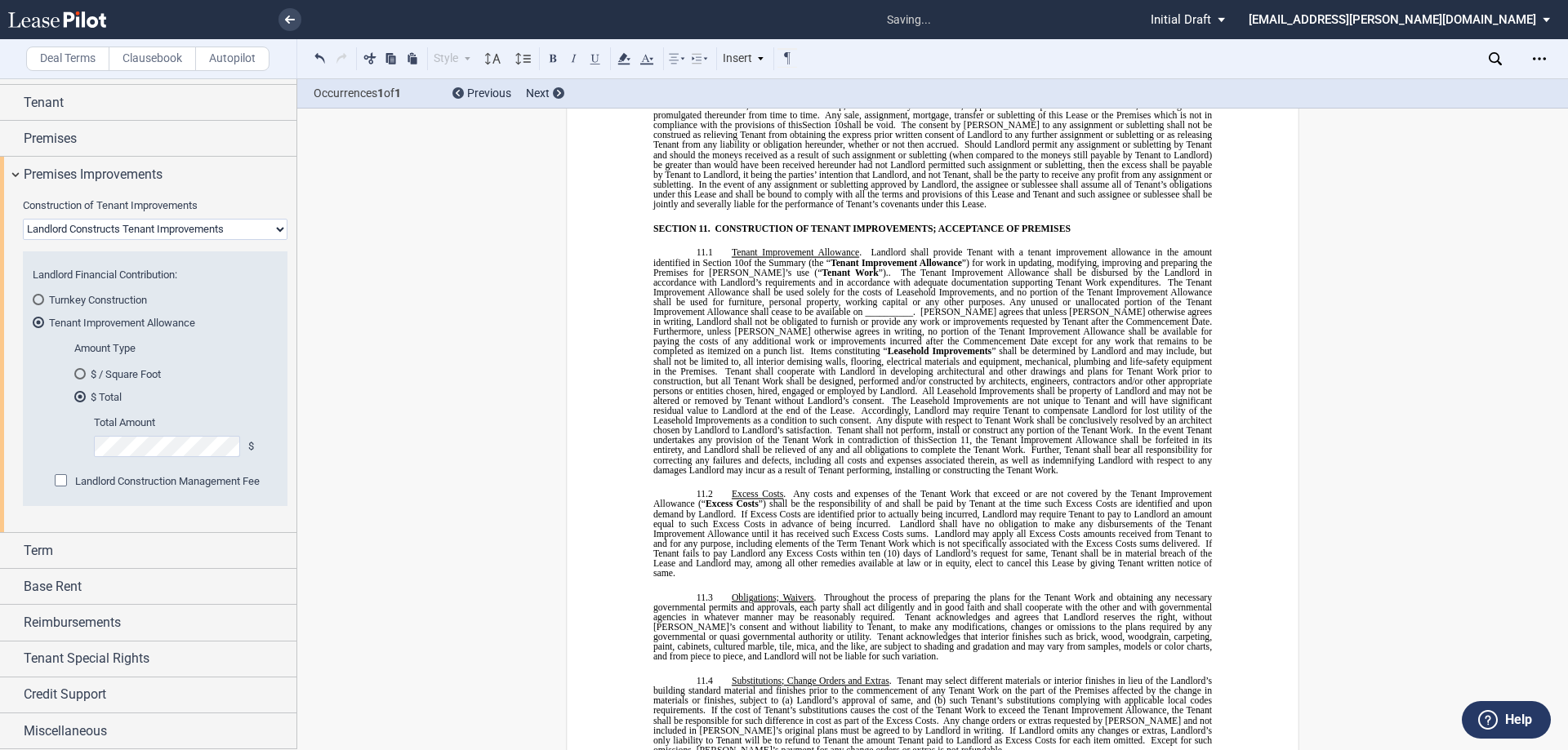
click at [851, 257] on span "Tenant Improvement Allowance" at bounding box center [896, 261] width 131 height 10
click at [989, 298] on span "Any unused or unallocated portion of the Tenant Improvement Allowance shall cea…" at bounding box center [934, 307] width 561 height 20
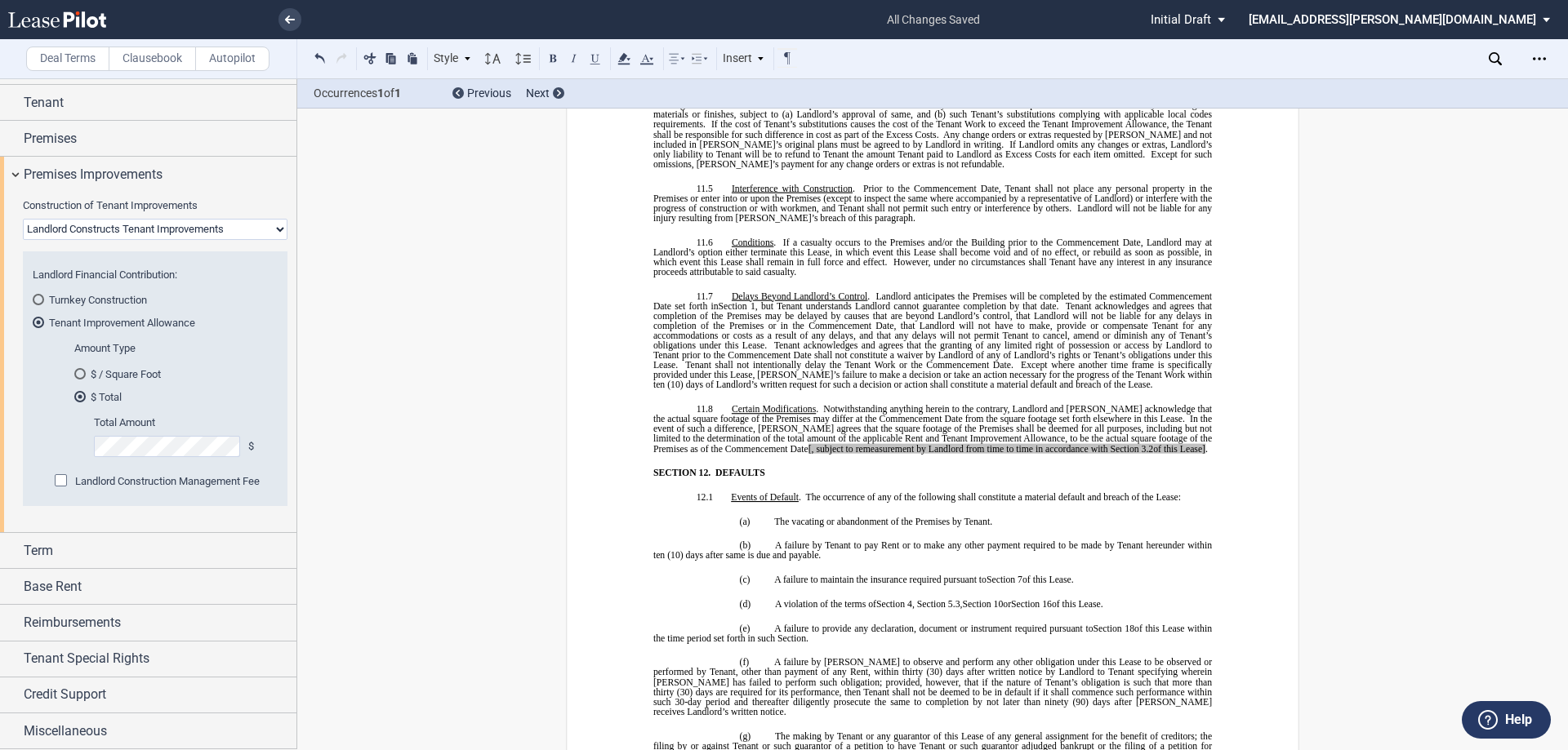
scroll to position [8243, 0]
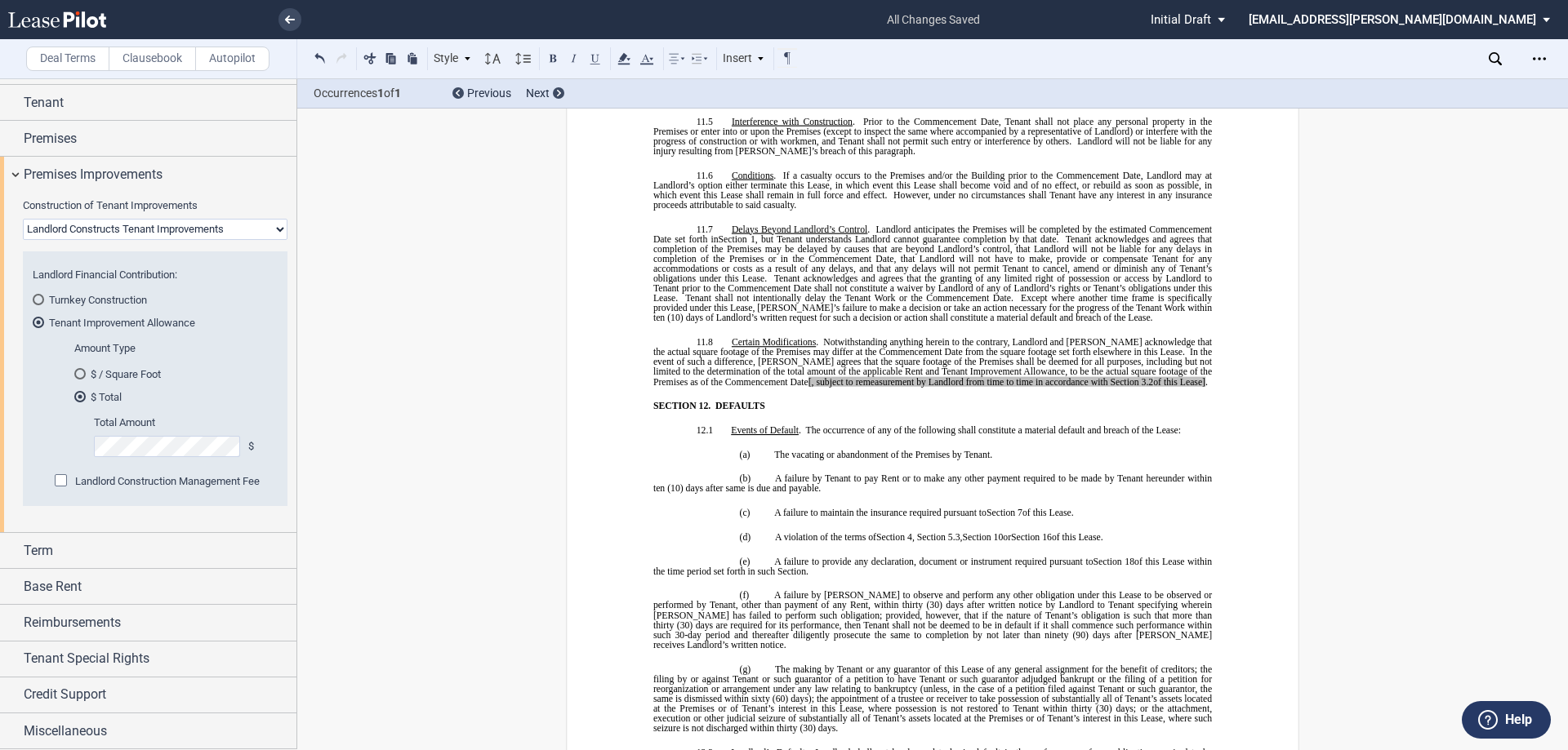
drag, startPoint x: 1155, startPoint y: 354, endPoint x: 1170, endPoint y: 362, distance: 17.0
click at [1155, 376] on span "of this Lease]" at bounding box center [1178, 381] width 52 height 10
click at [808, 376] on span "[, subject to remeasurement by Landlord from time to time in accordance with Se…" at bounding box center [974, 381] width 331 height 10
drag, startPoint x: 1184, startPoint y: 349, endPoint x: 757, endPoint y: 355, distance: 427.0
click at [757, 355] on p "11.8 Certain Modifications . Notwithstanding anything herein to the contrary, L…" at bounding box center [932, 362] width 558 height 49
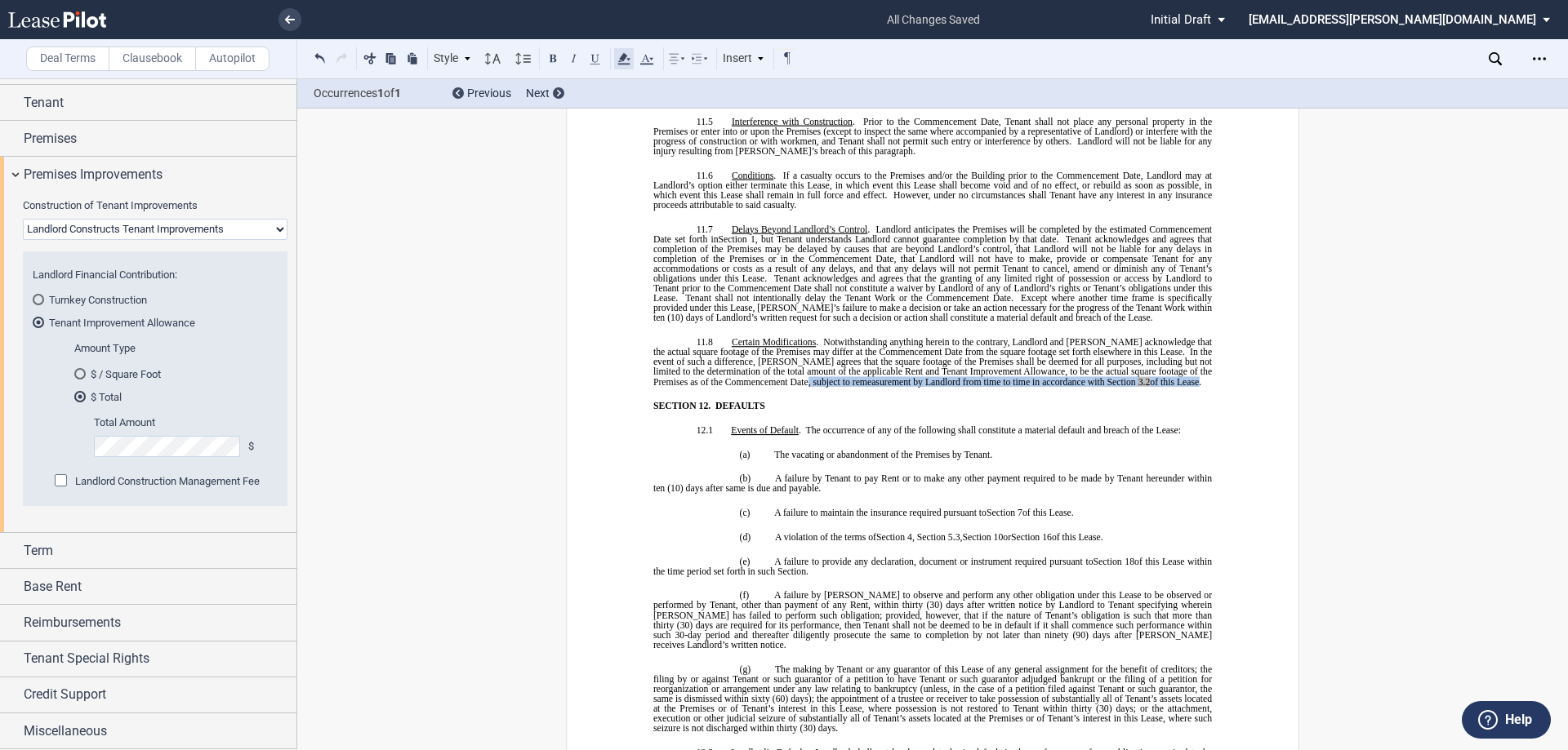
click at [618, 61] on icon at bounding box center [624, 59] width 20 height 20
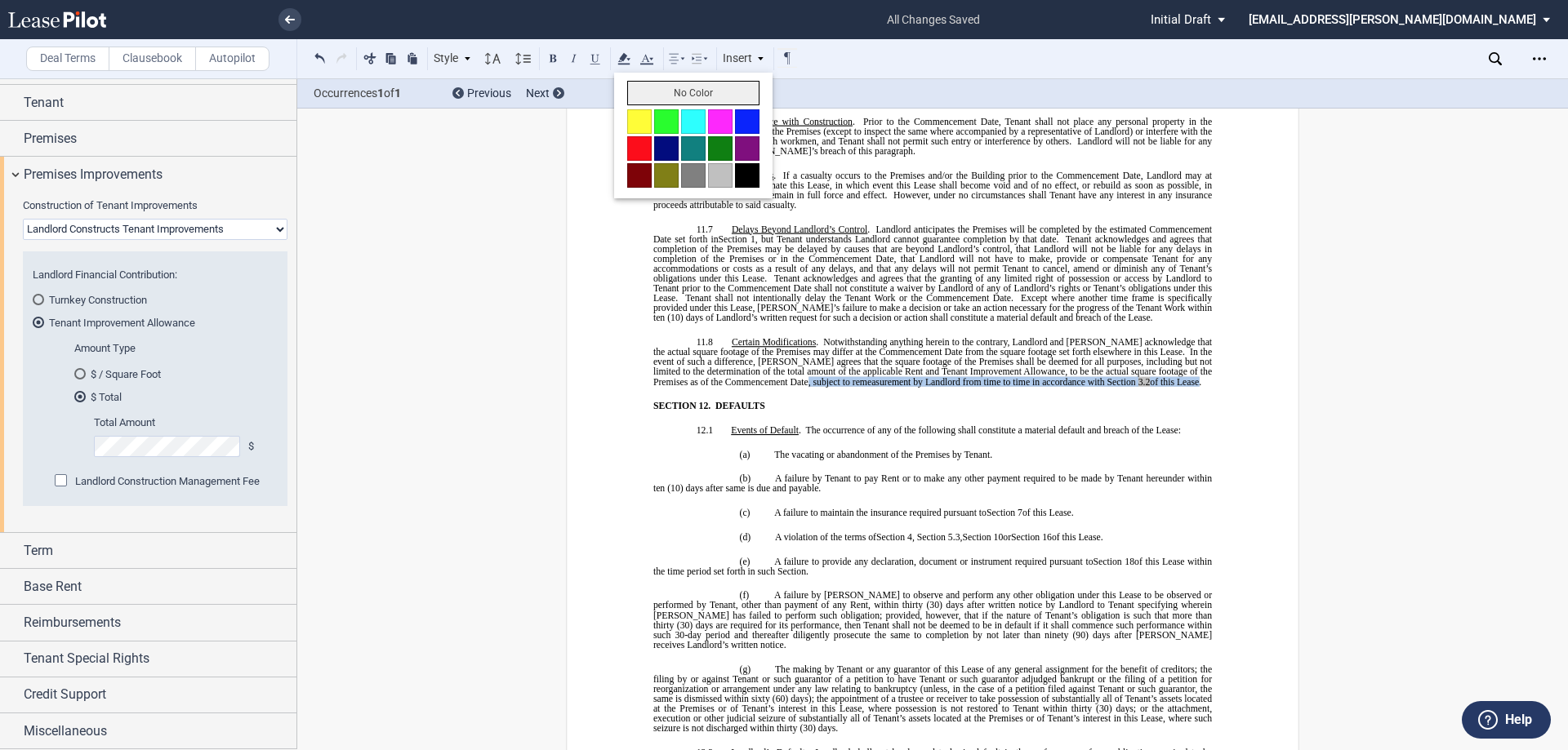
click at [650, 90] on button "No Color" at bounding box center [692, 93] width 132 height 25
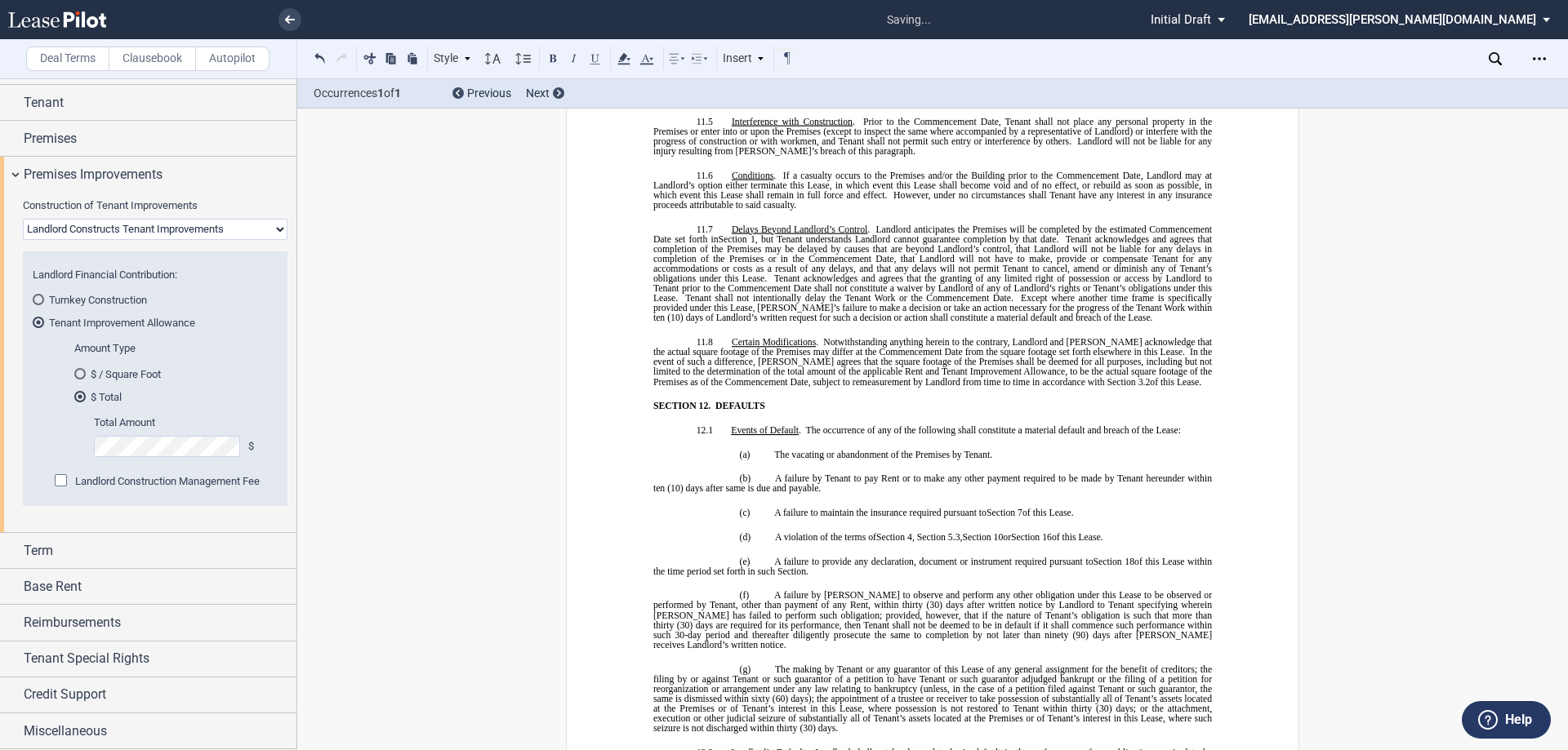
click at [903, 234] on span "Tenant acknowledges and agrees that completion of the Premises may be delayed b…" at bounding box center [934, 259] width 561 height 49
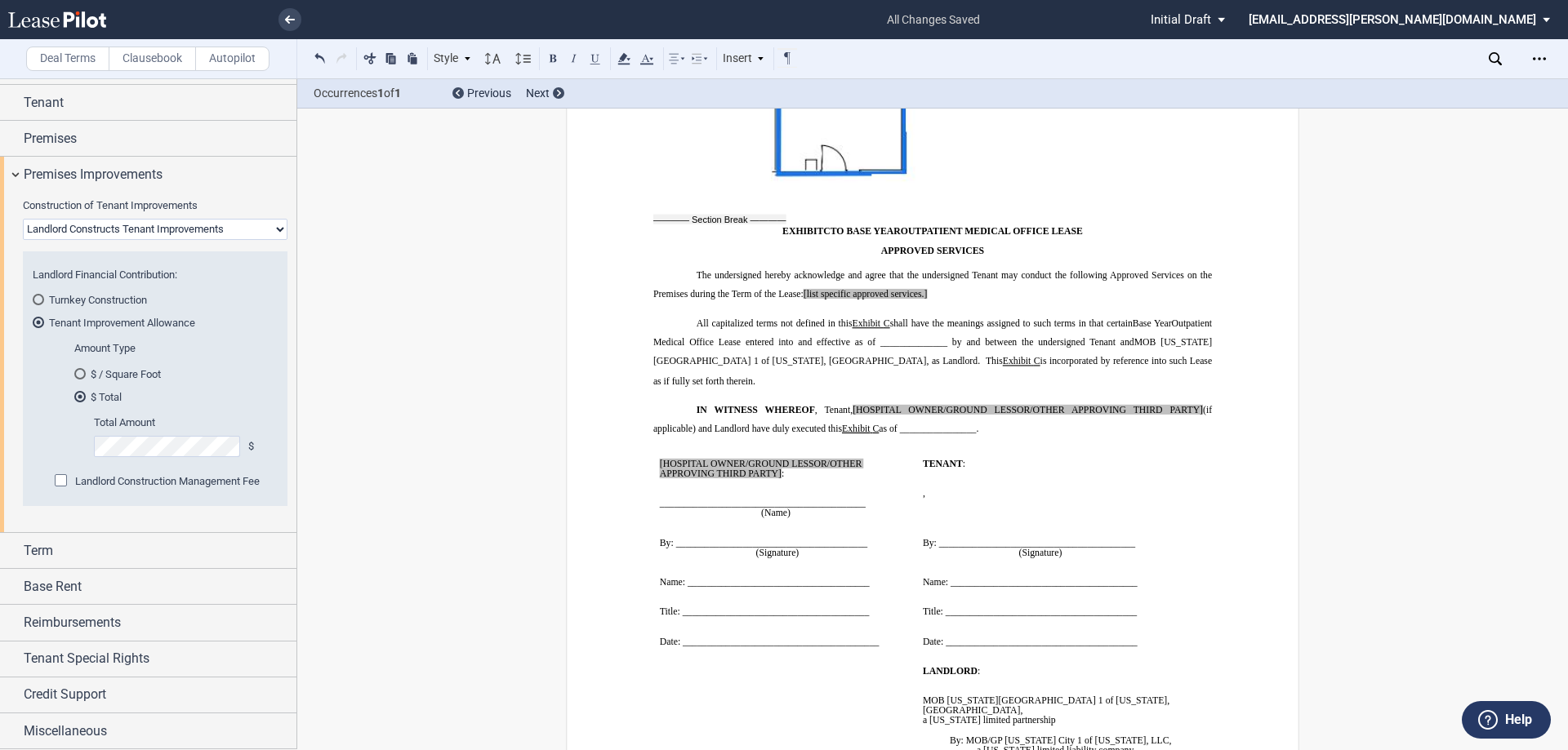
scroll to position [15182, 0]
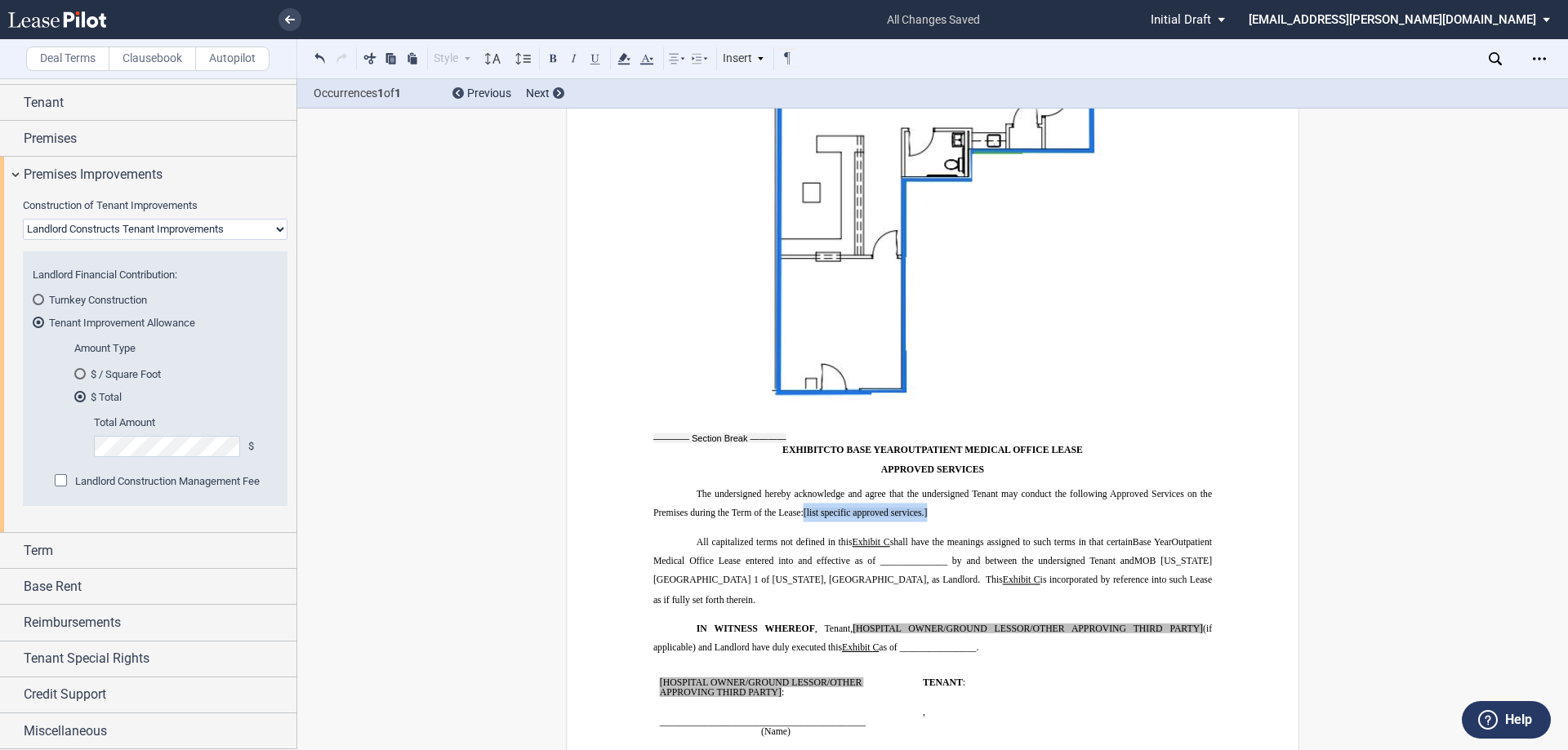
drag, startPoint x: 803, startPoint y: 436, endPoint x: 927, endPoint y: 432, distance: 124.1
click at [927, 484] on p "The undersigned hereby acknowledge and agree that the undersigned Tenant may co…" at bounding box center [932, 503] width 558 height 38
drag, startPoint x: 912, startPoint y: 430, endPoint x: 803, endPoint y: 440, distance: 109.5
click at [803, 484] on p "The undersigned hereby acknowledge and agree that the undersigned Tenant may co…" at bounding box center [932, 503] width 558 height 38
click at [629, 60] on use at bounding box center [623, 59] width 12 height 11
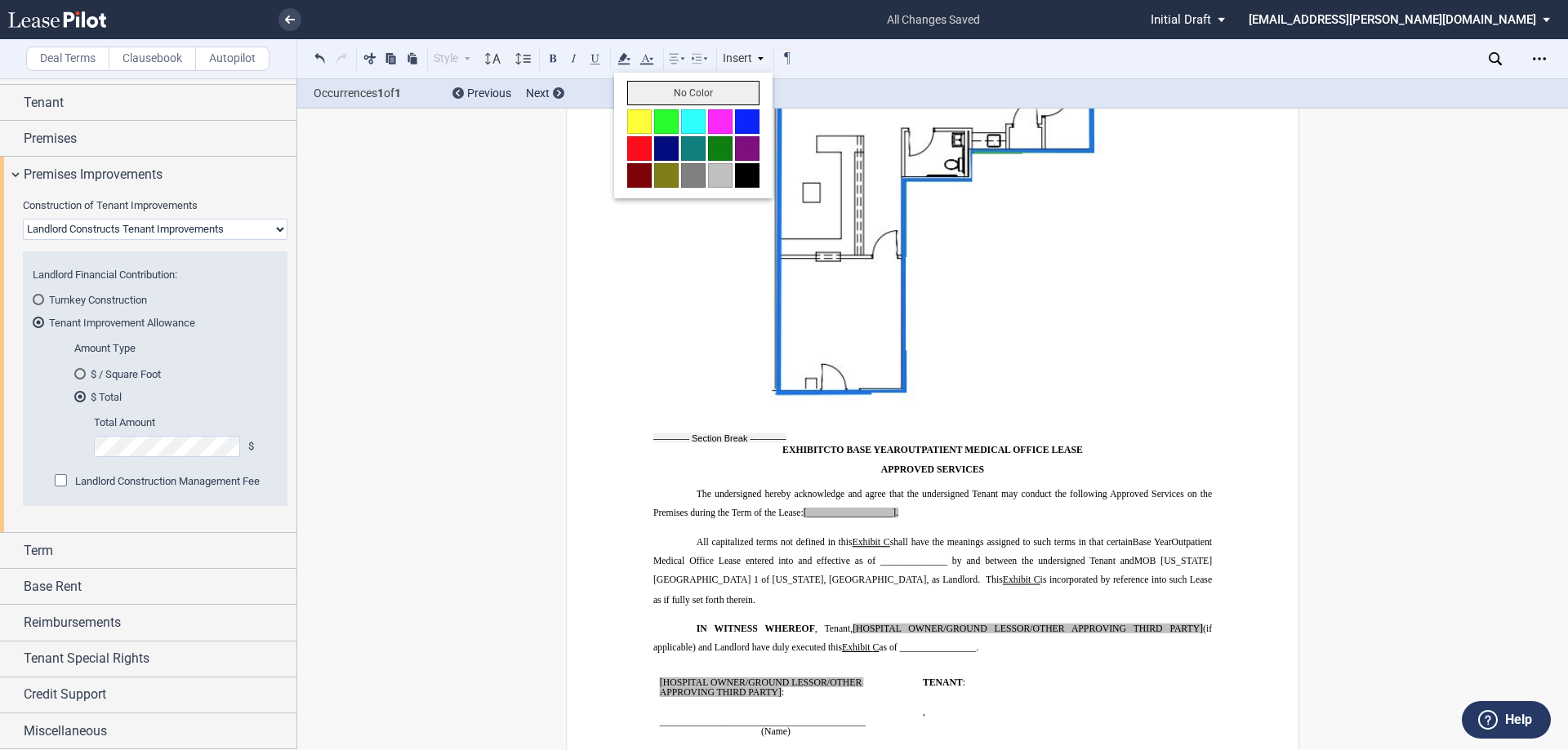
drag, startPoint x: 674, startPoint y: 93, endPoint x: 646, endPoint y: 89, distance: 28.3
click at [675, 93] on button "No Color" at bounding box center [692, 93] width 132 height 25
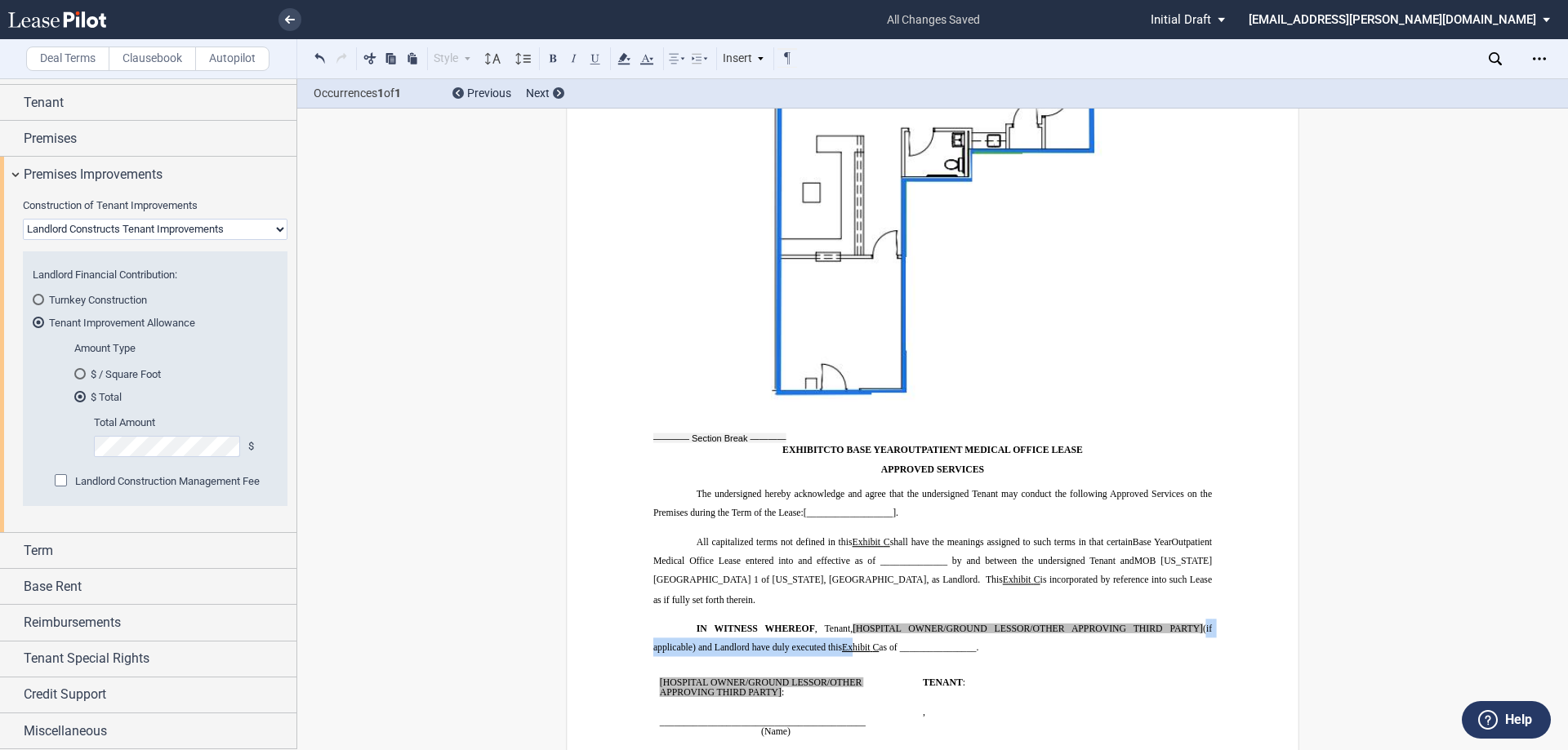
drag, startPoint x: 1197, startPoint y: 531, endPoint x: 851, endPoint y: 540, distance: 346.1
click at [851, 619] on p "IN WITNESS WHEREOF , Tenant, [HOSPITAL OWNER/GROUND LESSOR/OTHER APPROVING THIR…" at bounding box center [932, 638] width 558 height 38
drag, startPoint x: 1099, startPoint y: 556, endPoint x: 1172, endPoint y: 529, distance: 77.8
click at [1106, 619] on p "IN WITNESS WHEREOF , Tenant, [HOSPITAL OWNER/GROUND LESSOR/OTHER APPROVING THIR…" at bounding box center [932, 638] width 558 height 38
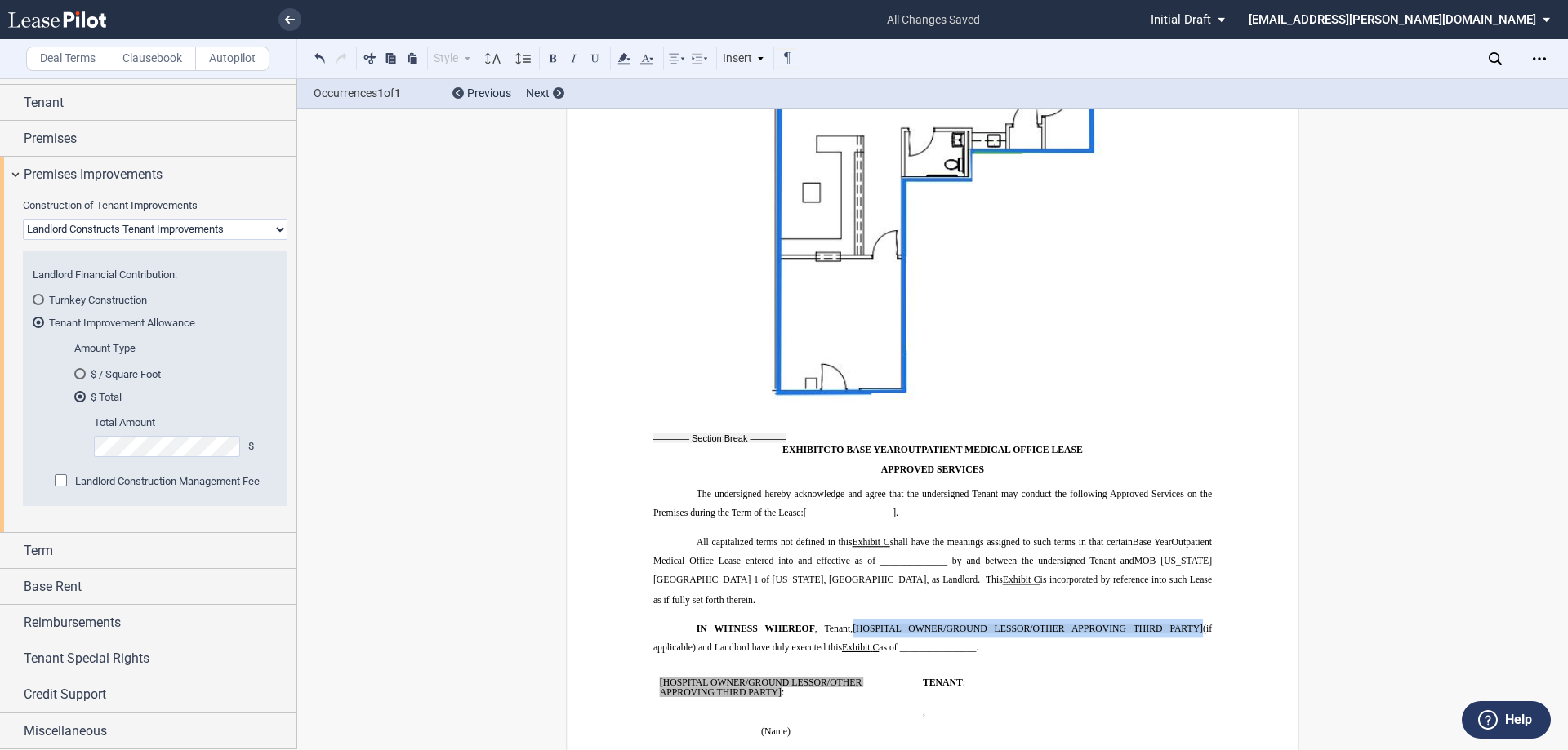
drag, startPoint x: 1194, startPoint y: 529, endPoint x: 849, endPoint y: 534, distance: 345.0
click at [849, 624] on span "IN WITNESS WHEREOF , Tenant, [HOSPITAL OWNER/GROUND LESSOR/OTHER APPROVING THIR…" at bounding box center [934, 638] width 561 height 29
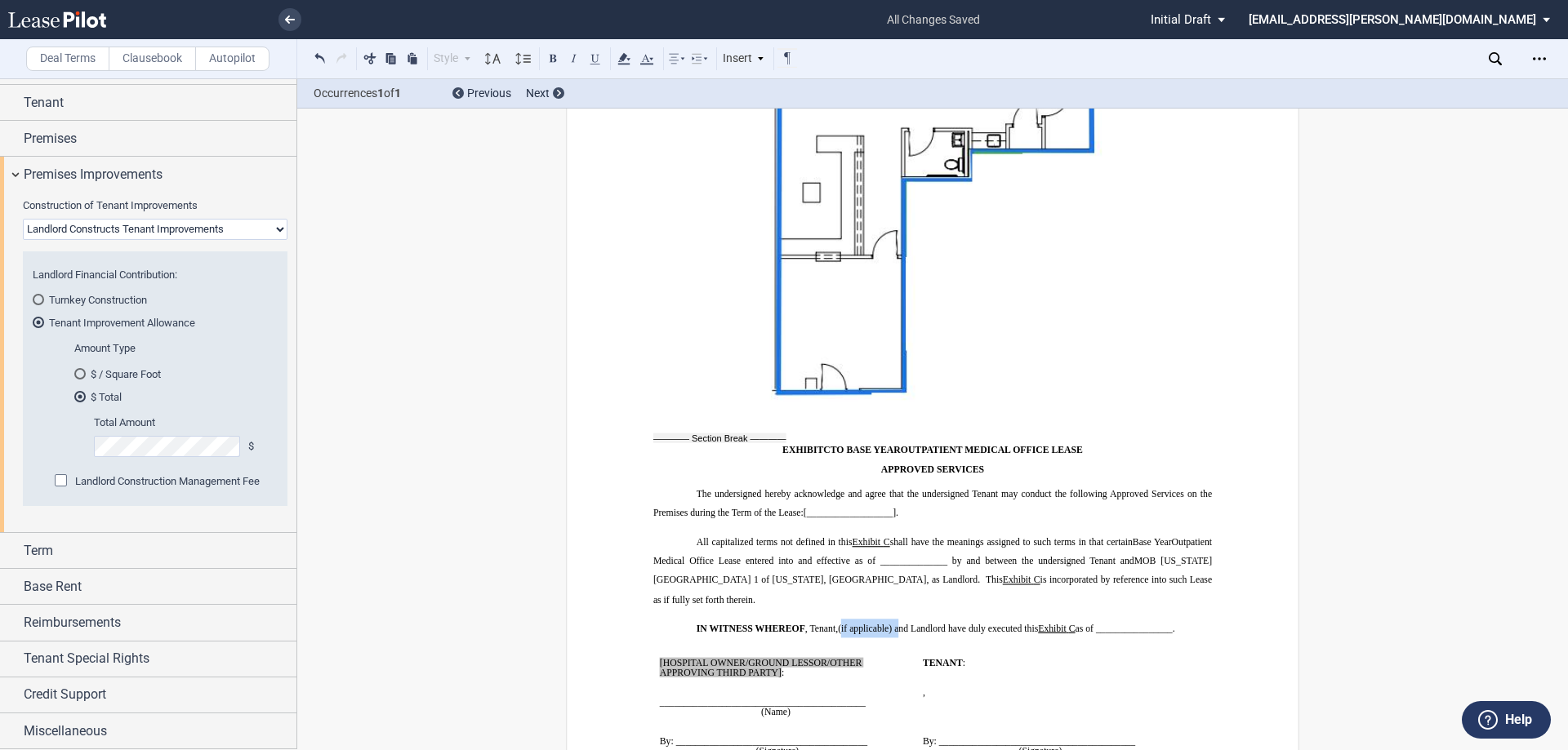
drag, startPoint x: 892, startPoint y: 530, endPoint x: 837, endPoint y: 538, distance: 55.6
click at [837, 619] on p "IN WITNESS WHEREOF , Tenant, (if applicable) and Landlord have duly executed th…" at bounding box center [932, 628] width 558 height 19
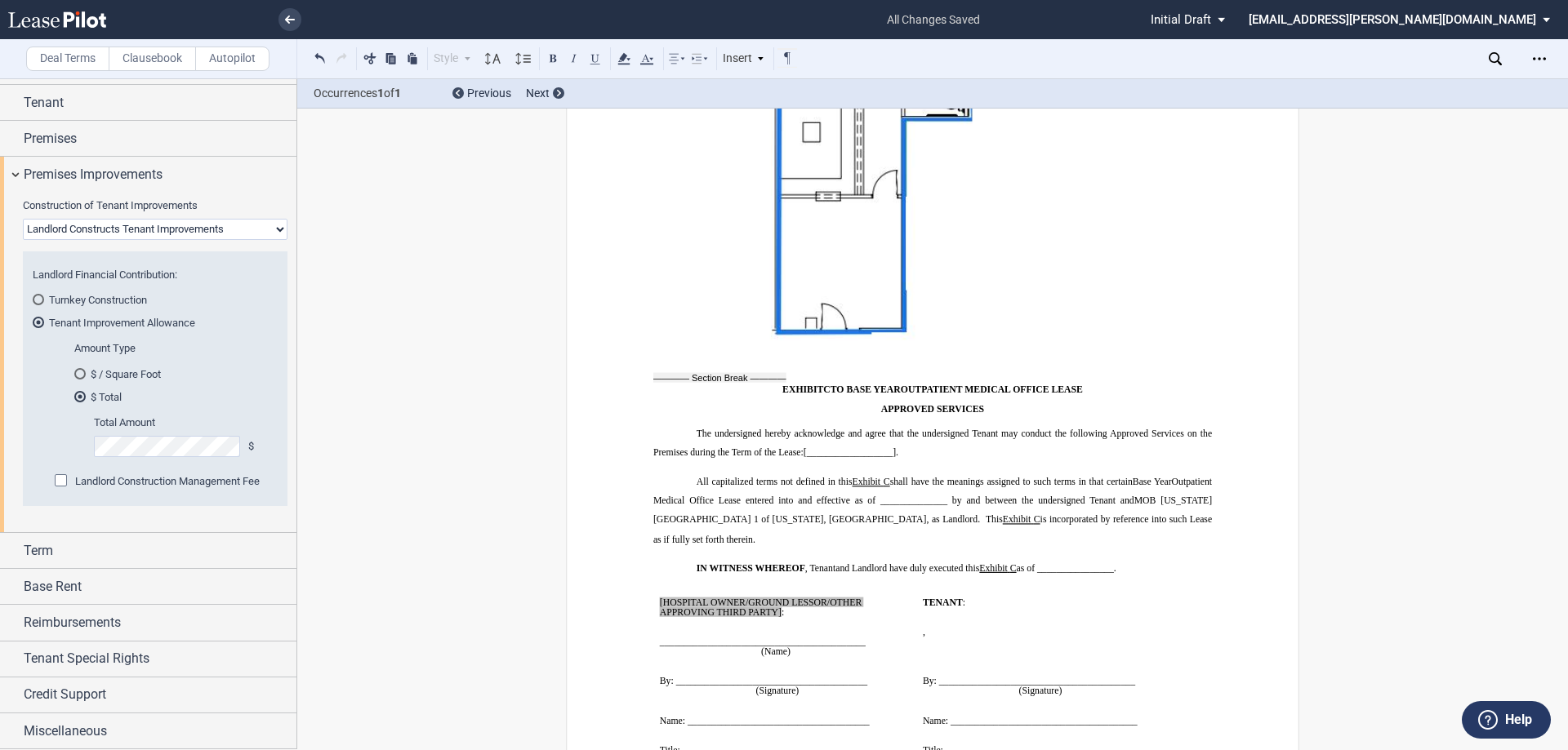
scroll to position [15508, 0]
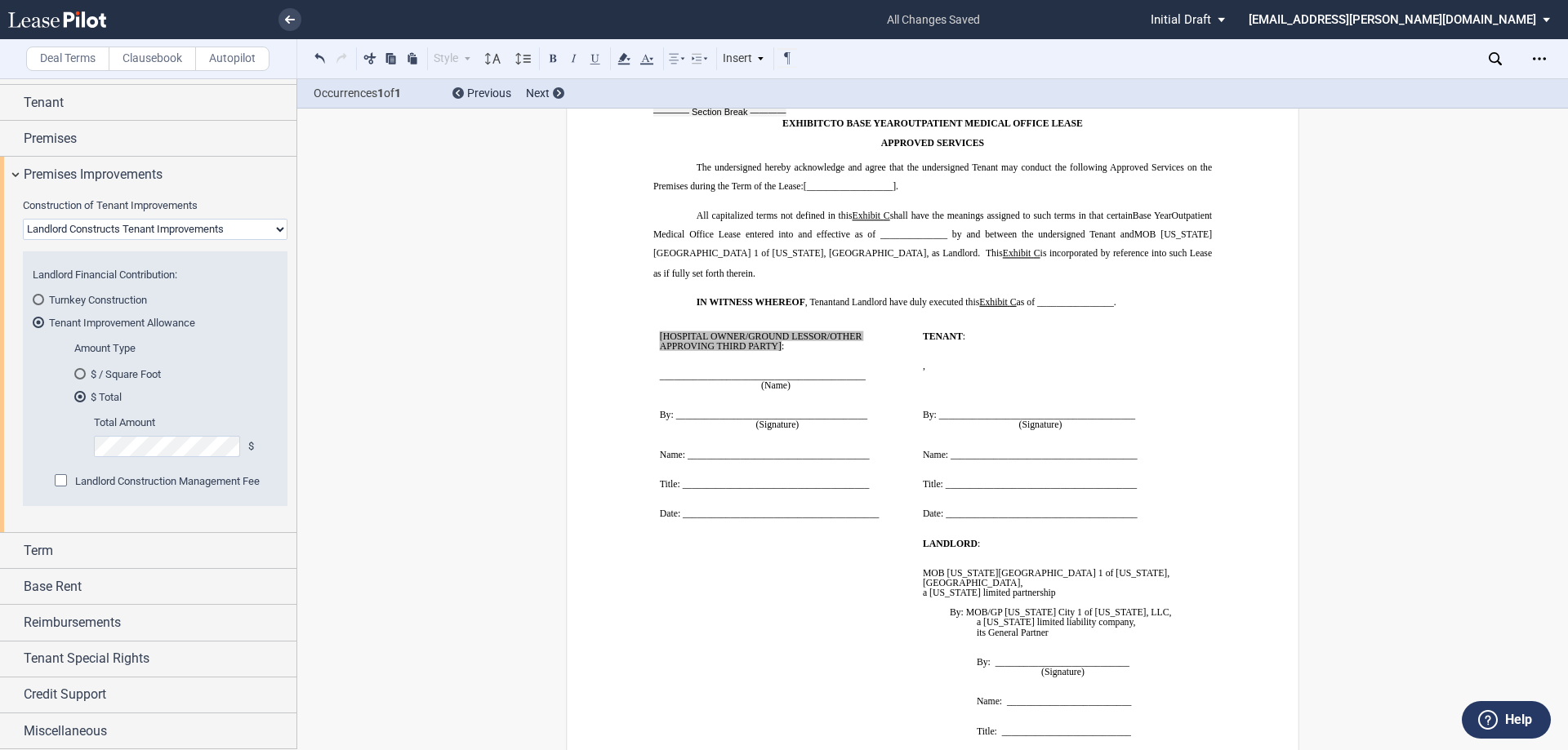
drag, startPoint x: 896, startPoint y: 426, endPoint x: 660, endPoint y: 228, distance: 308.1
click at [660, 321] on td "﻿ [HOSPITAL OWNER/GROUND LESSOR/OTHER APPROVING THIRD PARTY] : ﻿ ﻿ ____________…" at bounding box center [784, 425] width 262 height 207
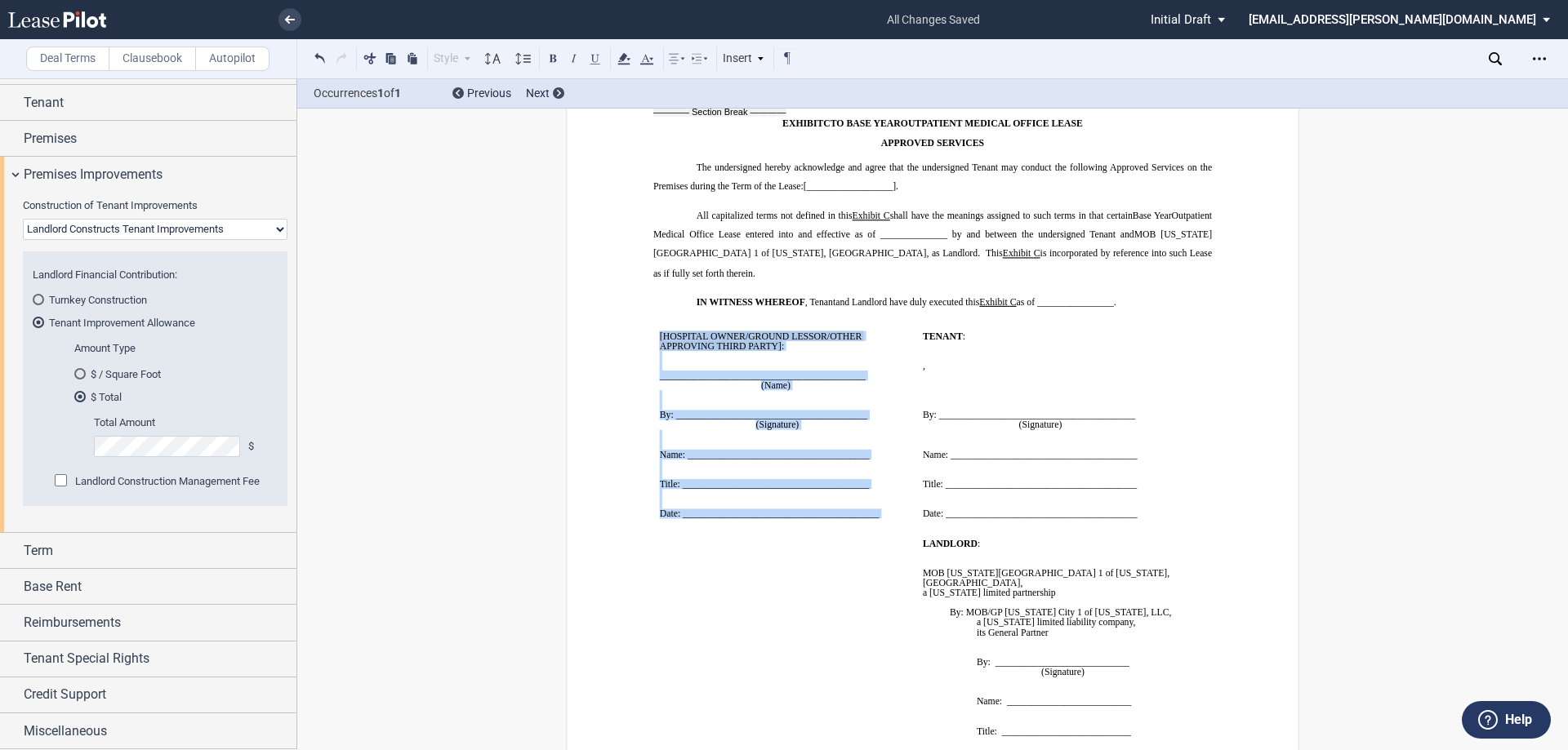
drag, startPoint x: 649, startPoint y: 234, endPoint x: 873, endPoint y: 430, distance: 297.6
click at [873, 430] on td "﻿ [HOSPITAL OWNER/GROUND LESSOR/OTHER APPROVING THIRD PARTY] : ﻿ ﻿ ____________…" at bounding box center [784, 425] width 262 height 207
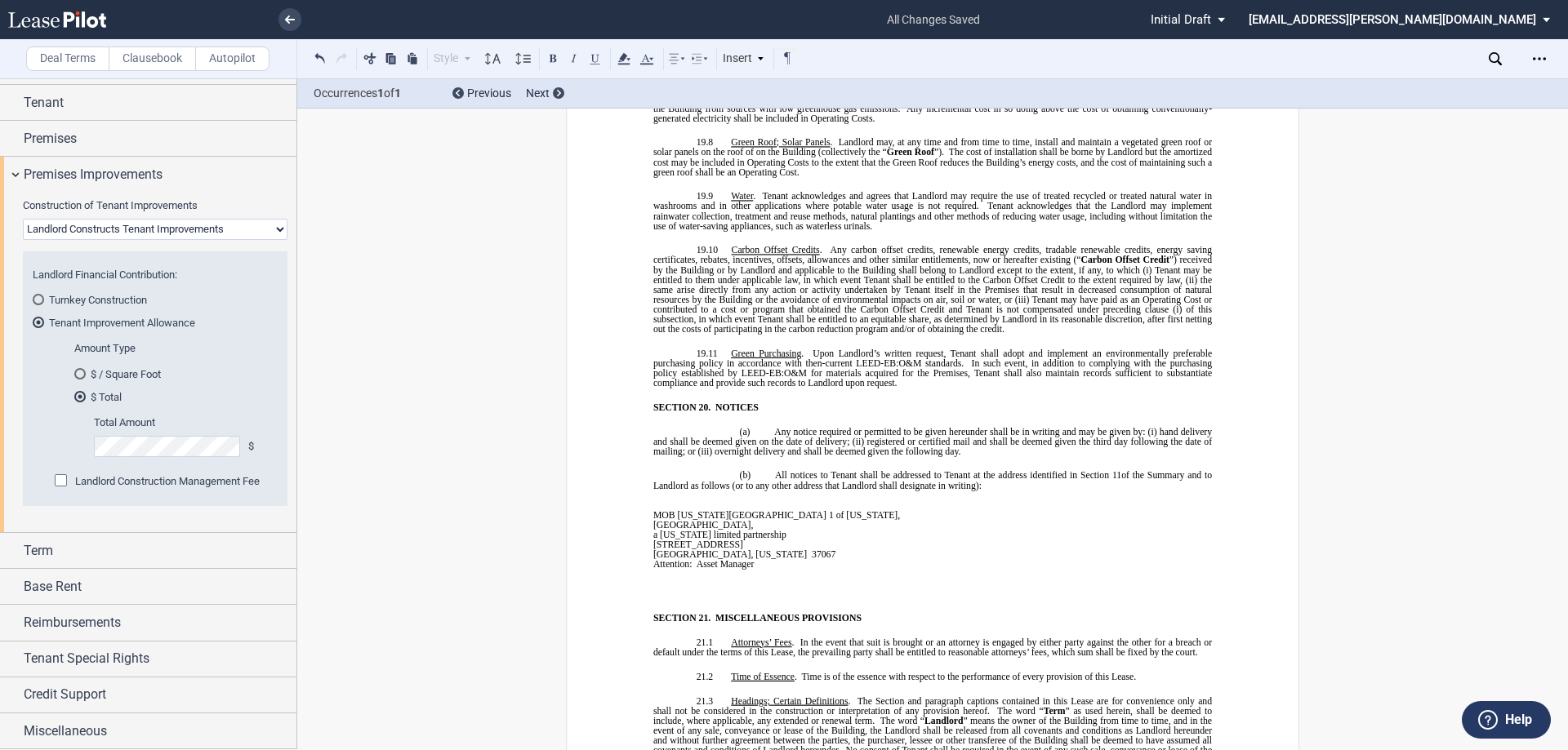
scroll to position [10784, 0]
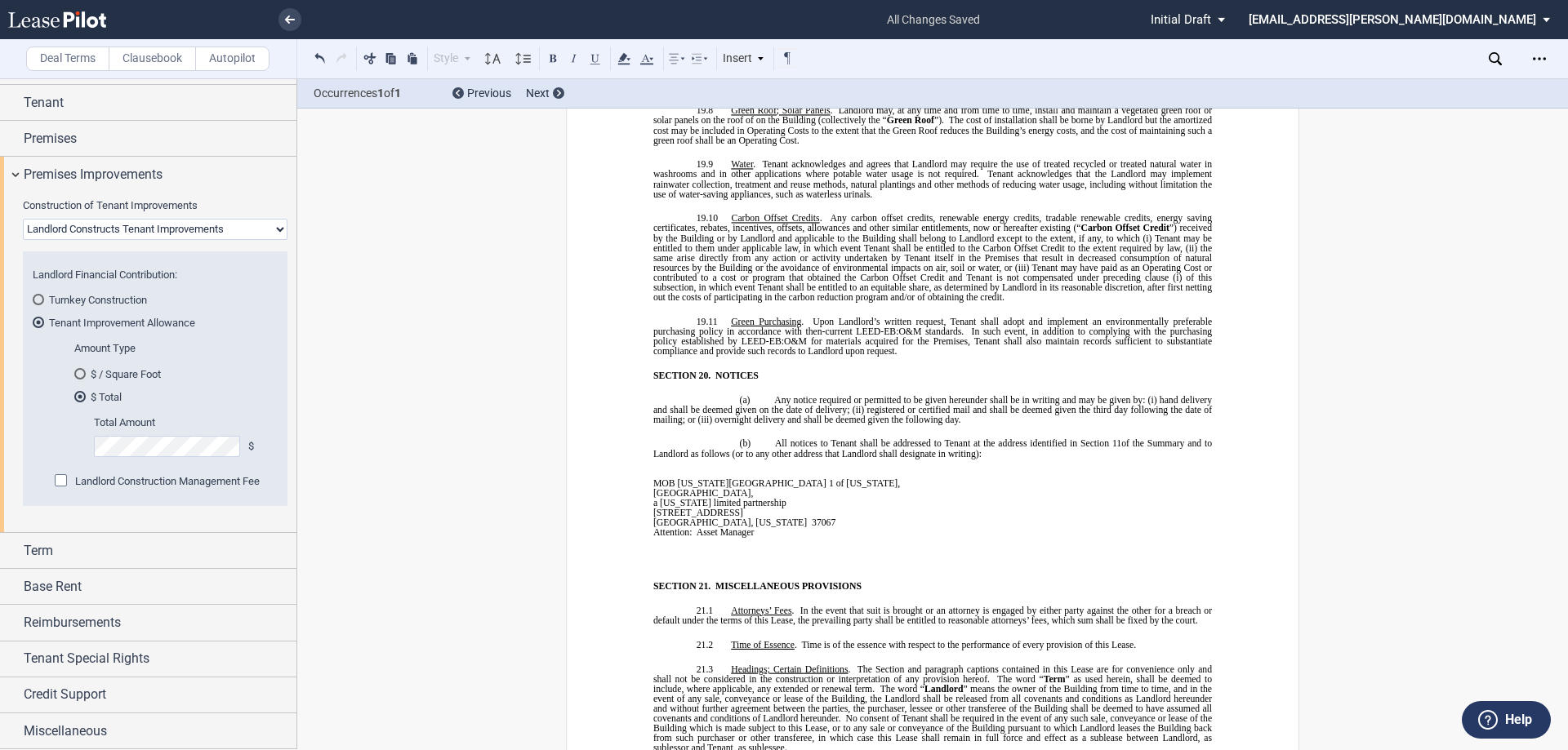
click at [686, 557] on p "﻿" at bounding box center [796, 562] width 286 height 10
click at [659, 557] on p "﻿" at bounding box center [796, 562] width 286 height 10
click at [743, 557] on span "[STREET_ADDRESS]" at bounding box center [698, 562] width 89 height 10
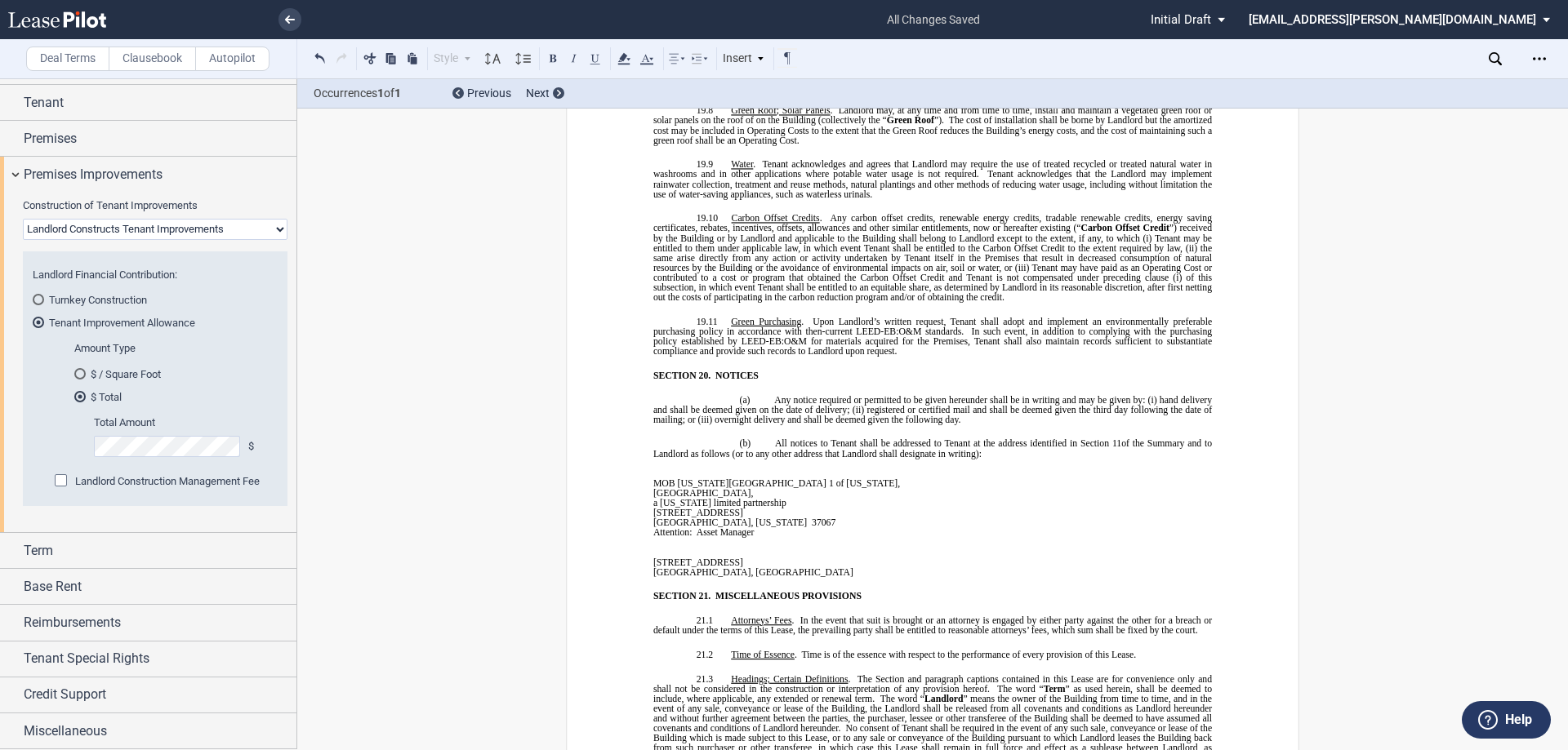
click at [653, 557] on span "[STREET_ADDRESS]" at bounding box center [698, 562] width 89 height 10
click at [718, 567] on p "[GEOGRAPHIC_DATA], [GEOGRAPHIC_DATA]" at bounding box center [796, 571] width 286 height 10
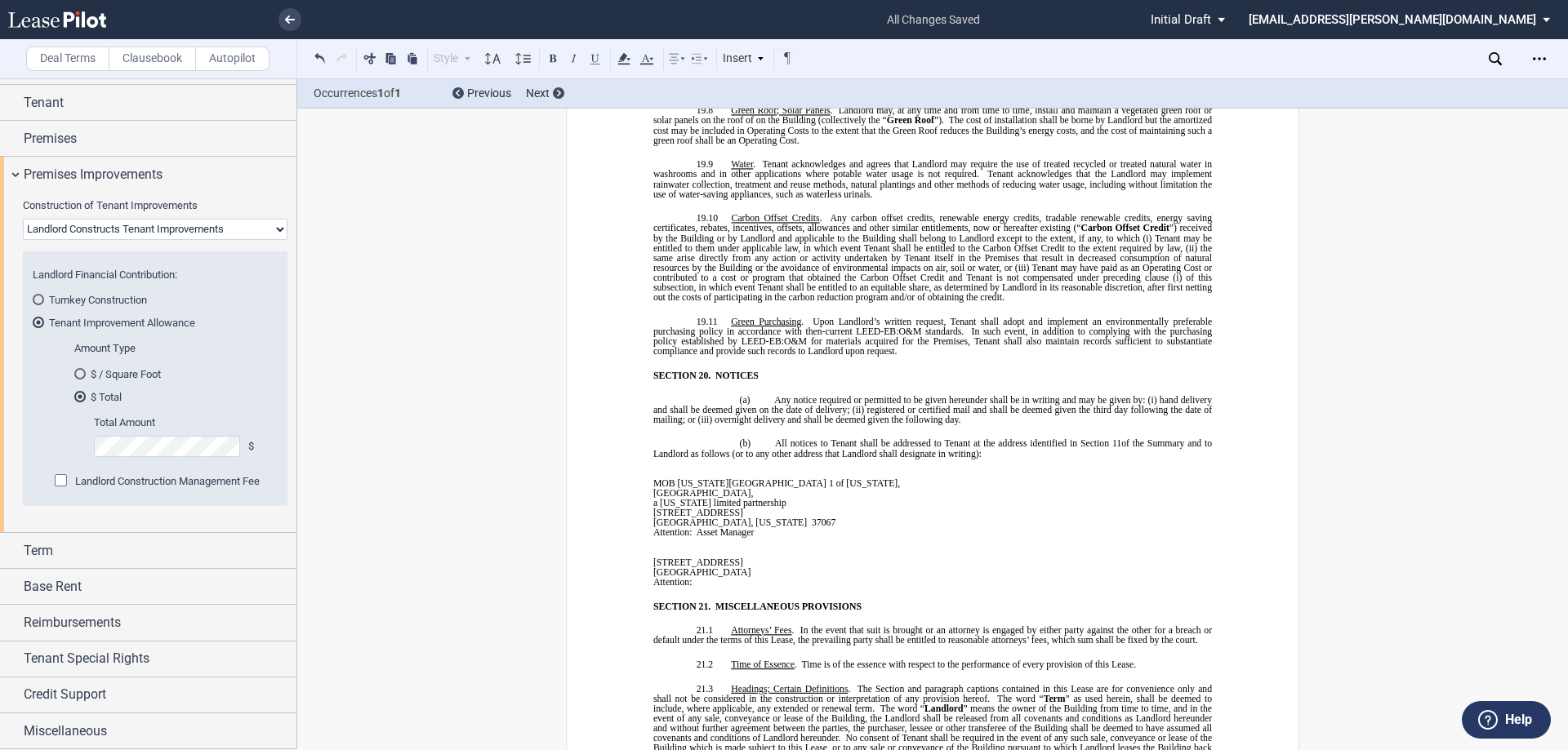
click at [703, 576] on p "﻿Attention:" at bounding box center [796, 581] width 286 height 10
click at [673, 547] on p "﻿" at bounding box center [796, 551] width 286 height 10
click at [667, 547] on p "﻿" at bounding box center [796, 551] width 286 height 10
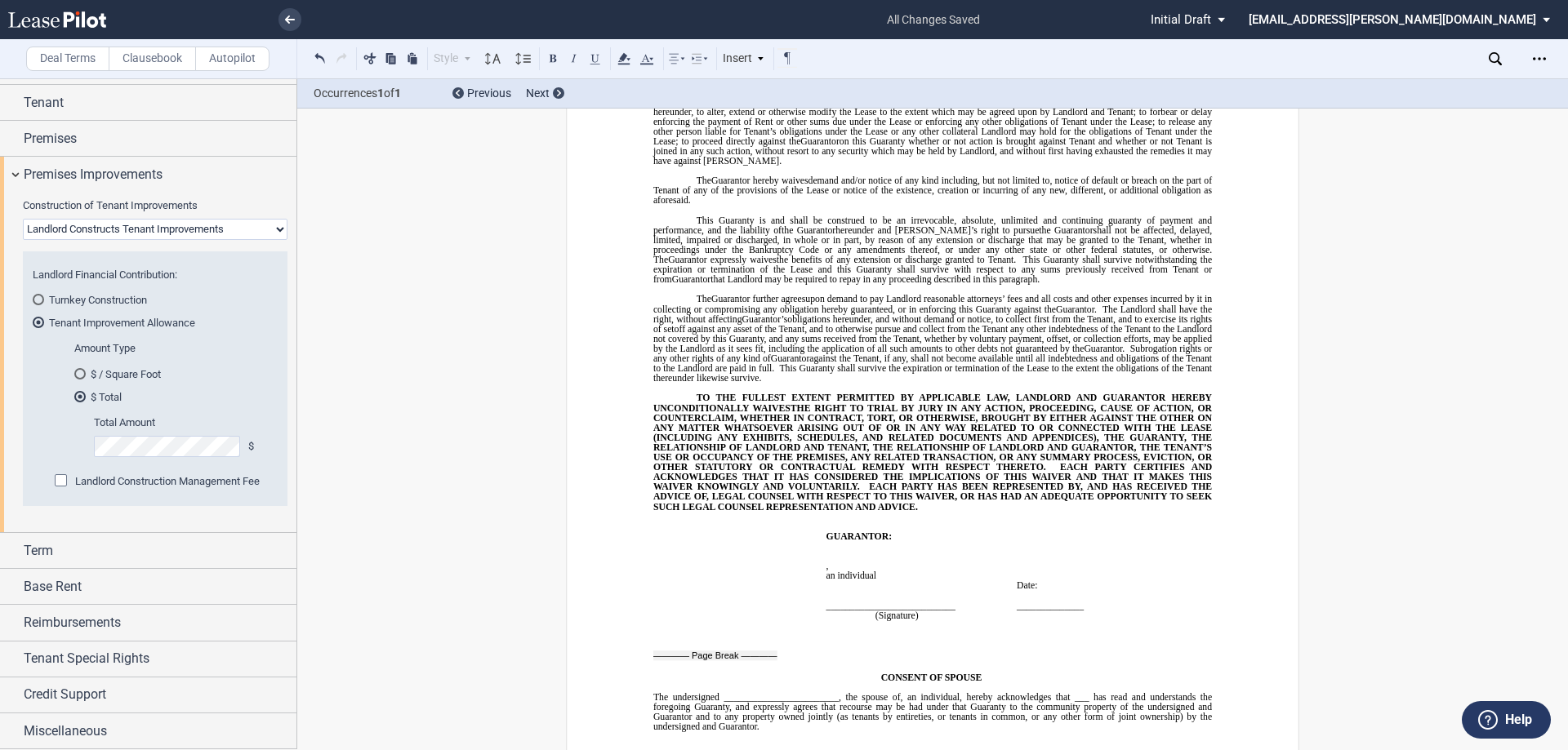
scroll to position [17314, 0]
click at [1539, 55] on icon "Open Lease options menu" at bounding box center [1539, 59] width 13 height 13
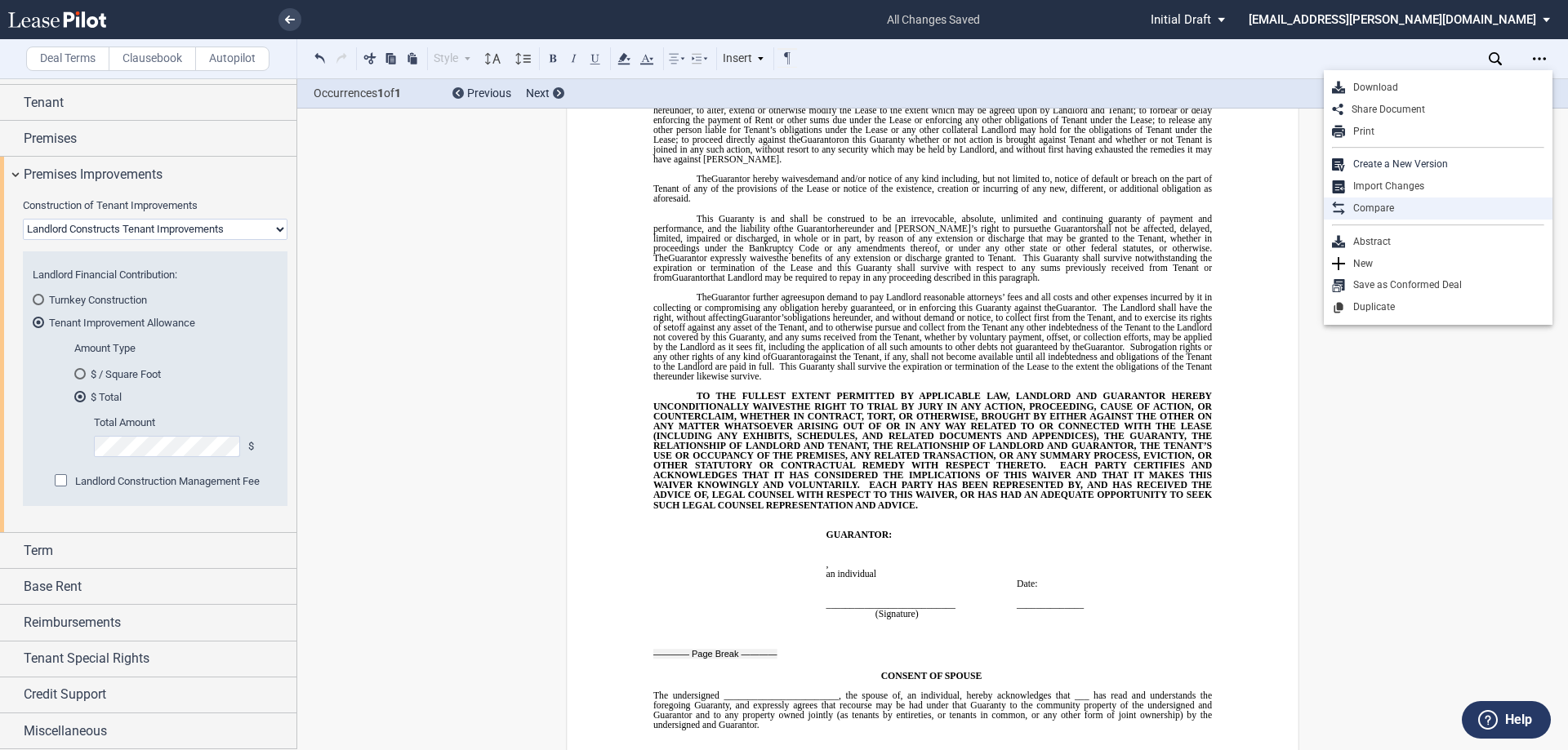
click at [1395, 207] on div "Compare" at bounding box center [1444, 208] width 200 height 14
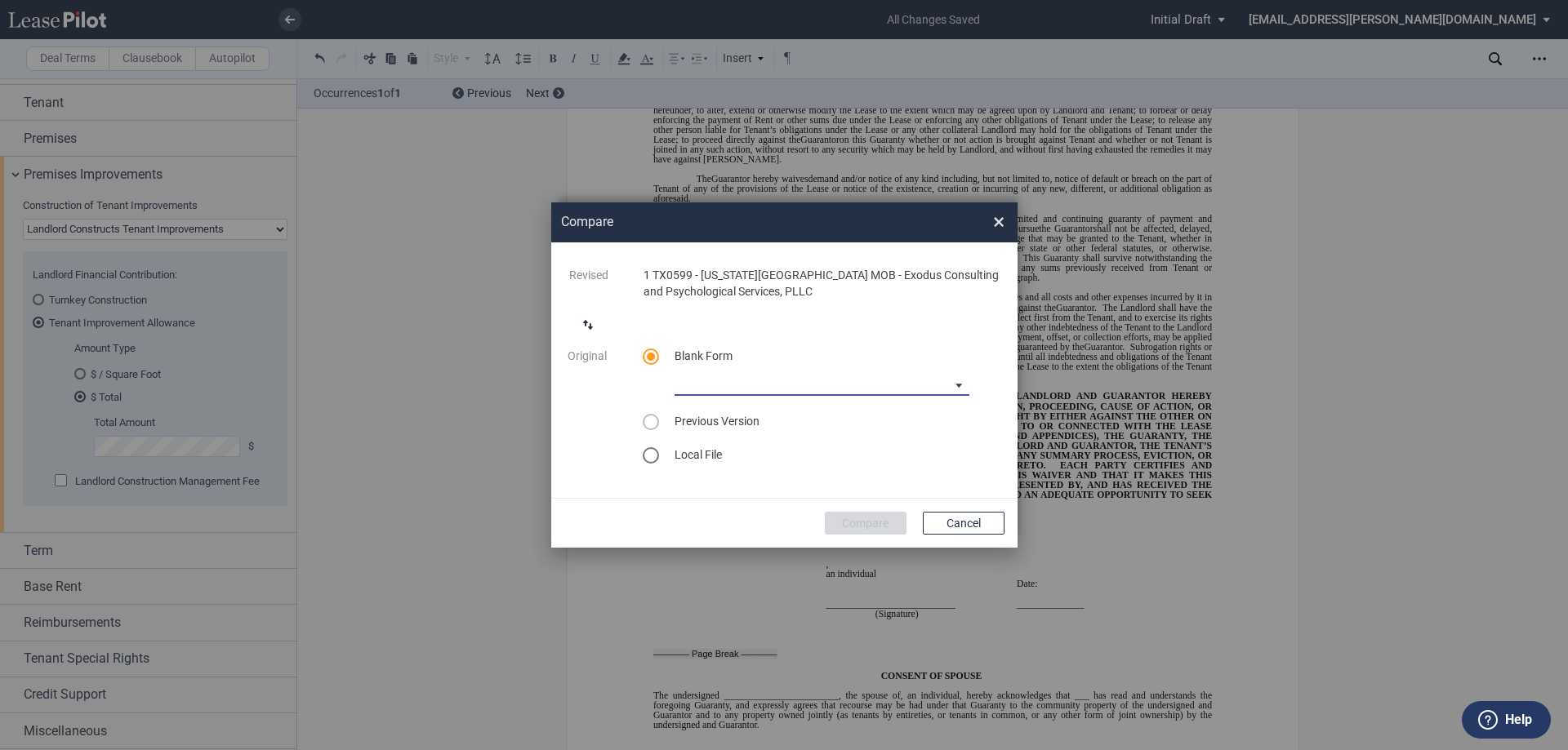
click at [855, 375] on md-select "Medical Office Lease Blank Form Medical Office Lease Blank Form - Base Year Med…" at bounding box center [822, 384] width 295 height 25
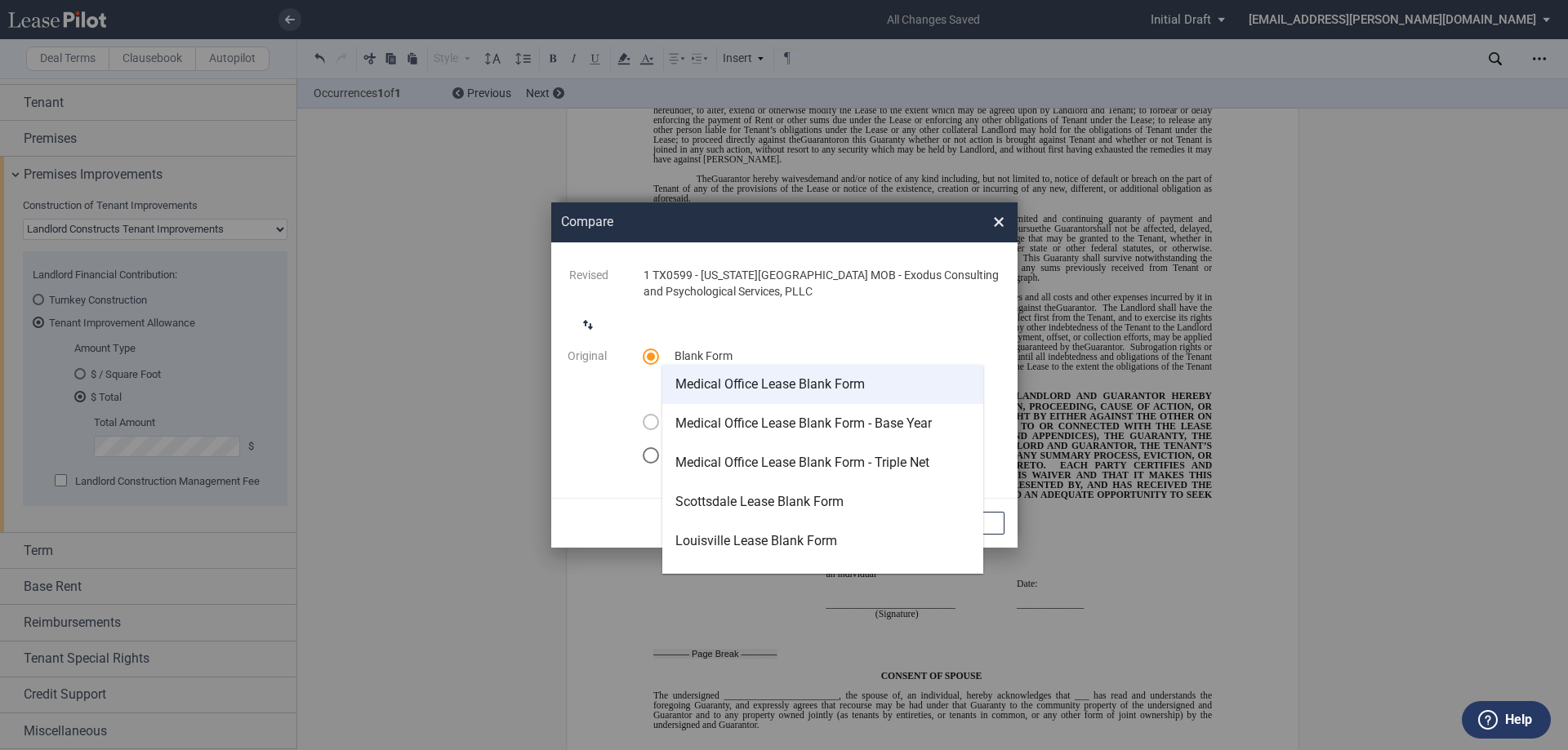
click at [807, 384] on div "Medical Office Lease Blank Form" at bounding box center [769, 384] width 189 height 18
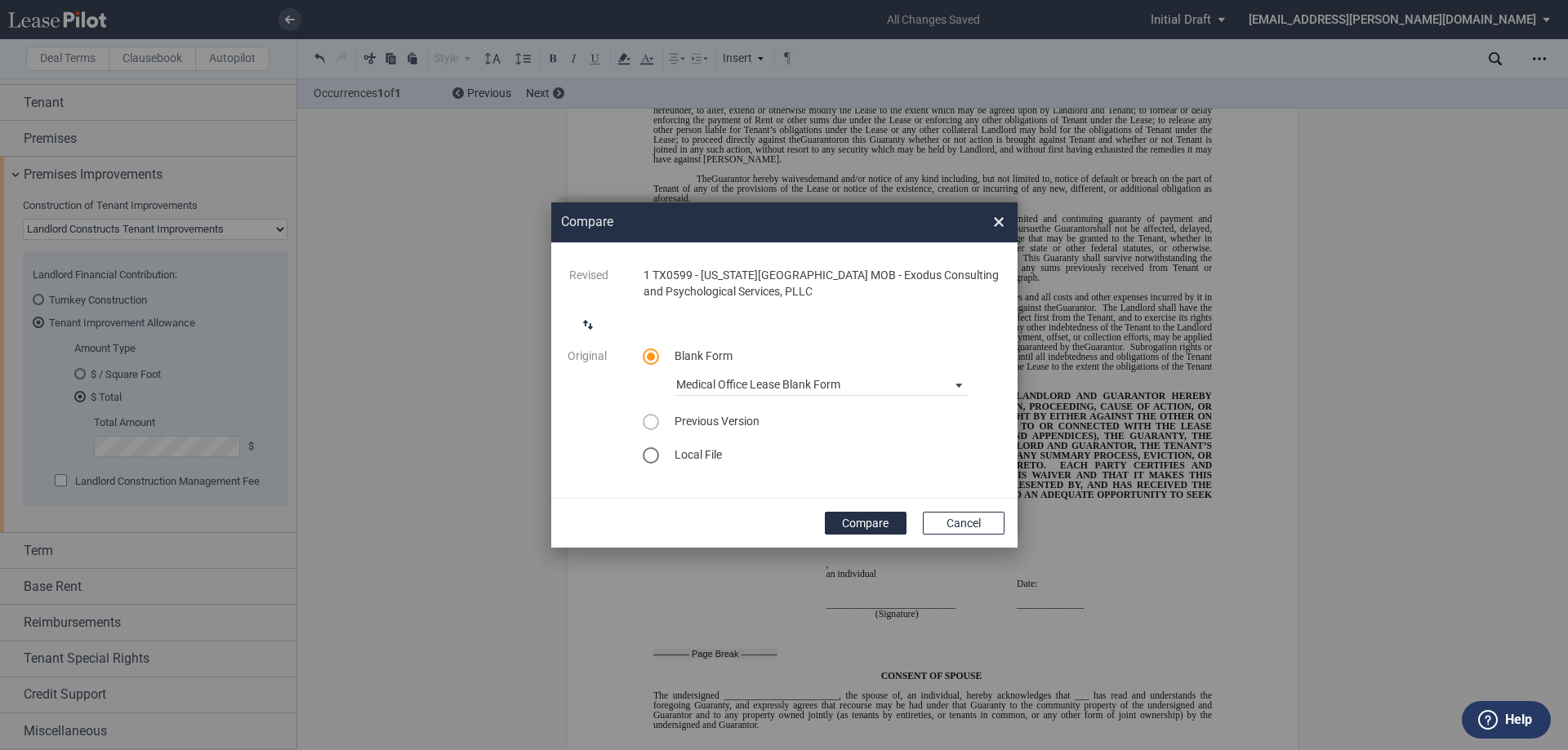
drag, startPoint x: 851, startPoint y: 521, endPoint x: 858, endPoint y: 500, distance: 22.1
click at [852, 520] on button "Compare" at bounding box center [865, 523] width 82 height 23
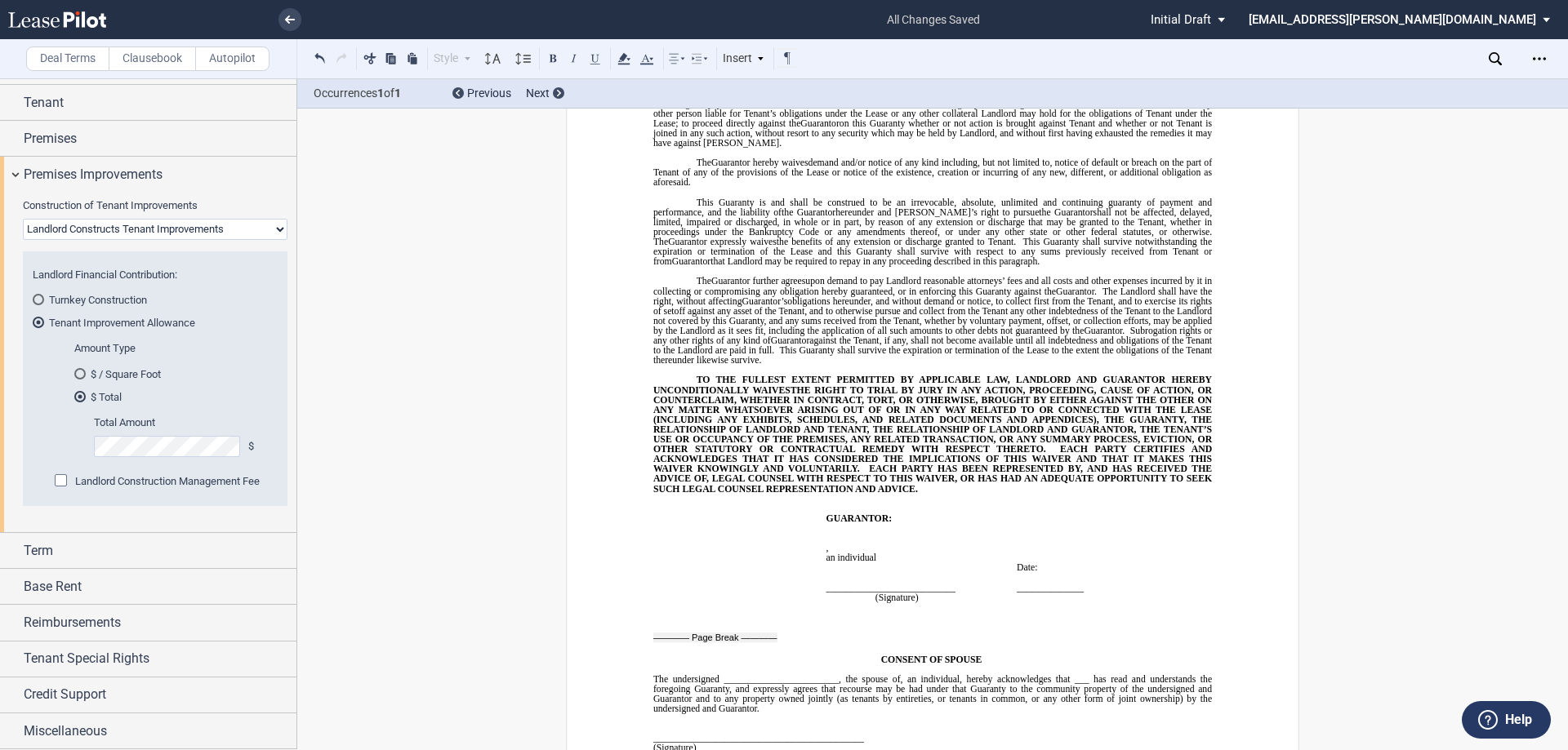
scroll to position [17334, 0]
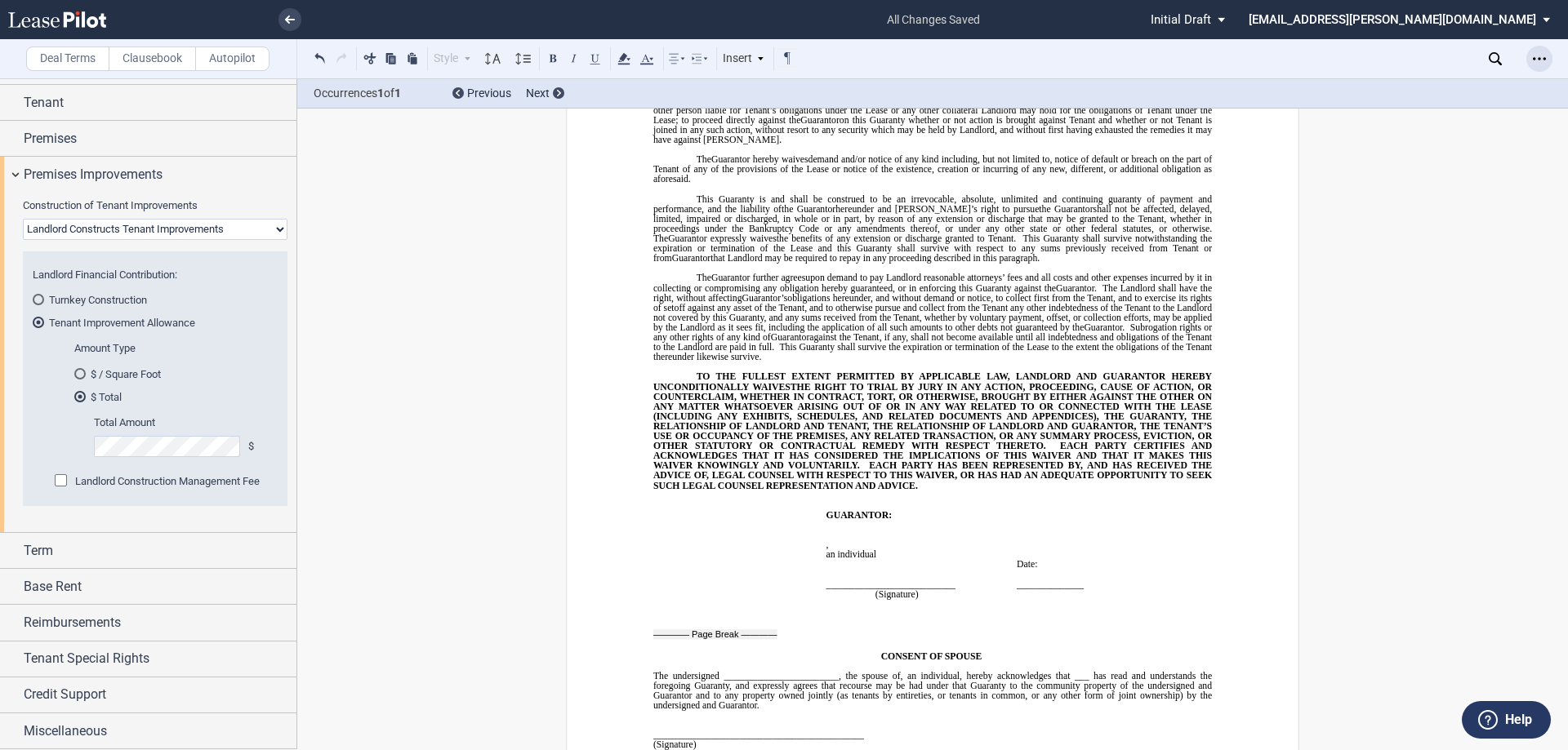
click at [1539, 65] on icon "Open Lease options menu" at bounding box center [1539, 59] width 13 height 13
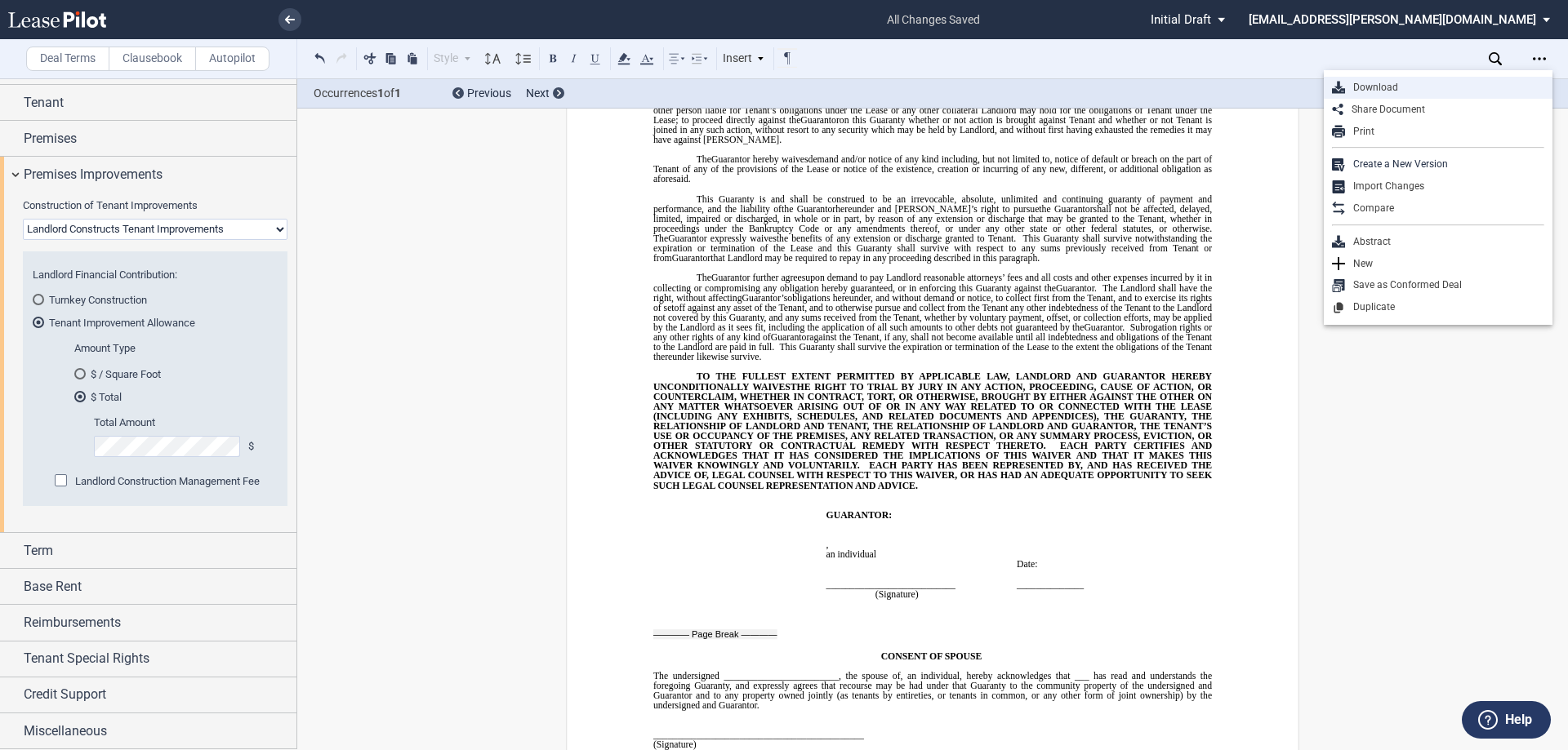
click at [1403, 87] on div "Download" at bounding box center [1444, 87] width 200 height 14
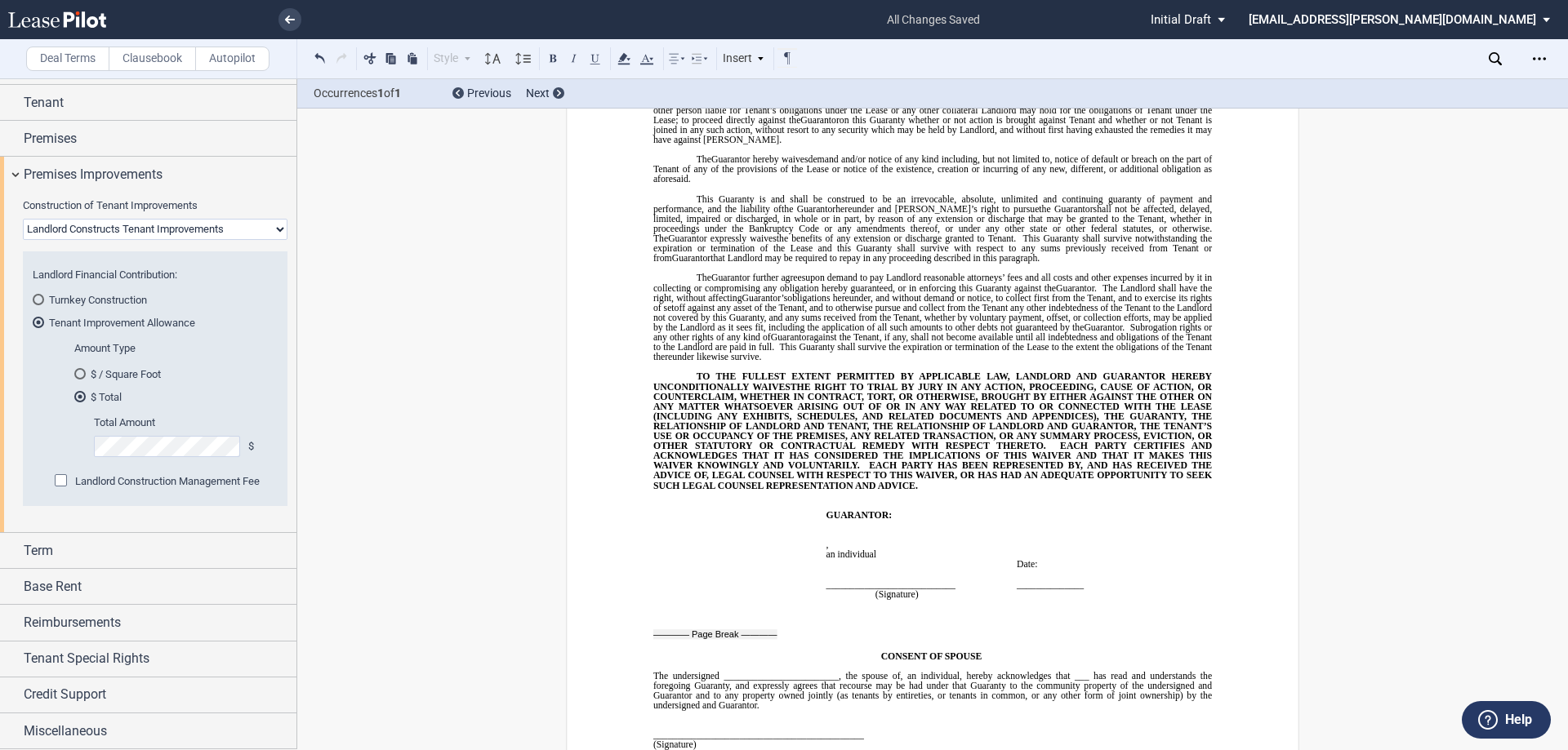
click at [36, 13] on icon at bounding box center [57, 19] width 98 height 16
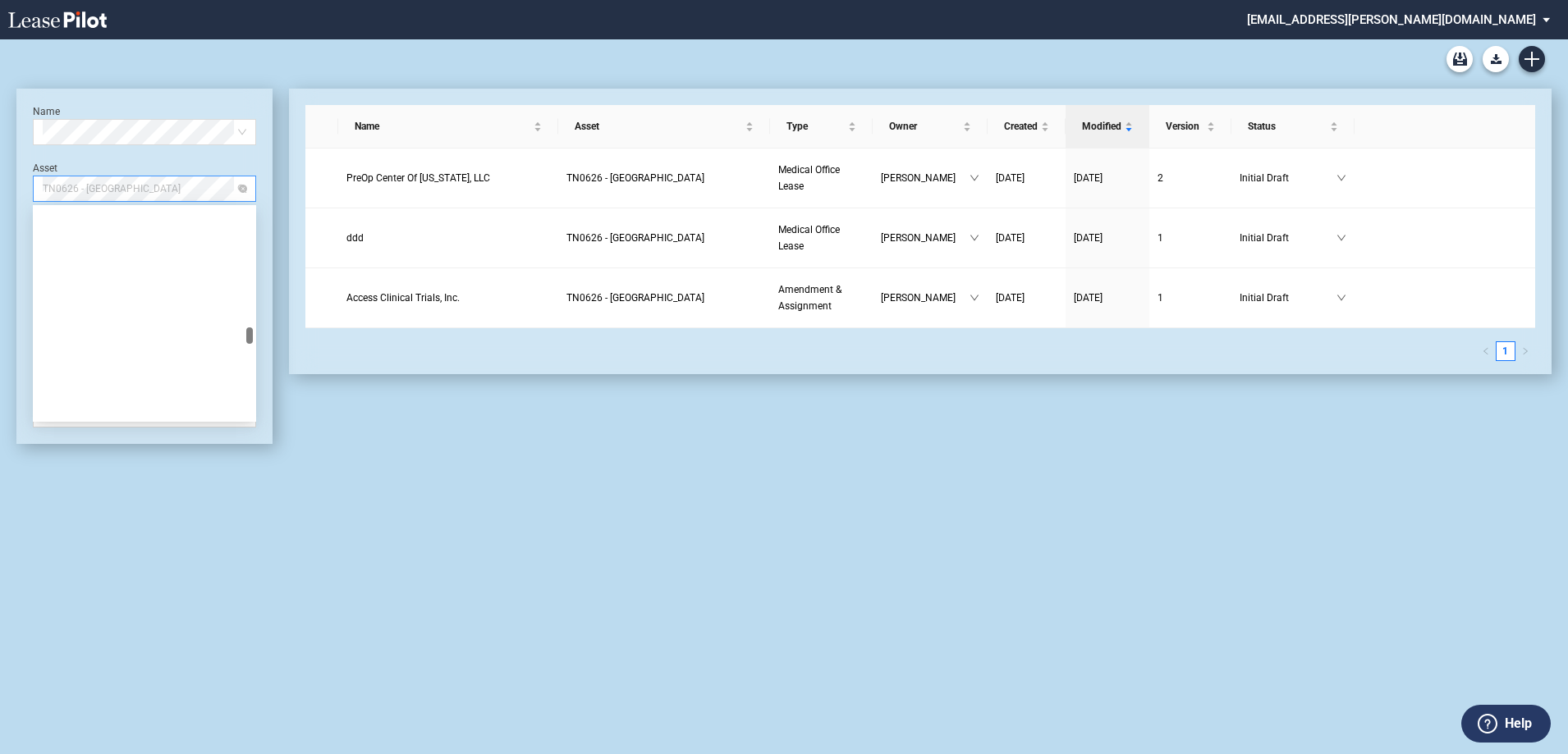
click at [100, 191] on span "TN0626 - 2201 Medical Plaza" at bounding box center [144, 189] width 204 height 25
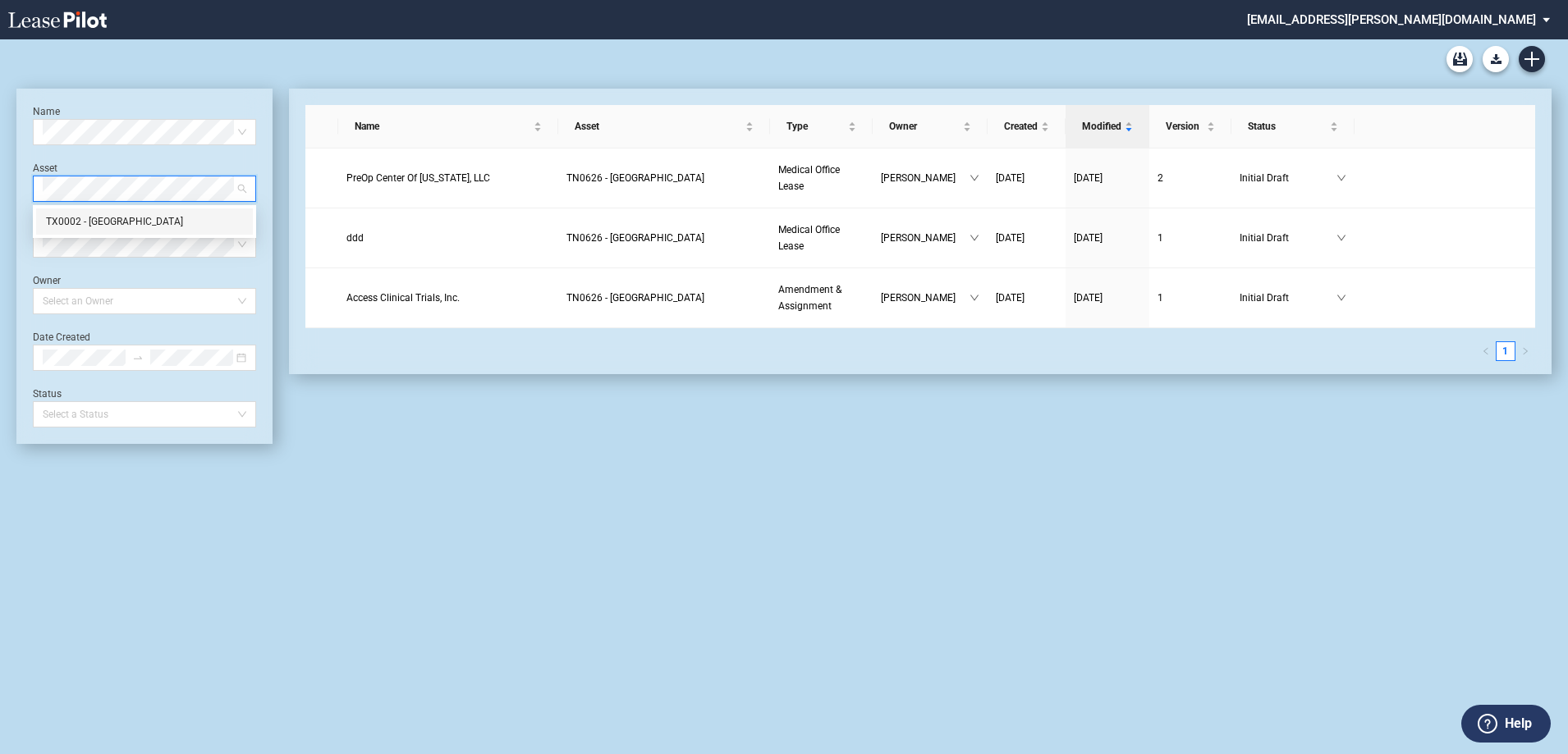
click at [177, 220] on div "TX0002 - East El Paso Physicians Medical Center" at bounding box center [144, 221] width 197 height 16
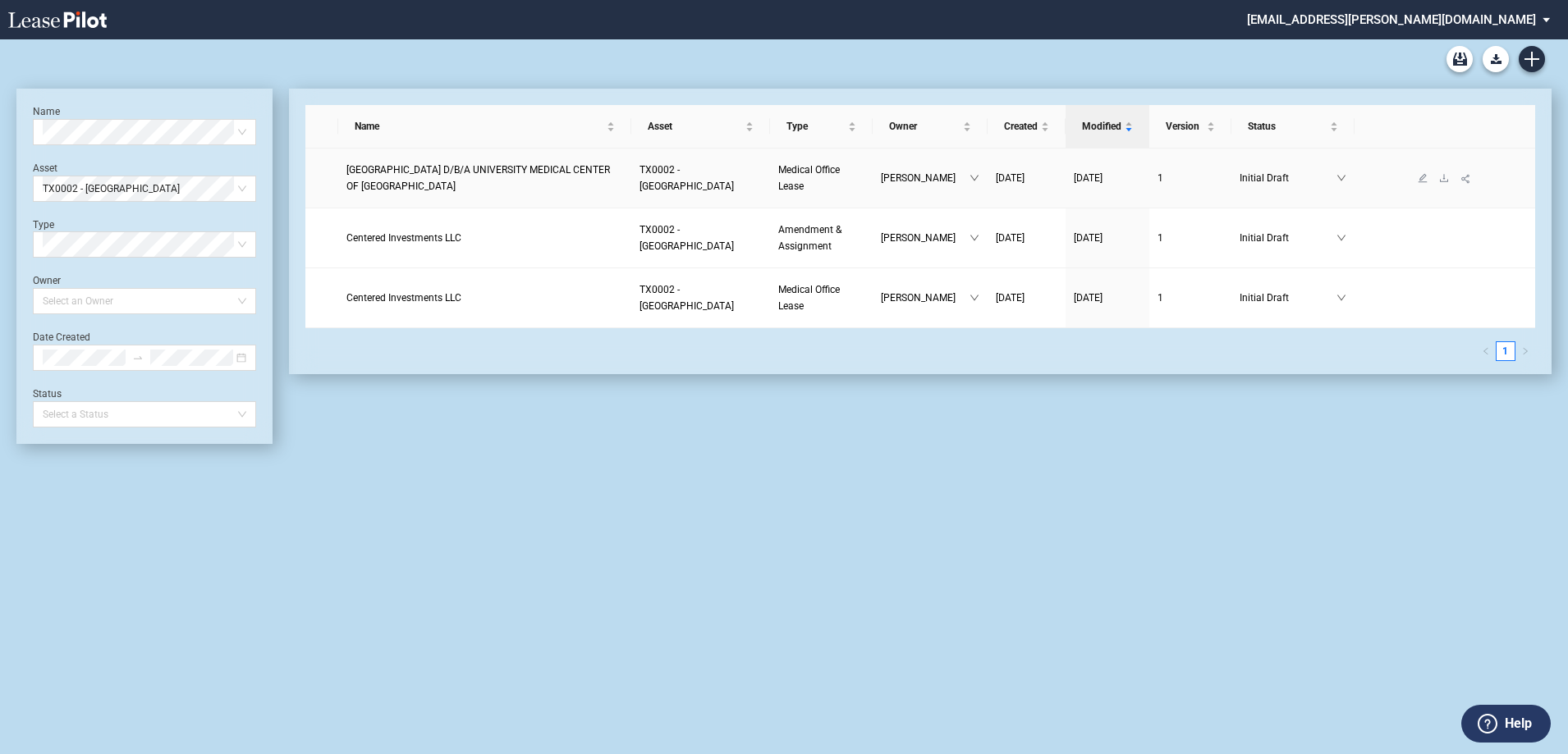
click at [495, 169] on span "EL PASO COUNTY HOSPITAL DISTRICT D/B/A UNIVERSITY MEDICAL CENTER OF EL PASO" at bounding box center [478, 178] width 264 height 28
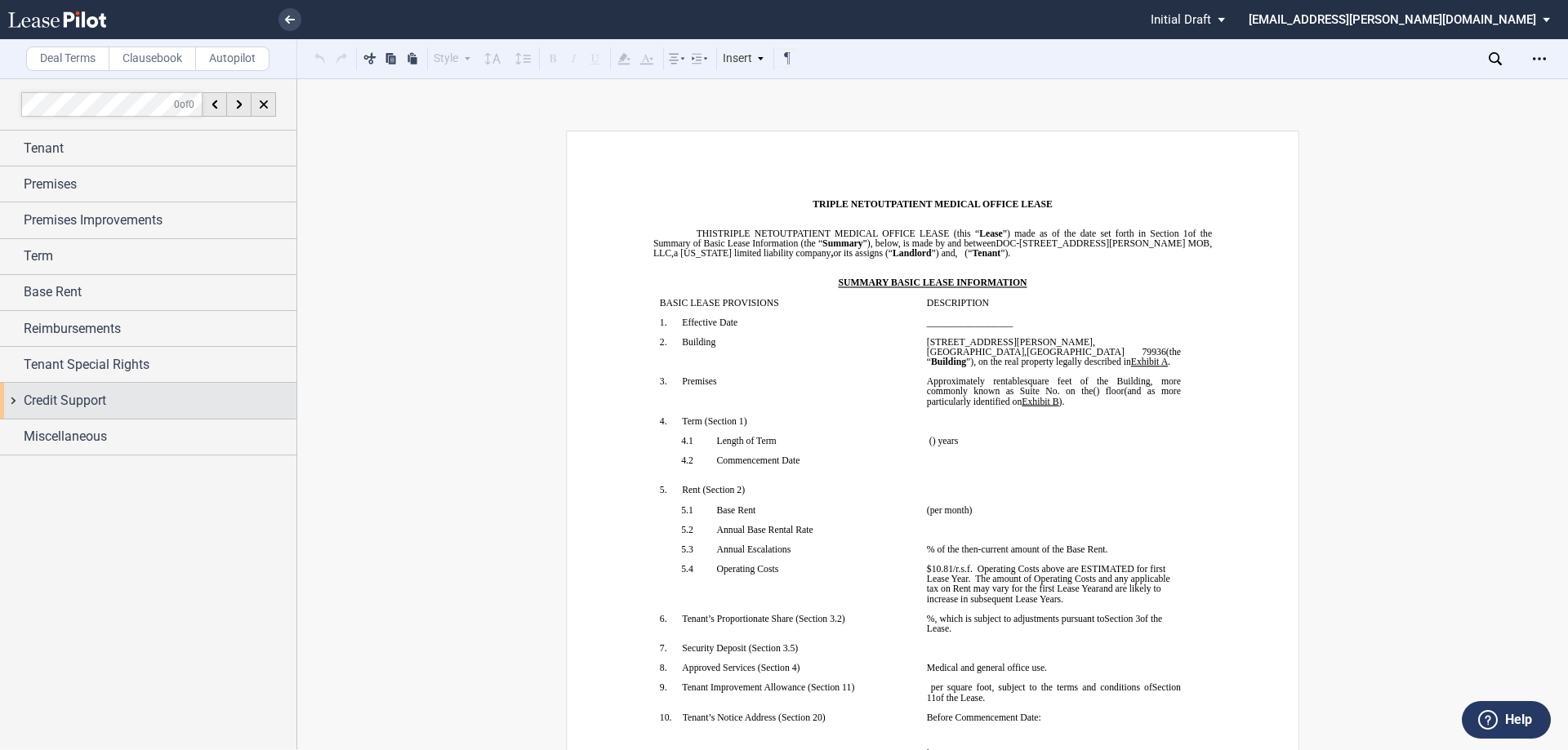
click at [77, 386] on div "Credit Support" at bounding box center [148, 400] width 297 height 35
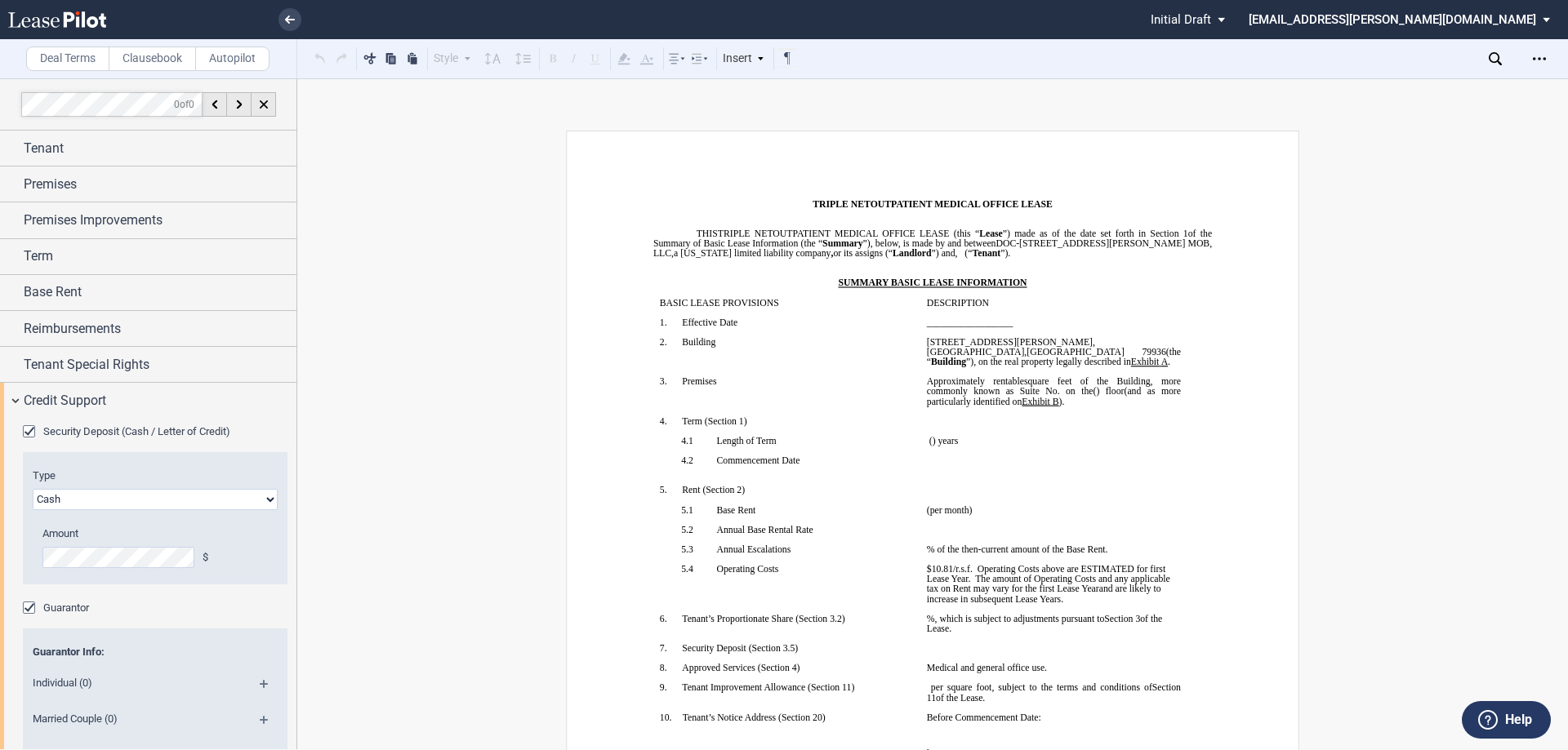
scroll to position [82, 0]
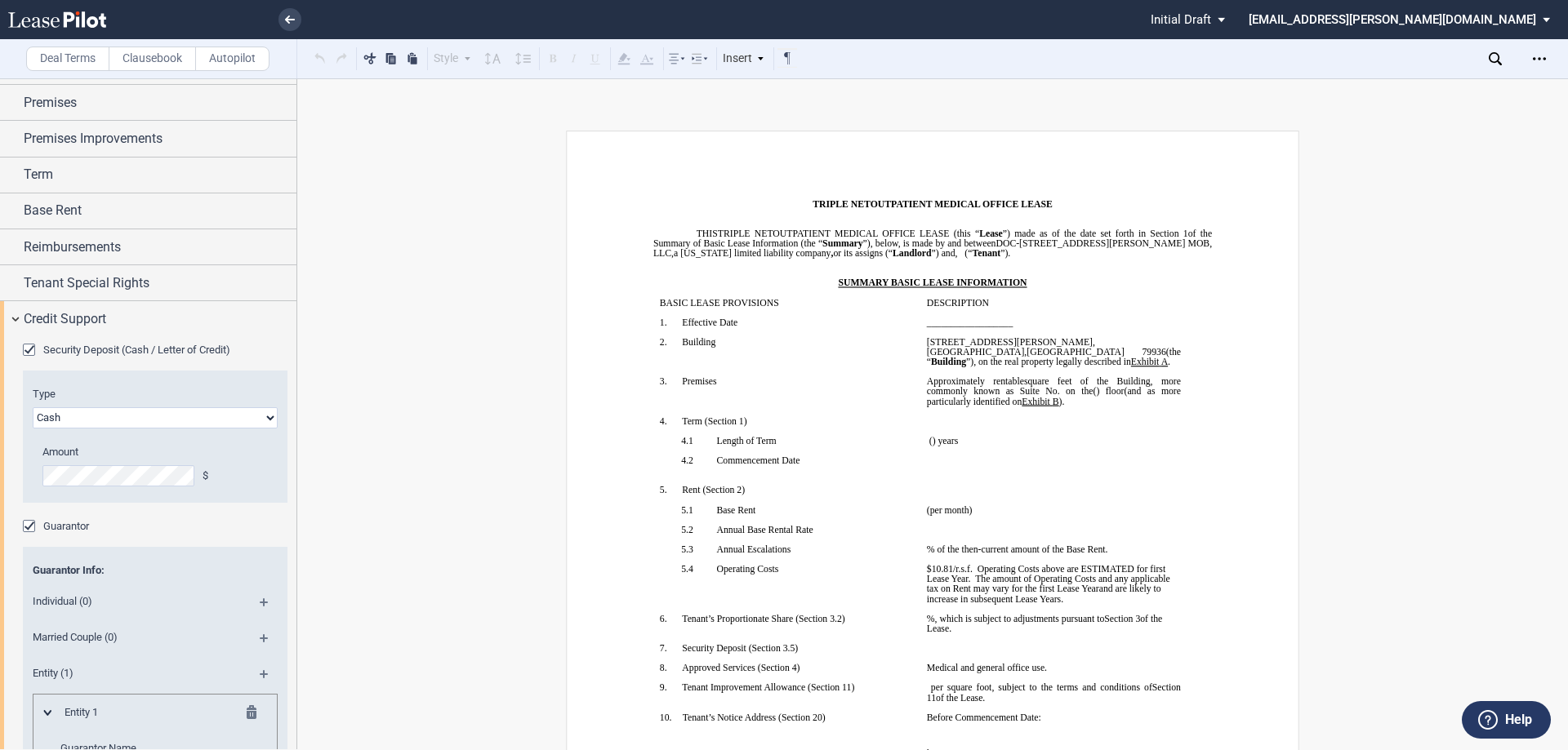
click at [32, 523] on div "Guarantor" at bounding box center [30, 528] width 16 height 16
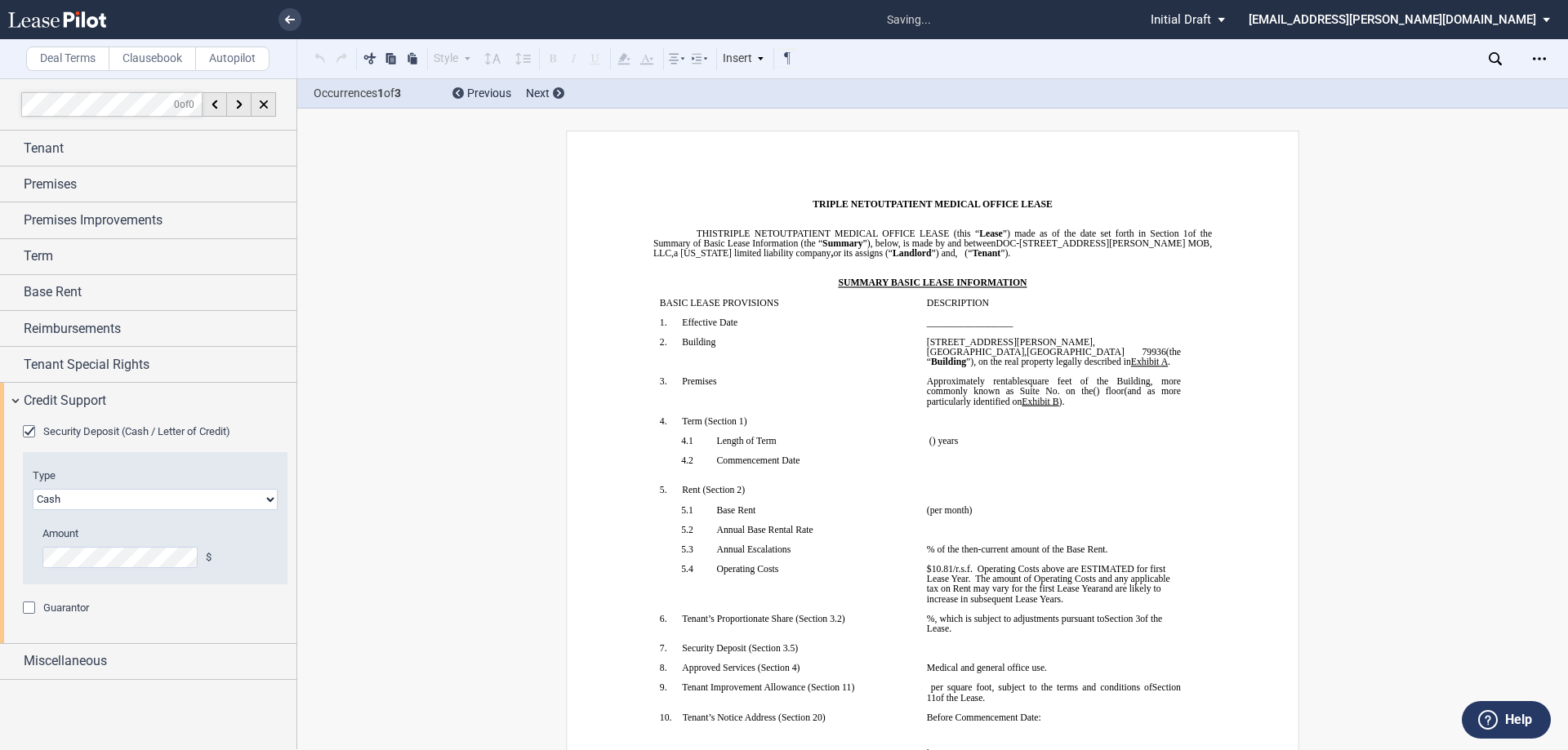
scroll to position [483, 0]
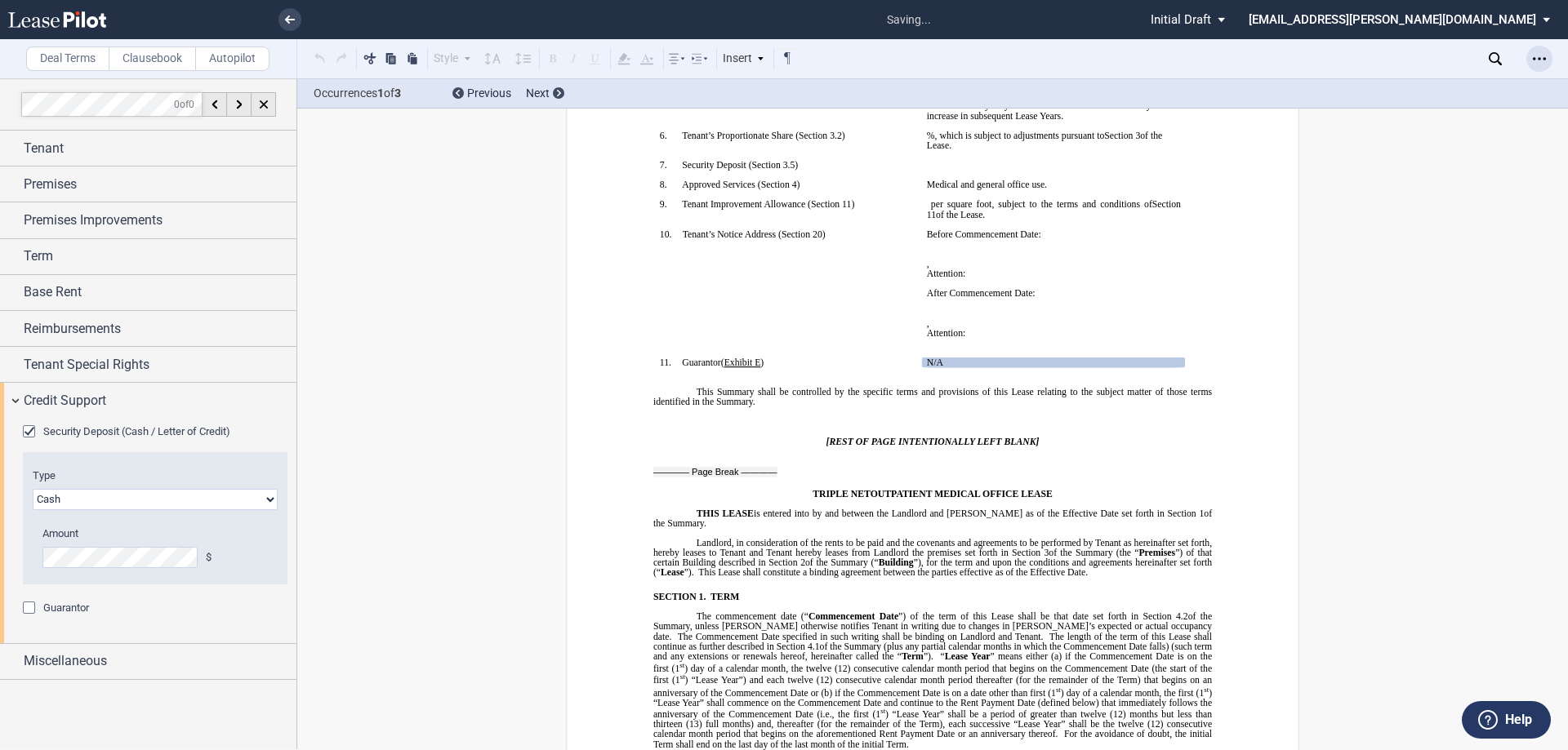
click at [1530, 65] on div "Open Lease options menu" at bounding box center [1539, 58] width 26 height 26
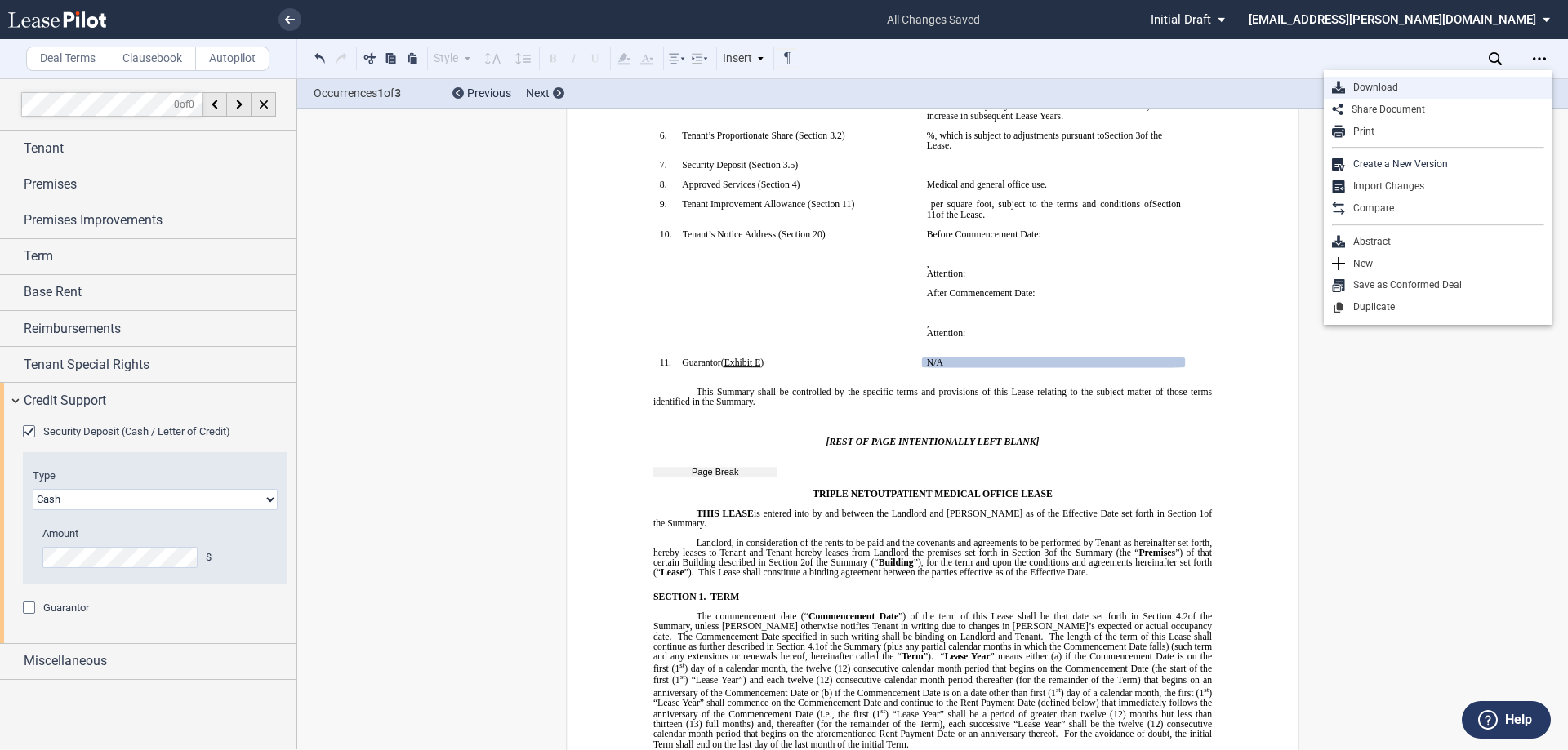
click at [1399, 87] on div "Download" at bounding box center [1444, 87] width 200 height 14
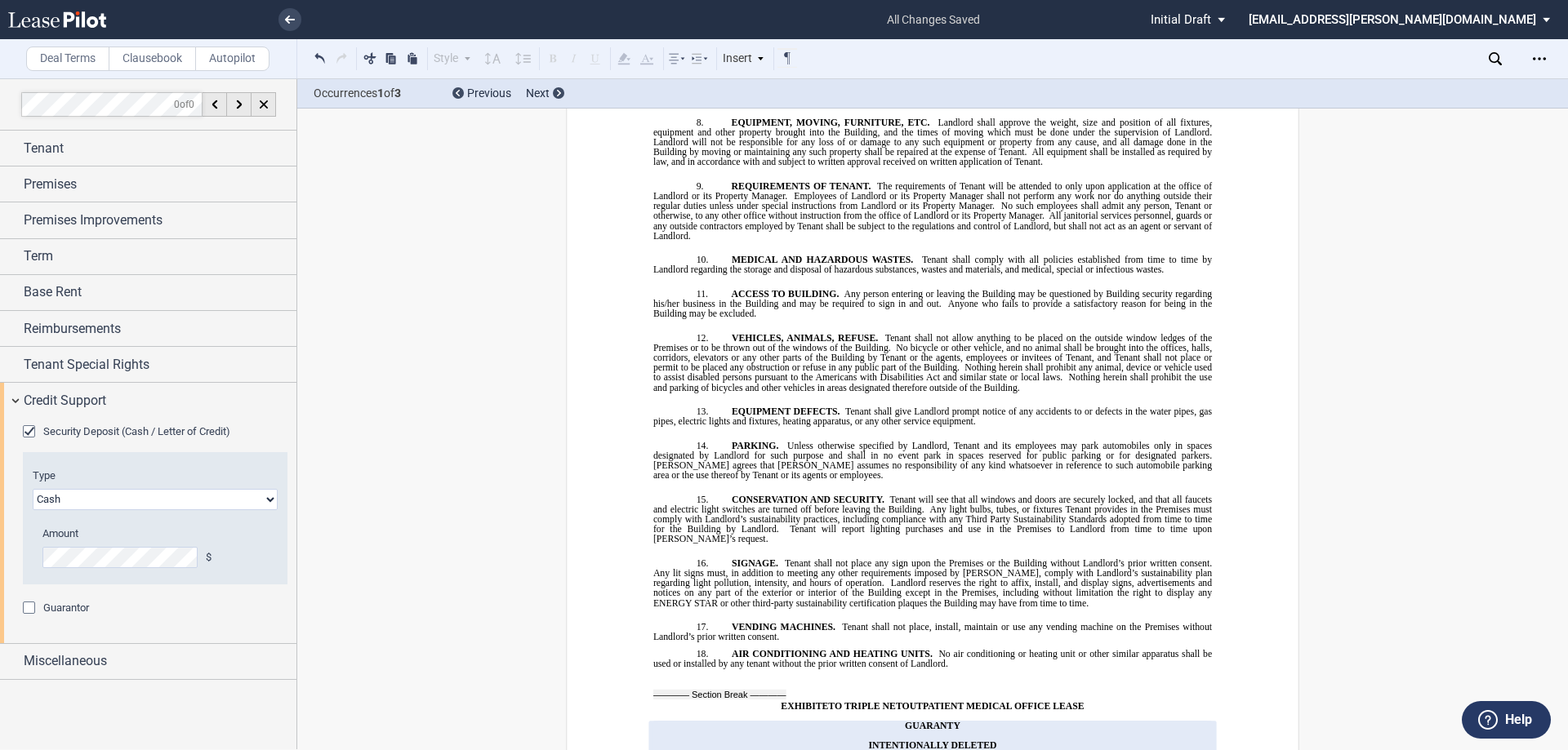
scroll to position [15663, 0]
